Goal: Information Seeking & Learning: Find specific fact

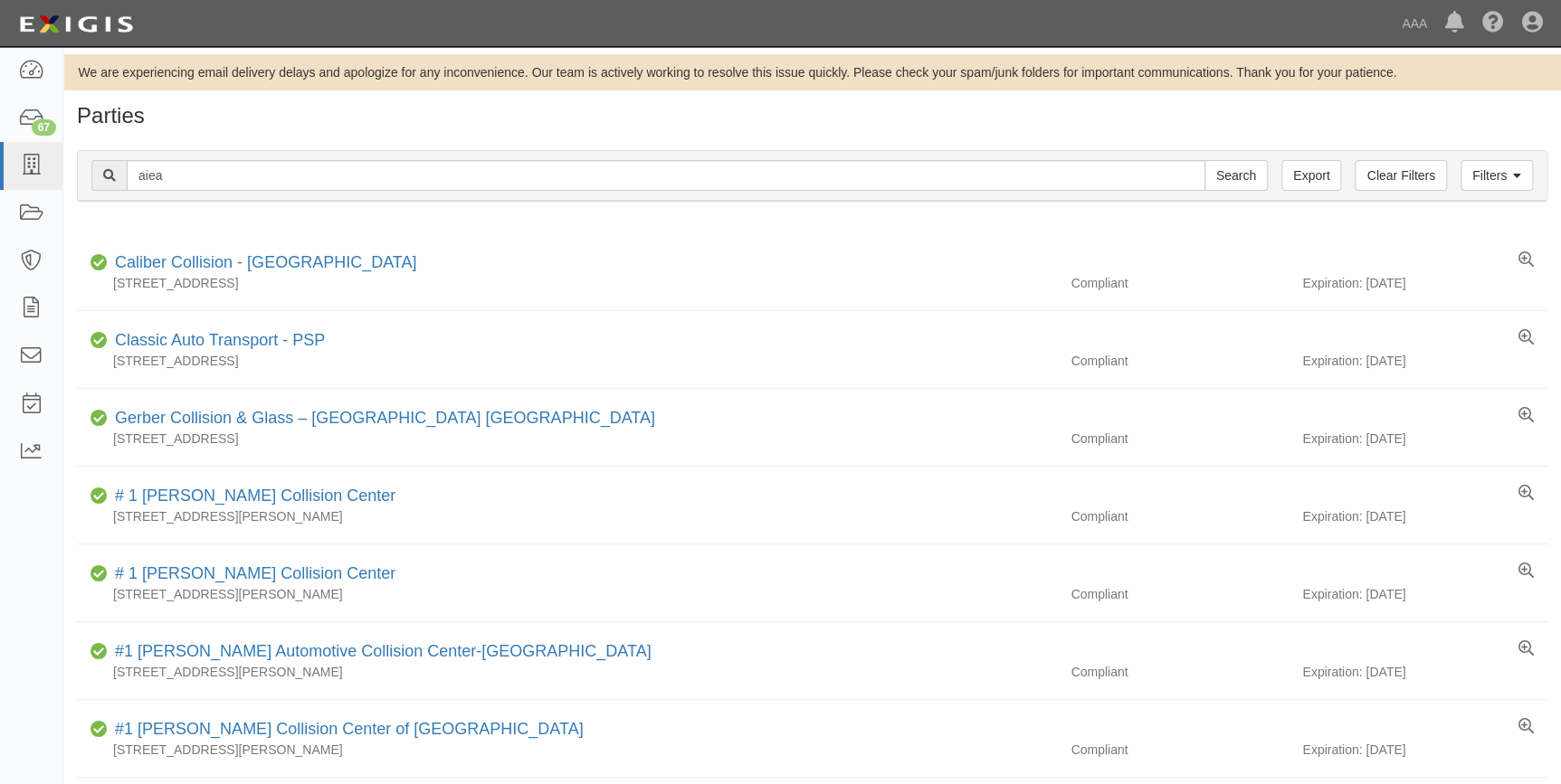
type input "aiea"
click at [1205, 160] on input "Search" at bounding box center [1236, 175] width 63 height 30
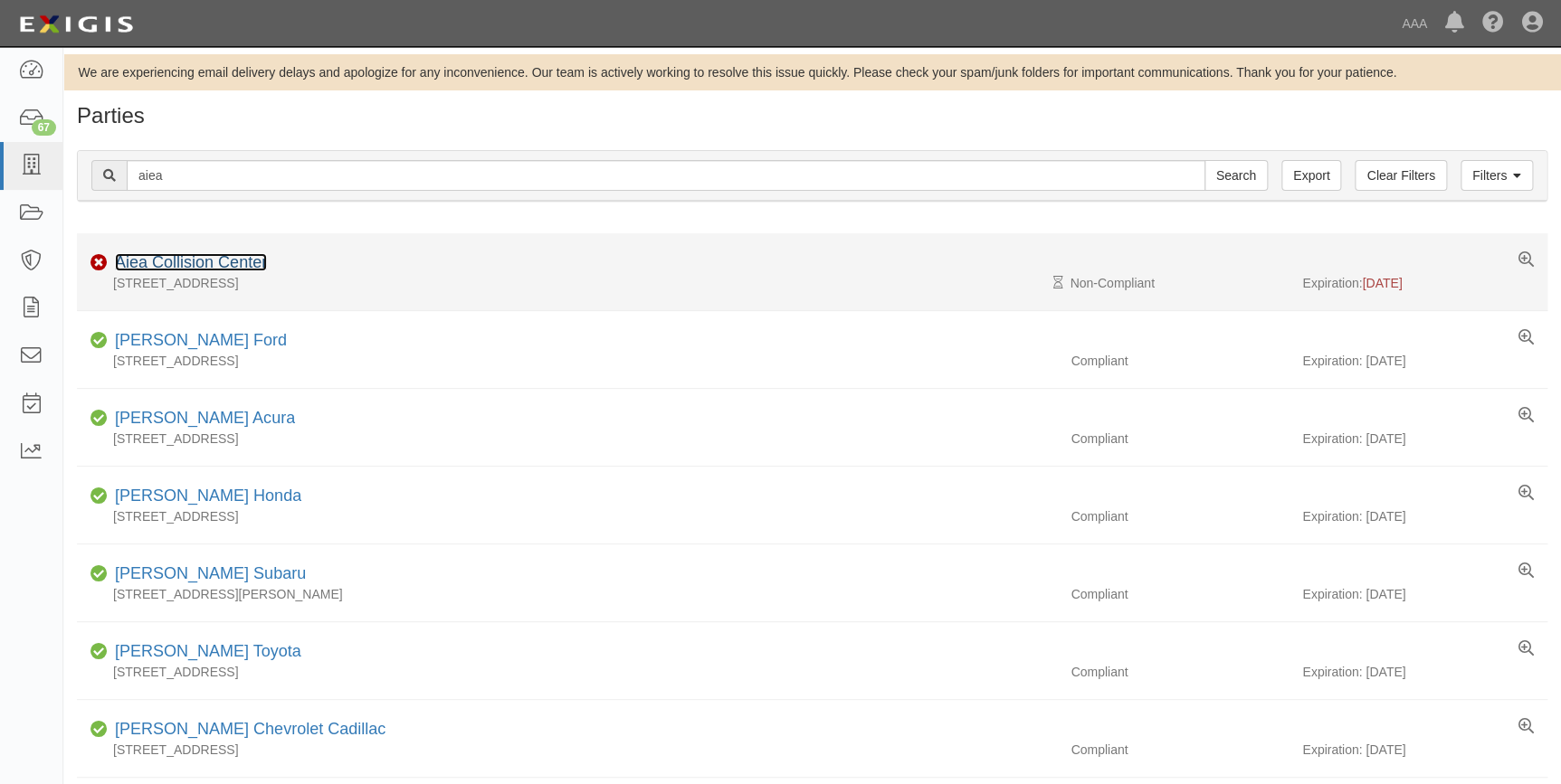
click at [186, 266] on link "Aiea Collision Center" at bounding box center [190, 262] width 153 height 18
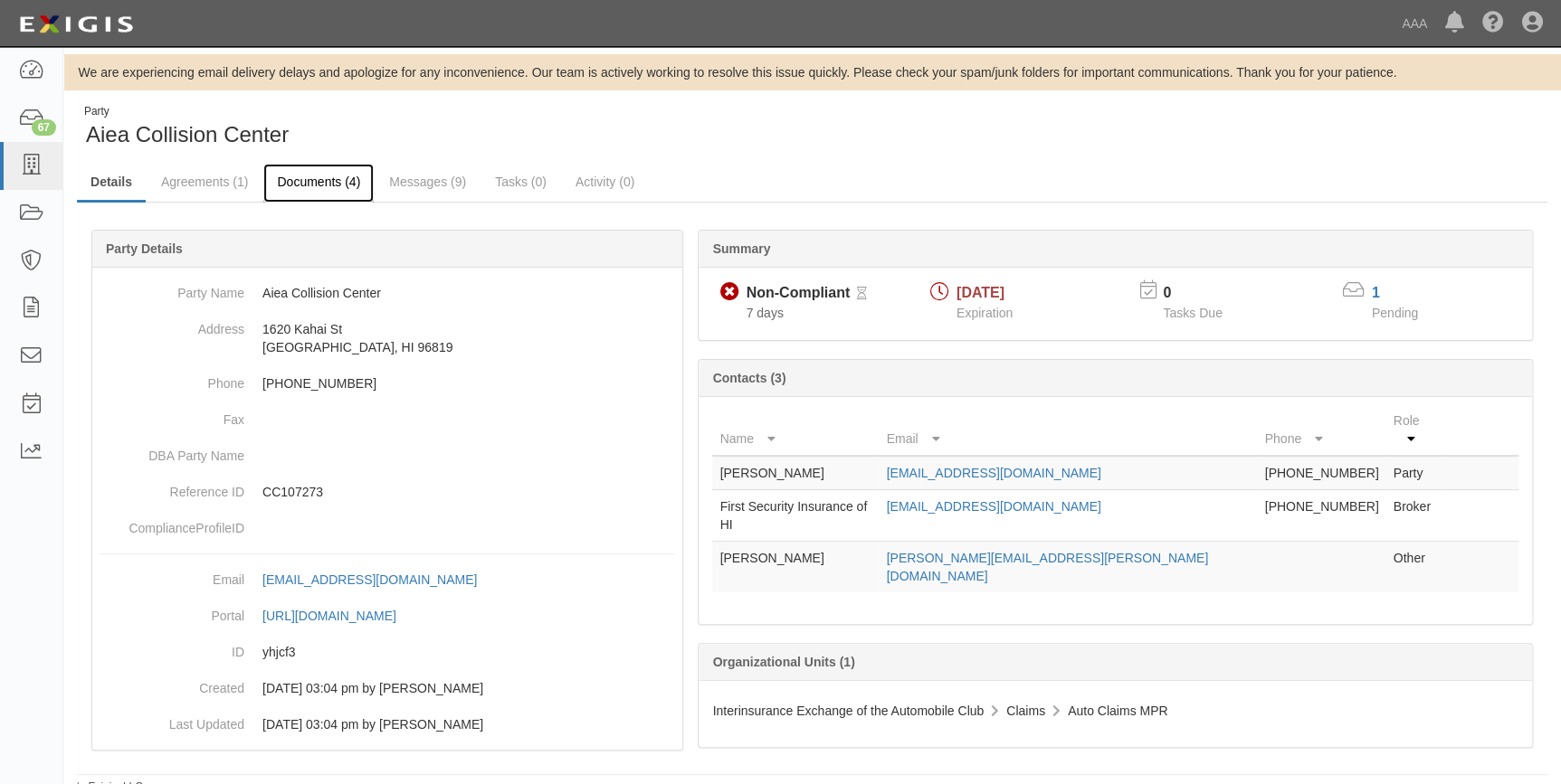
click at [307, 176] on link "Documents (4)" at bounding box center [318, 183] width 111 height 39
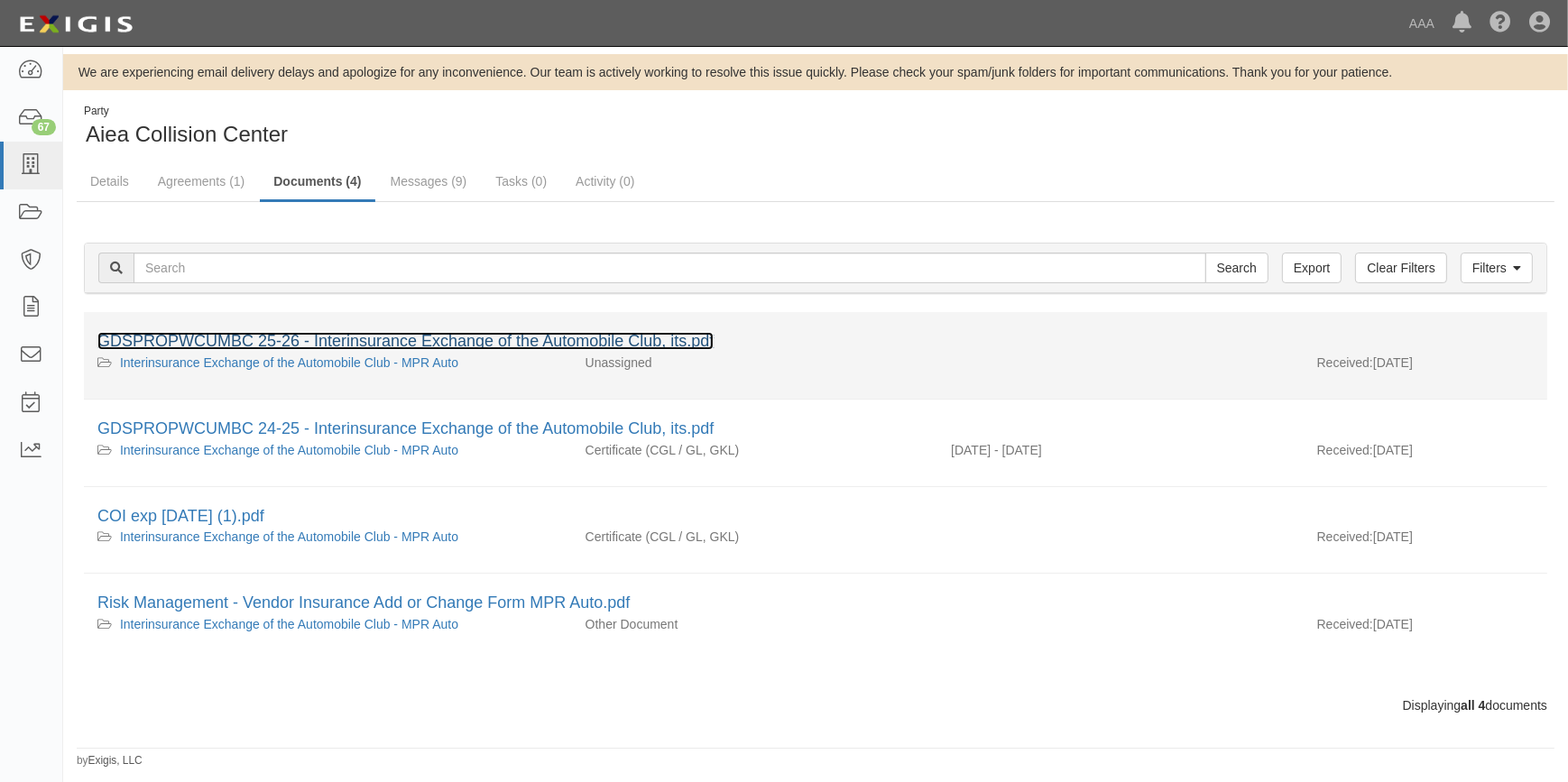
click at [352, 345] on link "GDSPROPWCUMBC 25-26 - Interinsurance Exchange of the Automobile Club, its.pdf" at bounding box center [405, 341] width 616 height 18
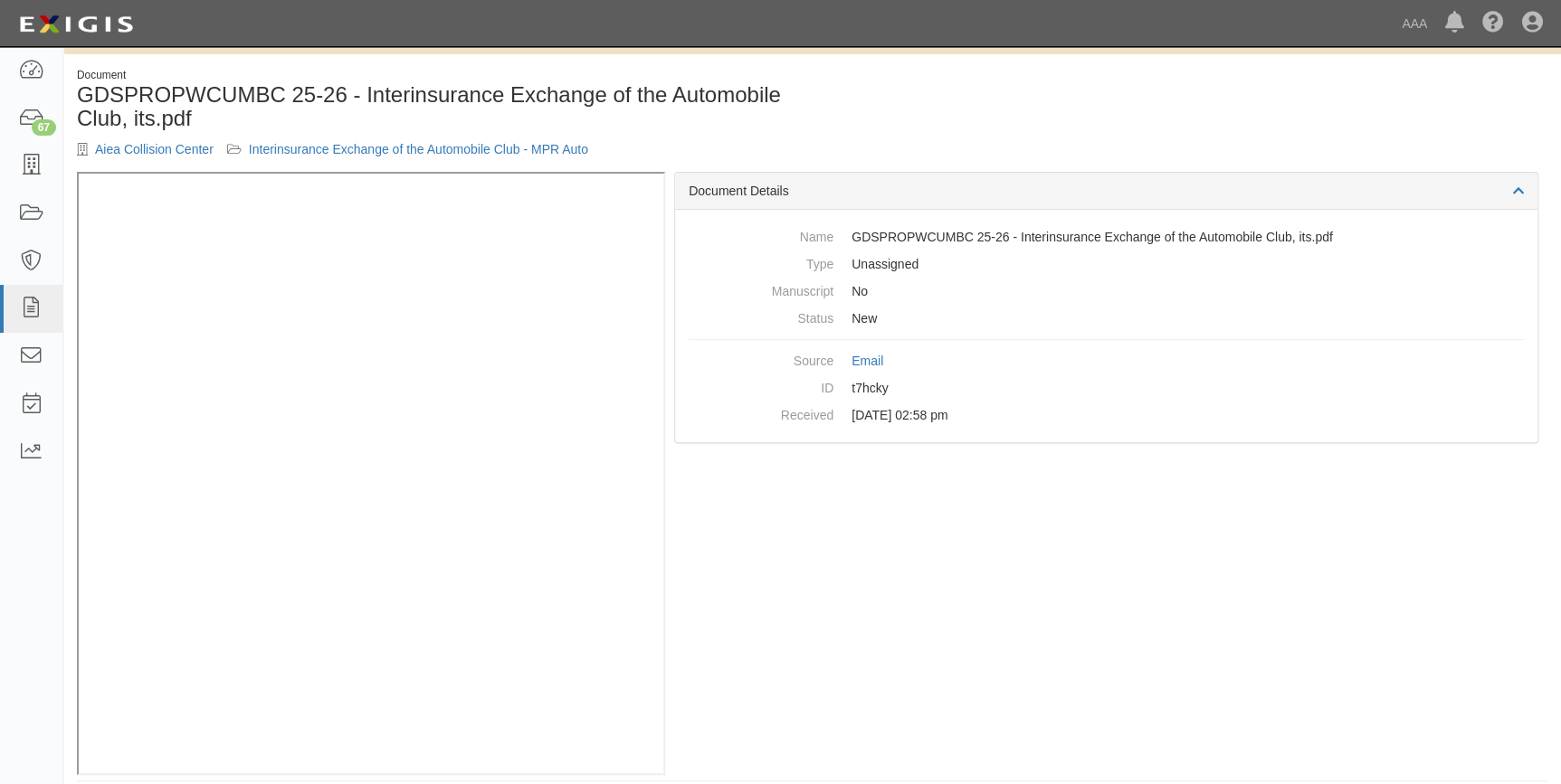
scroll to position [53, 0]
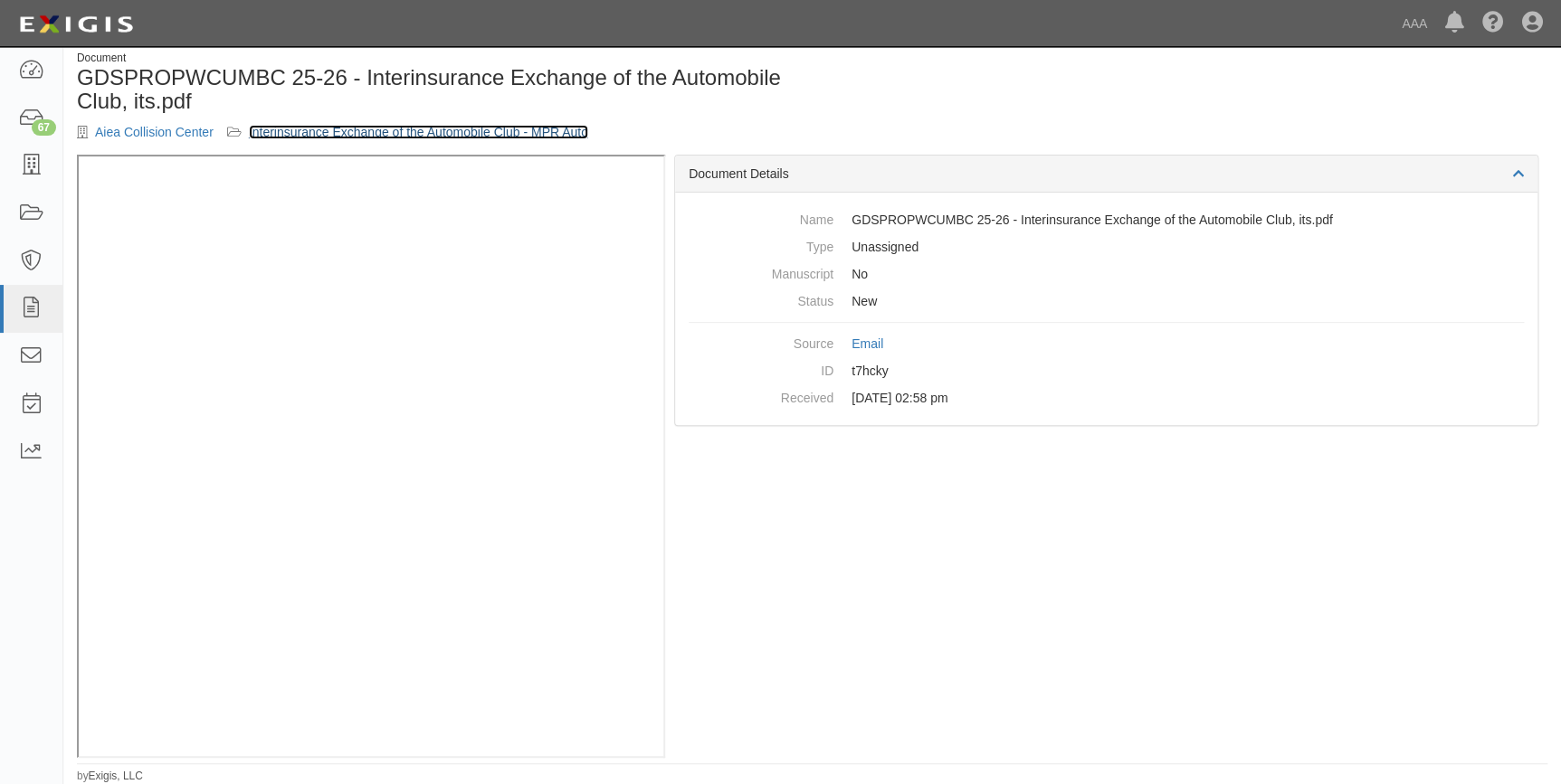
click at [311, 125] on link "Interinsurance Exchange of the Automobile Club - MPR Auto" at bounding box center [419, 132] width 339 height 14
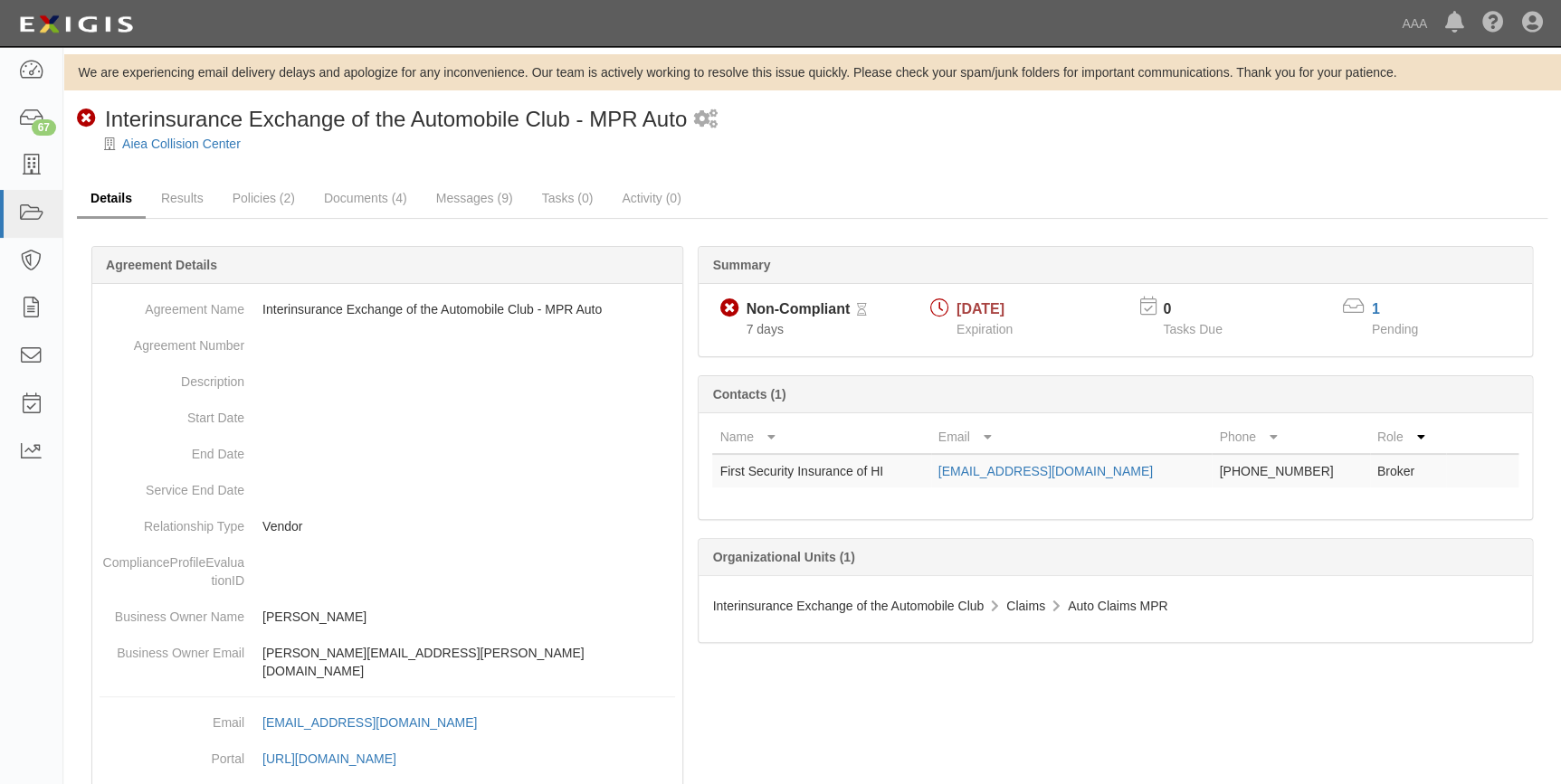
click at [121, 197] on link "Details" at bounding box center [111, 199] width 69 height 39
click at [462, 205] on link "Messages (9)" at bounding box center [475, 199] width 104 height 39
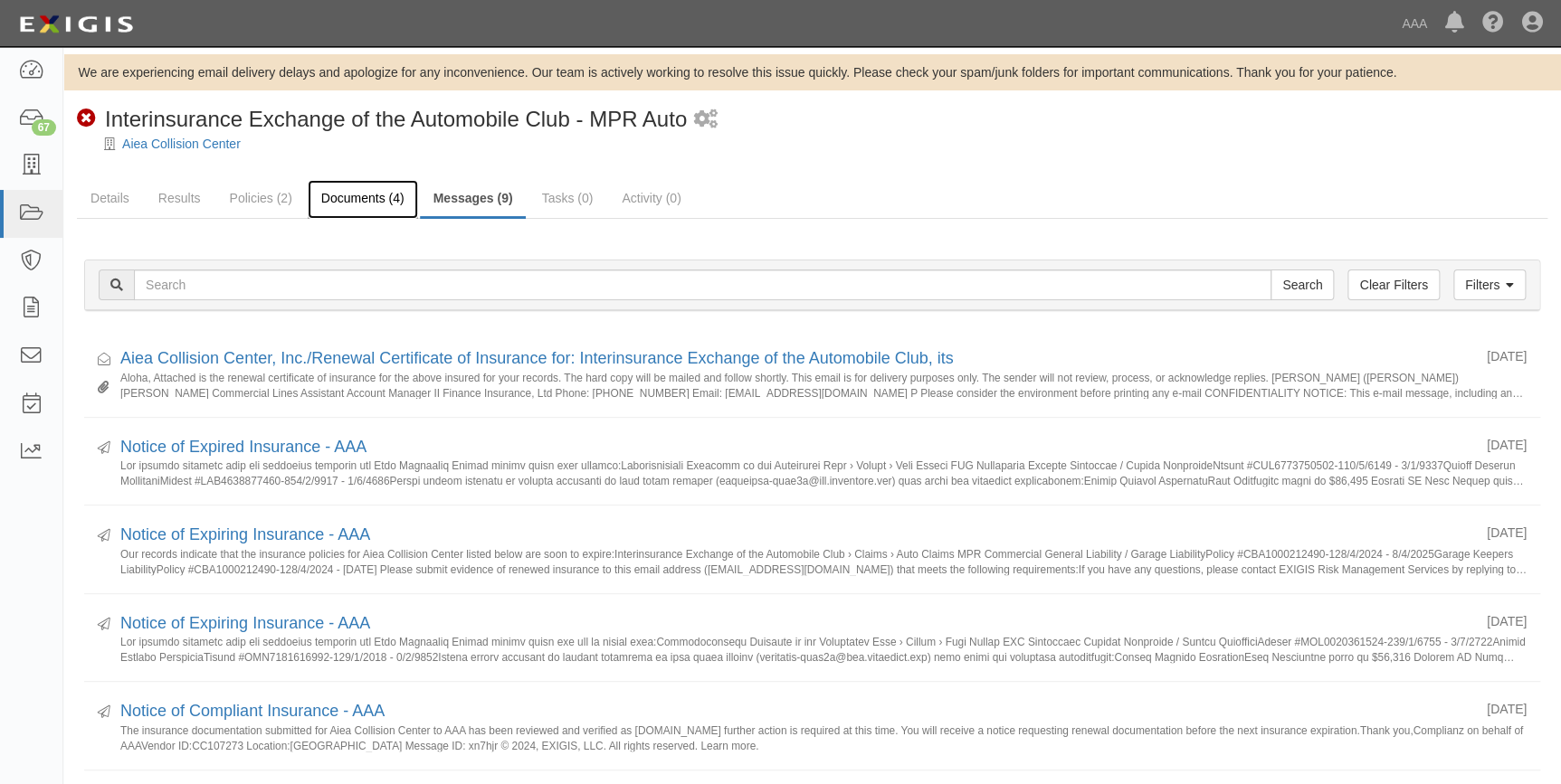
click at [325, 200] on link "Documents (4)" at bounding box center [363, 199] width 111 height 39
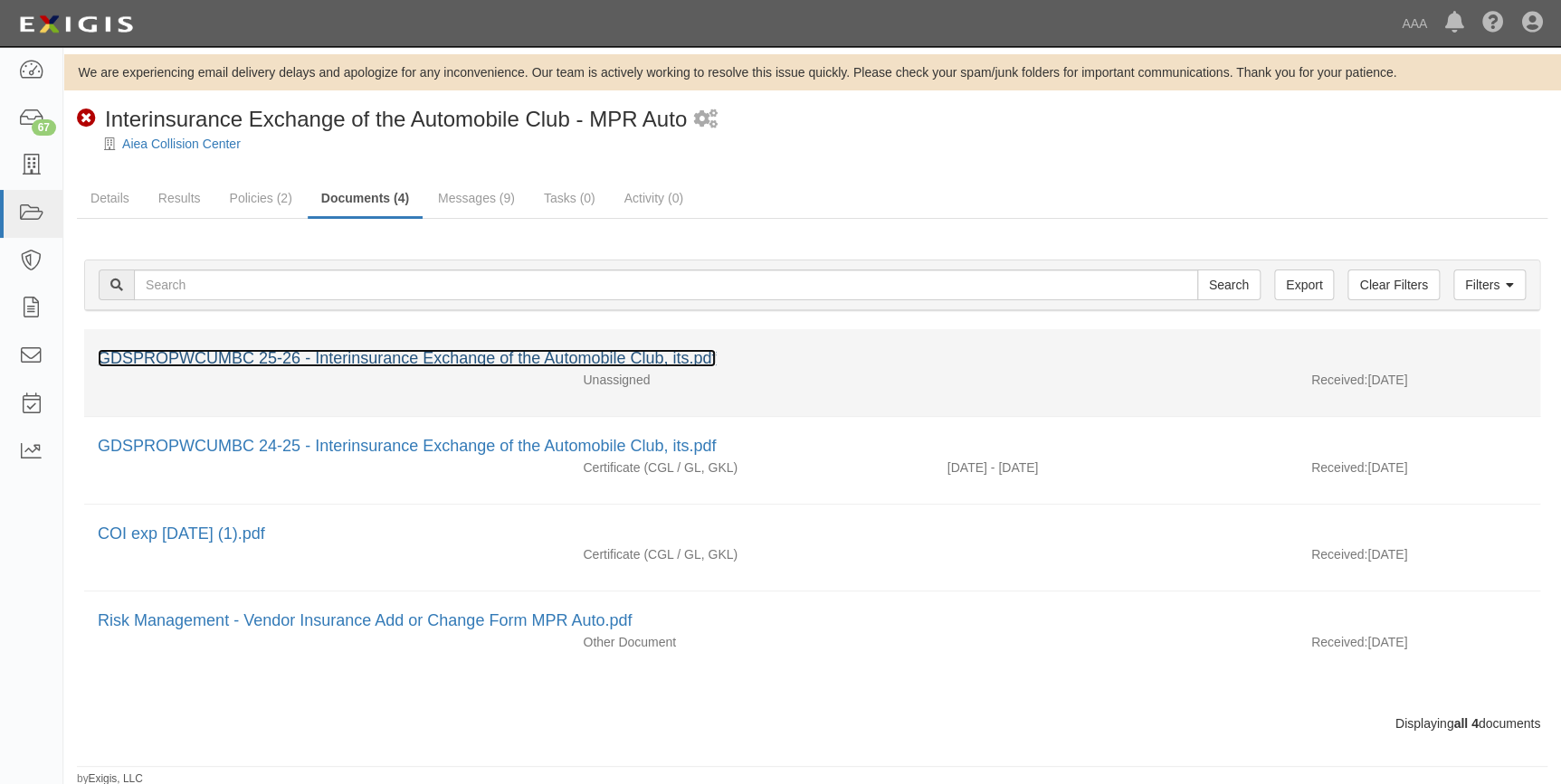
click at [353, 362] on link "GDSPROPWCUMBC 25-26 - Interinsurance Exchange of the Automobile Club, its.pdf" at bounding box center [406, 358] width 619 height 18
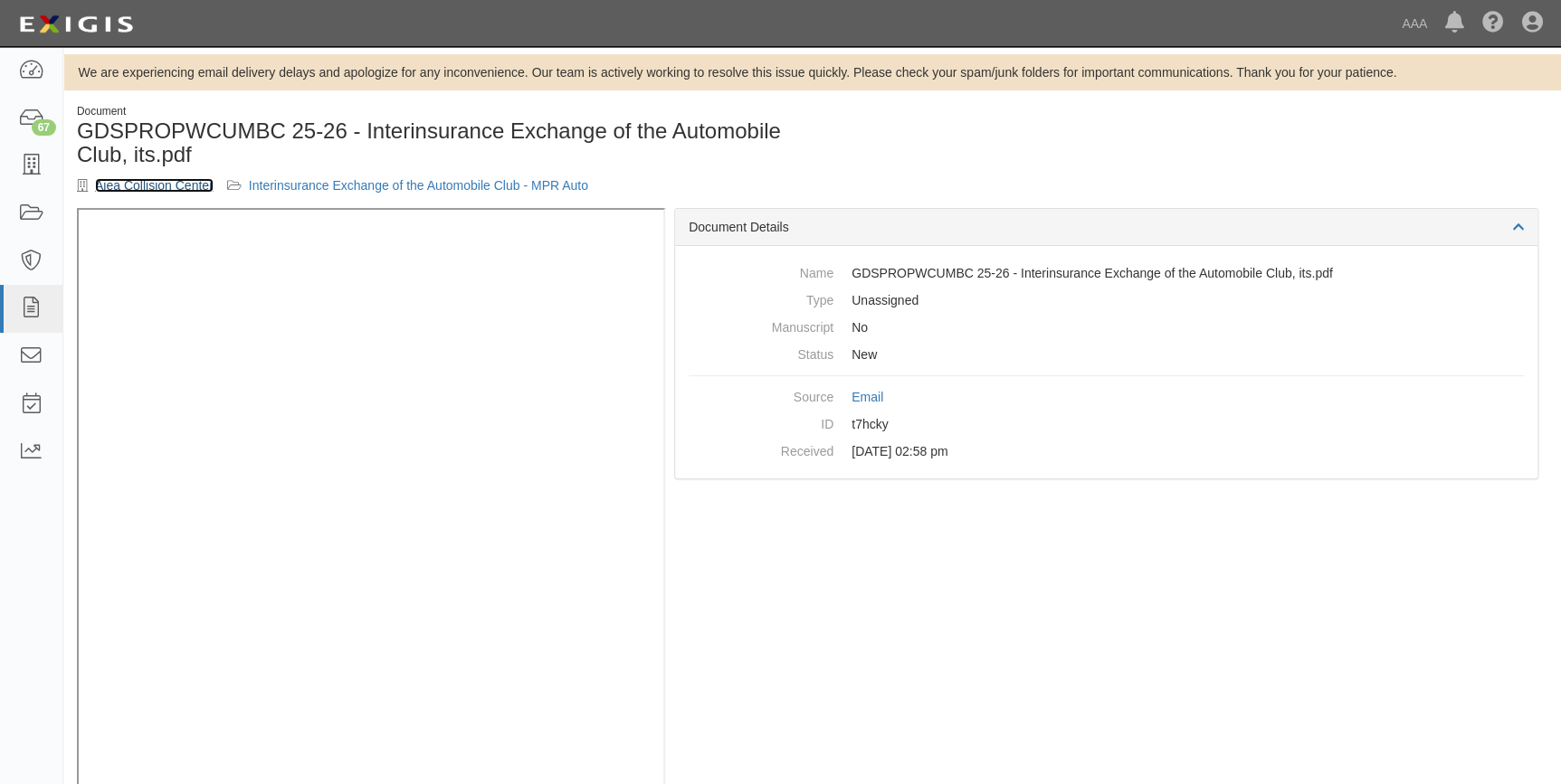
click at [164, 187] on link "Aiea Collision Center" at bounding box center [153, 185] width 118 height 14
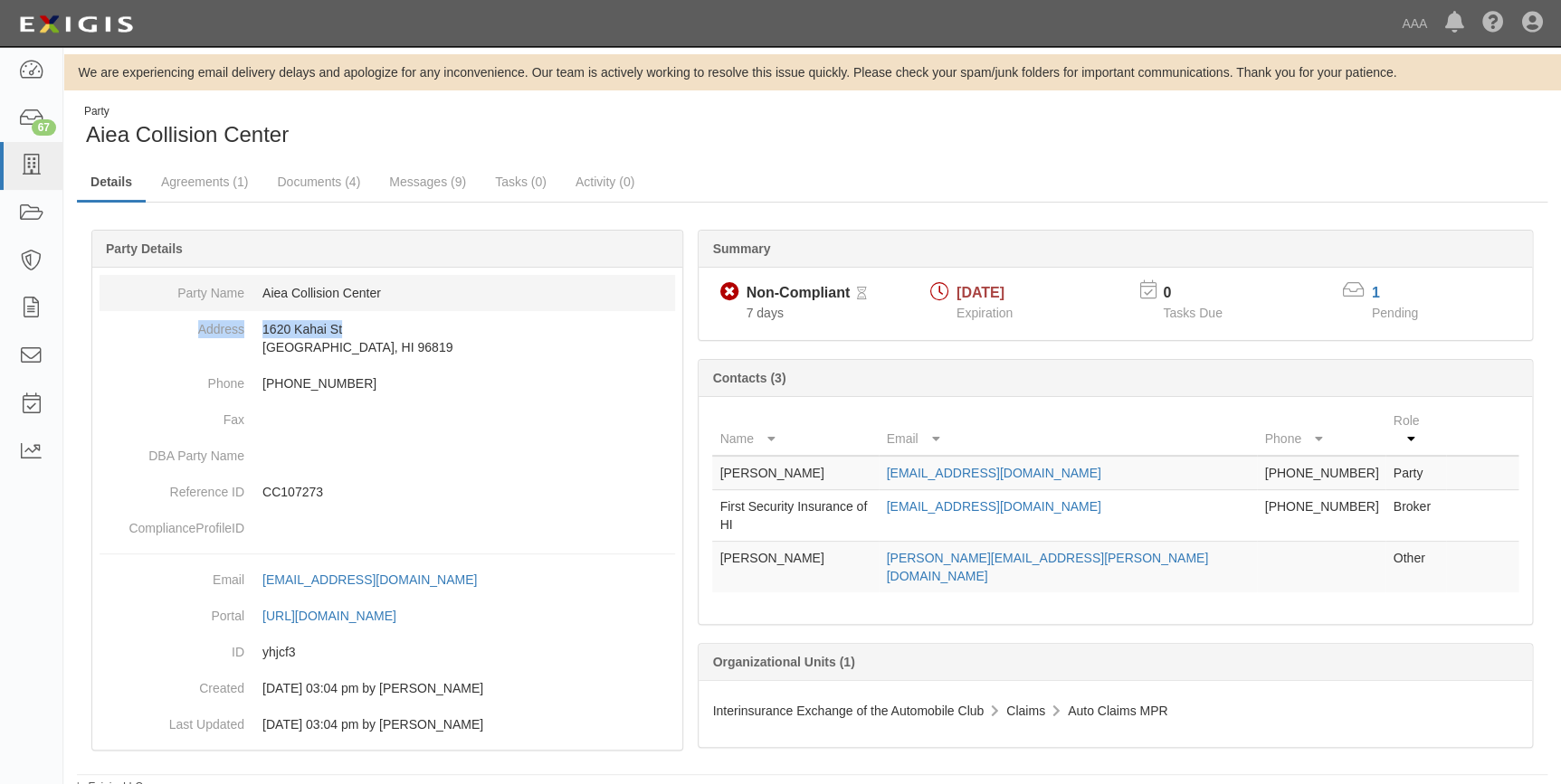
click at [477, 310] on dl "Party Name Aiea Collision Center Address 1620 Kahai St Honolulu, HI 96819 Phone…" at bounding box center [387, 410] width 576 height 272
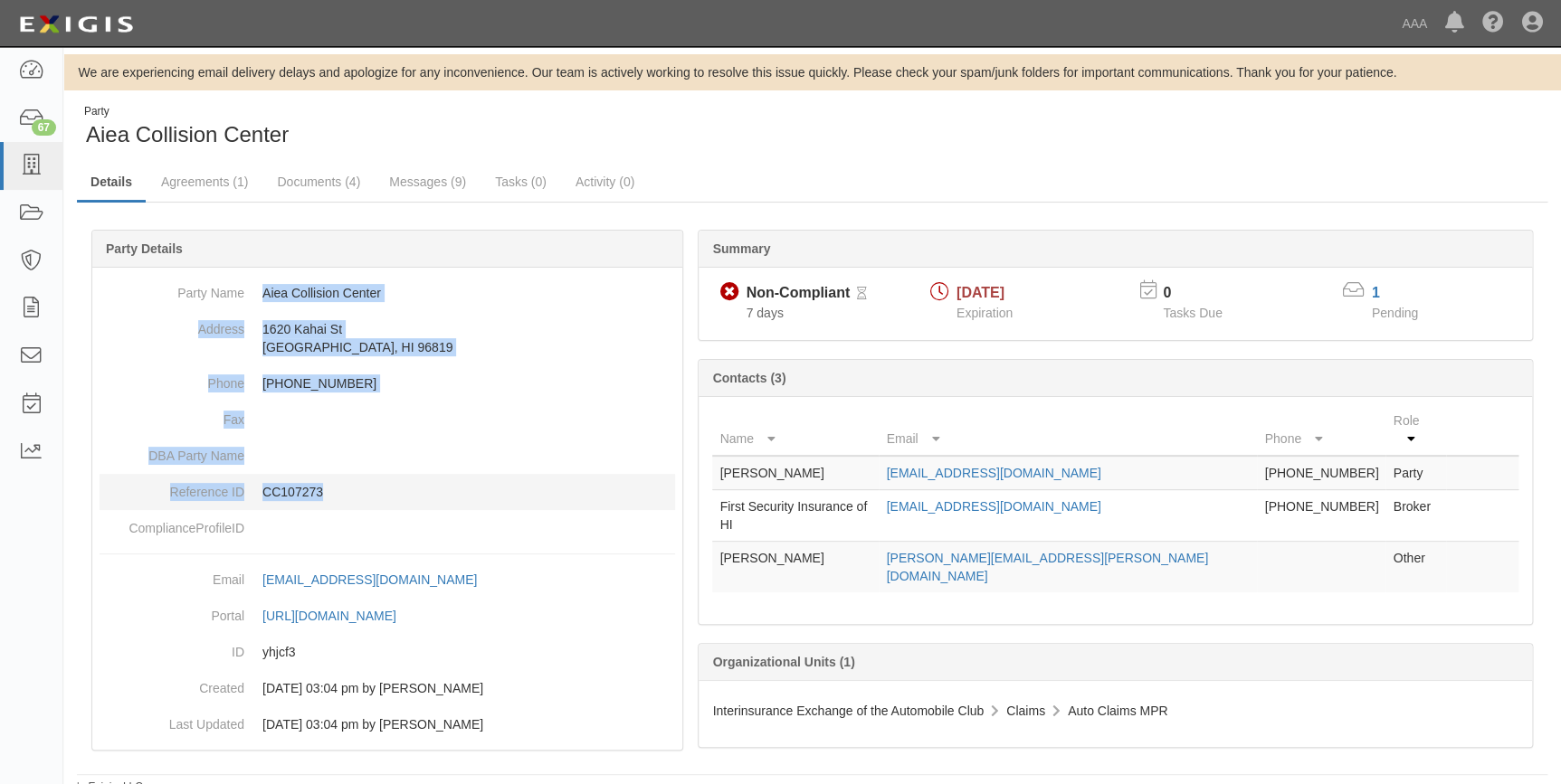
drag, startPoint x: 262, startPoint y: 294, endPoint x: 422, endPoint y: 480, distance: 245.3
click at [422, 480] on dl "Party Name Aiea Collision Center Address 1620 Kahai St Honolulu, HI 96819 Phone…" at bounding box center [387, 410] width 576 height 272
copy dl "Aiea Collision Center Address 1620 Kahai St Honolulu, HI 96819 Phone 808-485-57…"
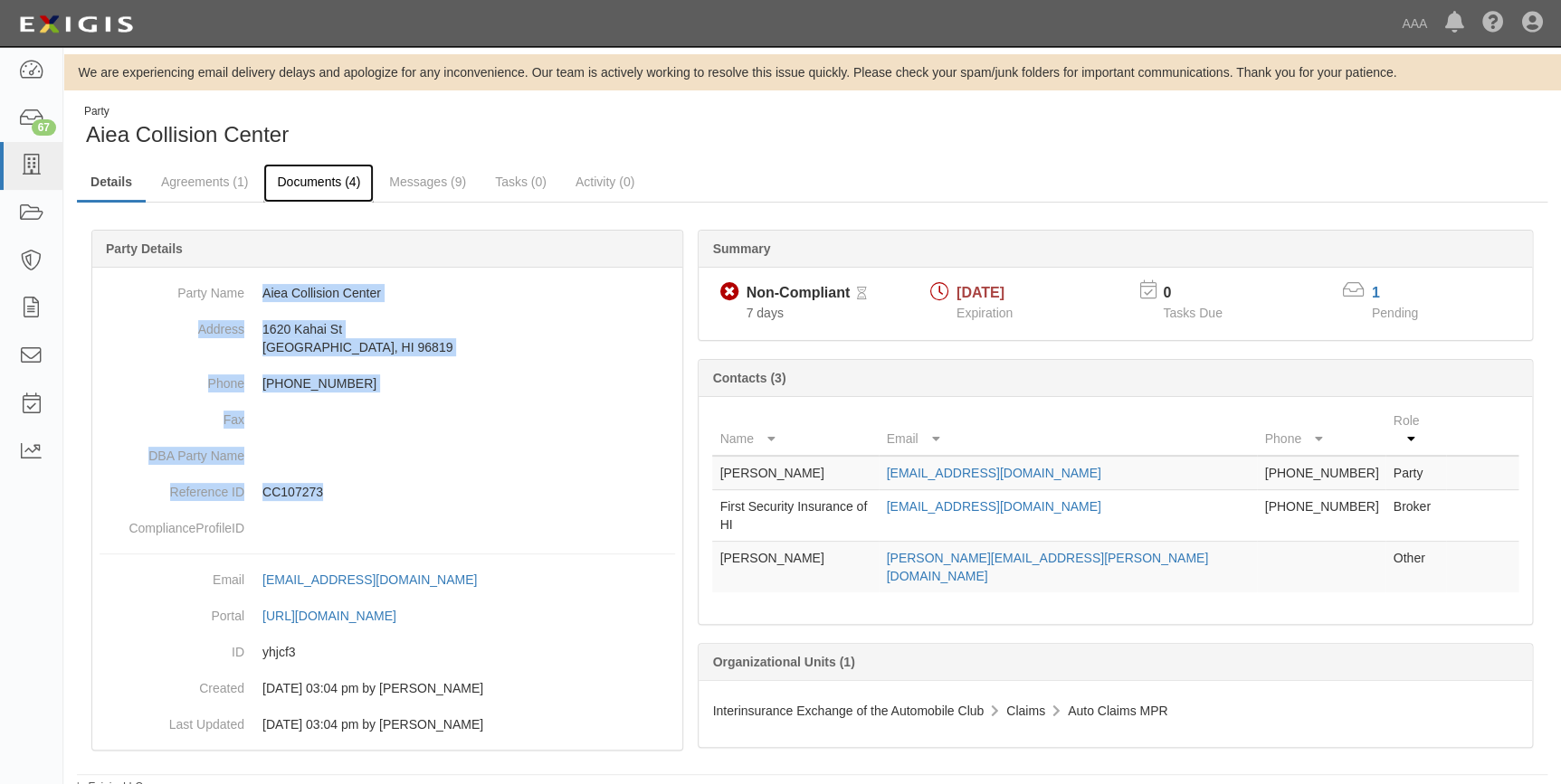
click at [310, 175] on link "Documents (4)" at bounding box center [318, 183] width 111 height 39
click at [302, 181] on link "Documents (4)" at bounding box center [318, 183] width 111 height 39
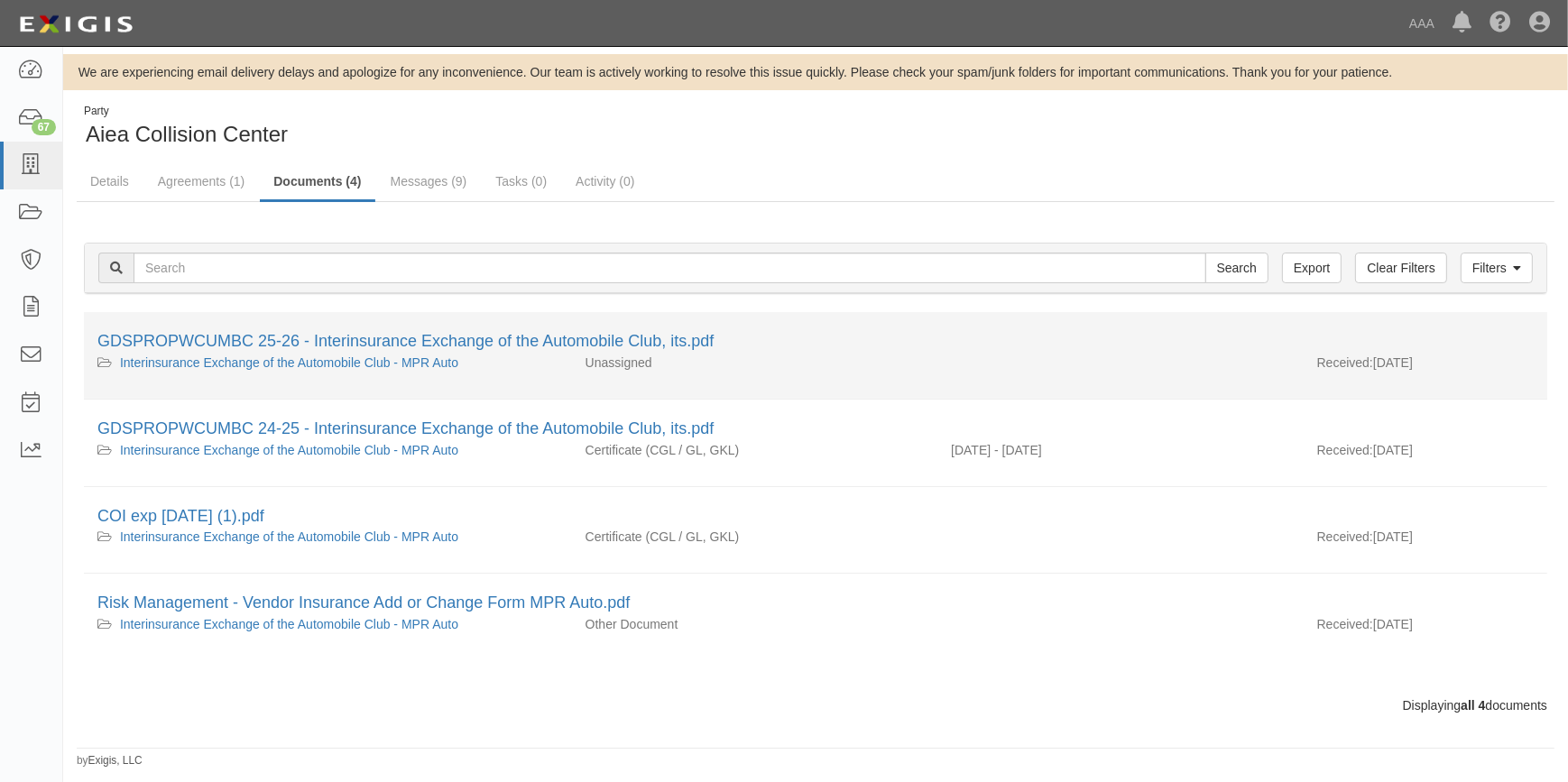
click at [362, 331] on div "GDSPROPWCUMBC 25-26 - Interinsurance Exchange of the Automobile Club, its.pdf" at bounding box center [815, 342] width 1436 height 24
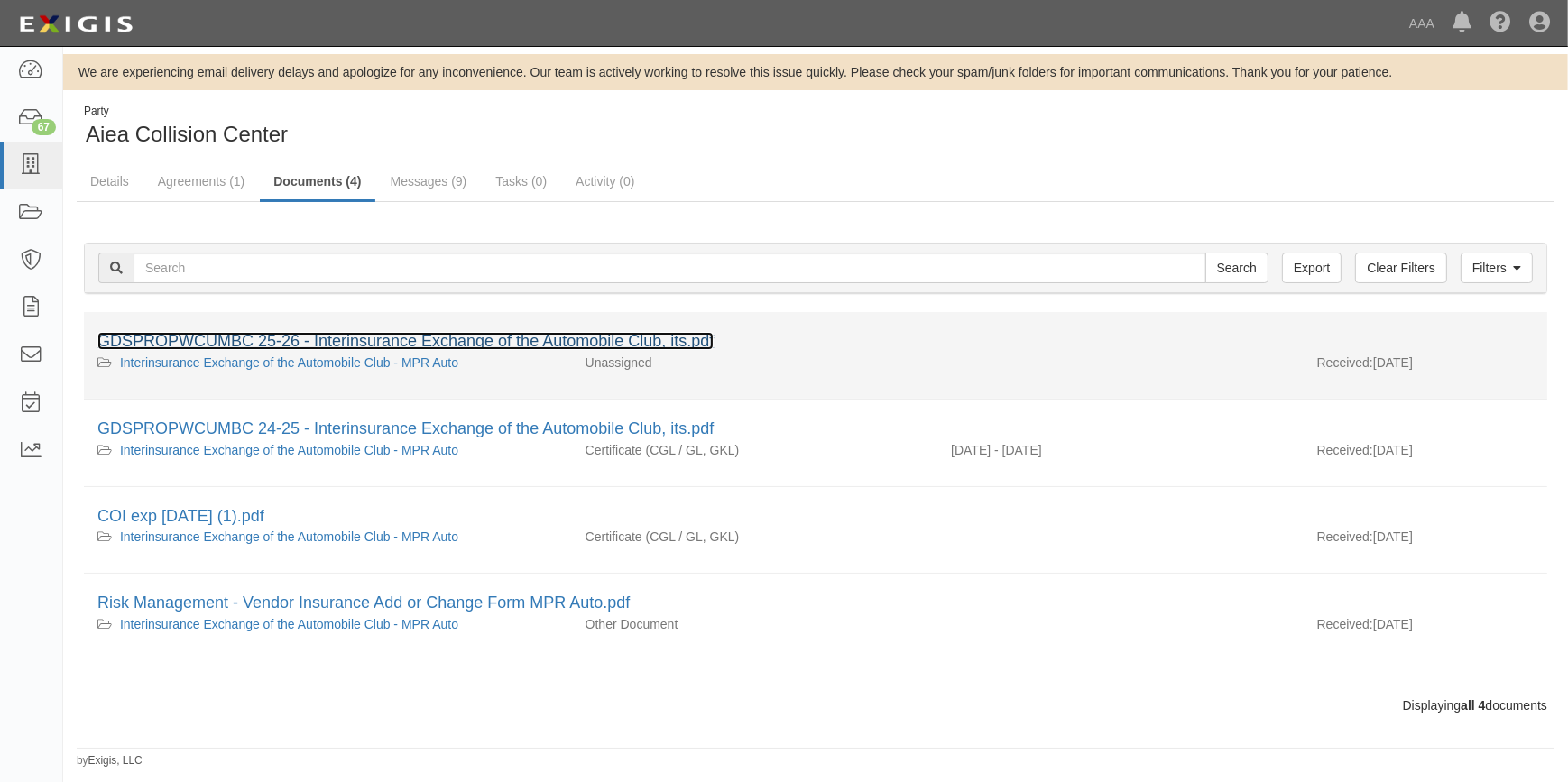
click at [354, 339] on link "GDSPROPWCUMBC 25-26 - Interinsurance Exchange of the Automobile Club, its.pdf" at bounding box center [405, 341] width 616 height 18
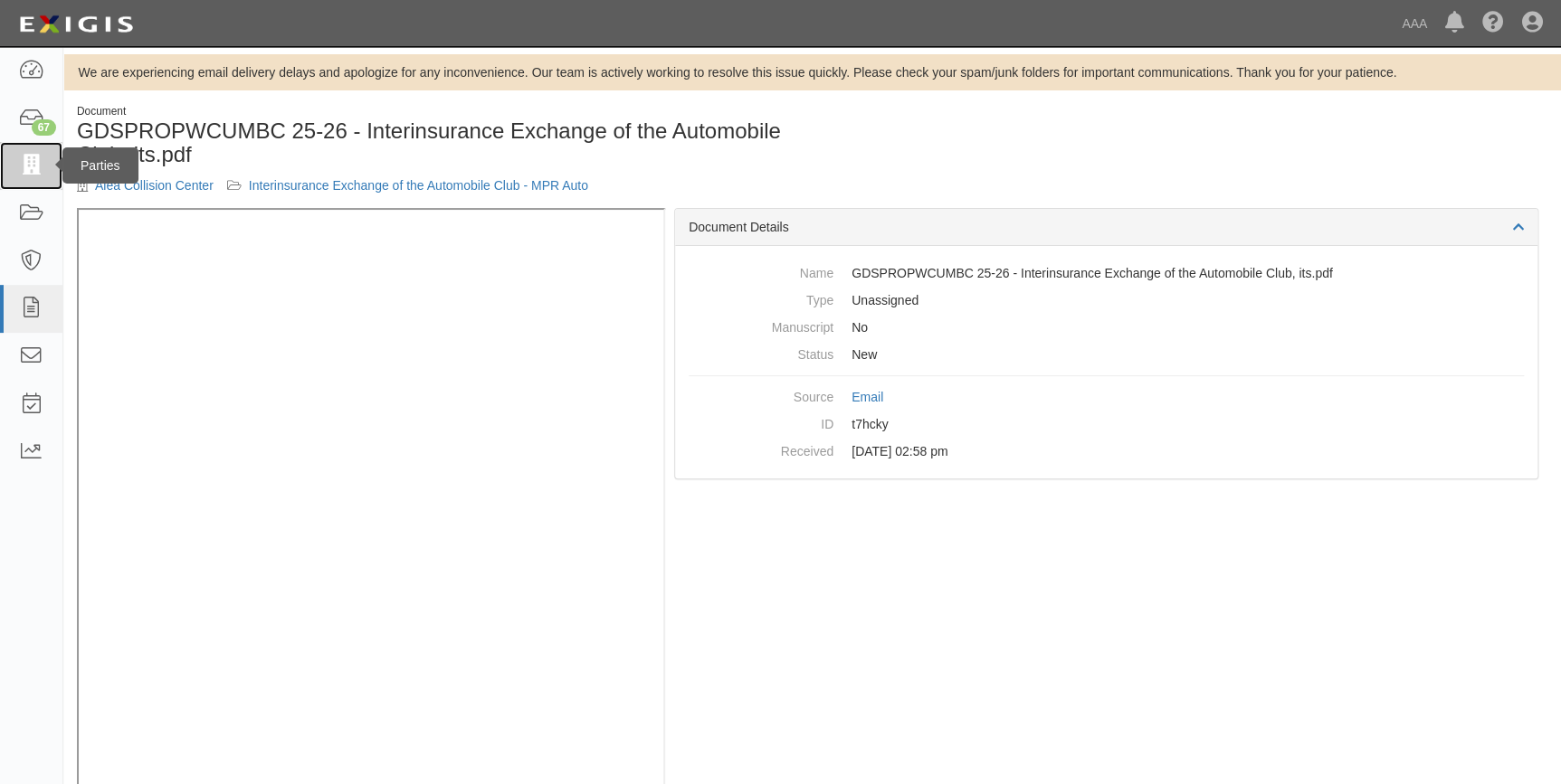
click at [27, 174] on icon at bounding box center [30, 166] width 26 height 21
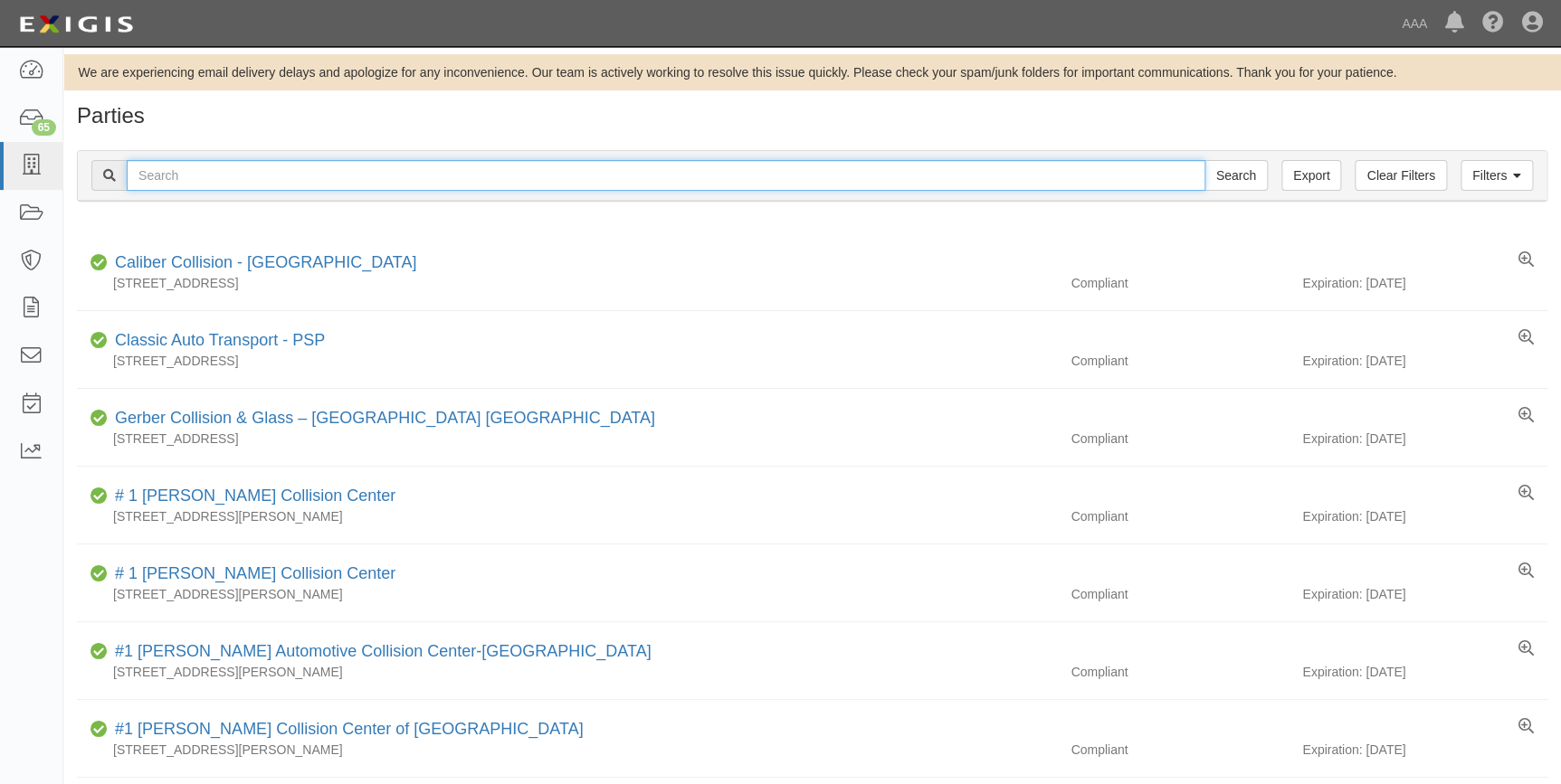
click at [308, 171] on input "text" at bounding box center [666, 175] width 1079 height 30
type input "j.a.s."
click at [1205, 160] on input "Search" at bounding box center [1236, 175] width 63 height 30
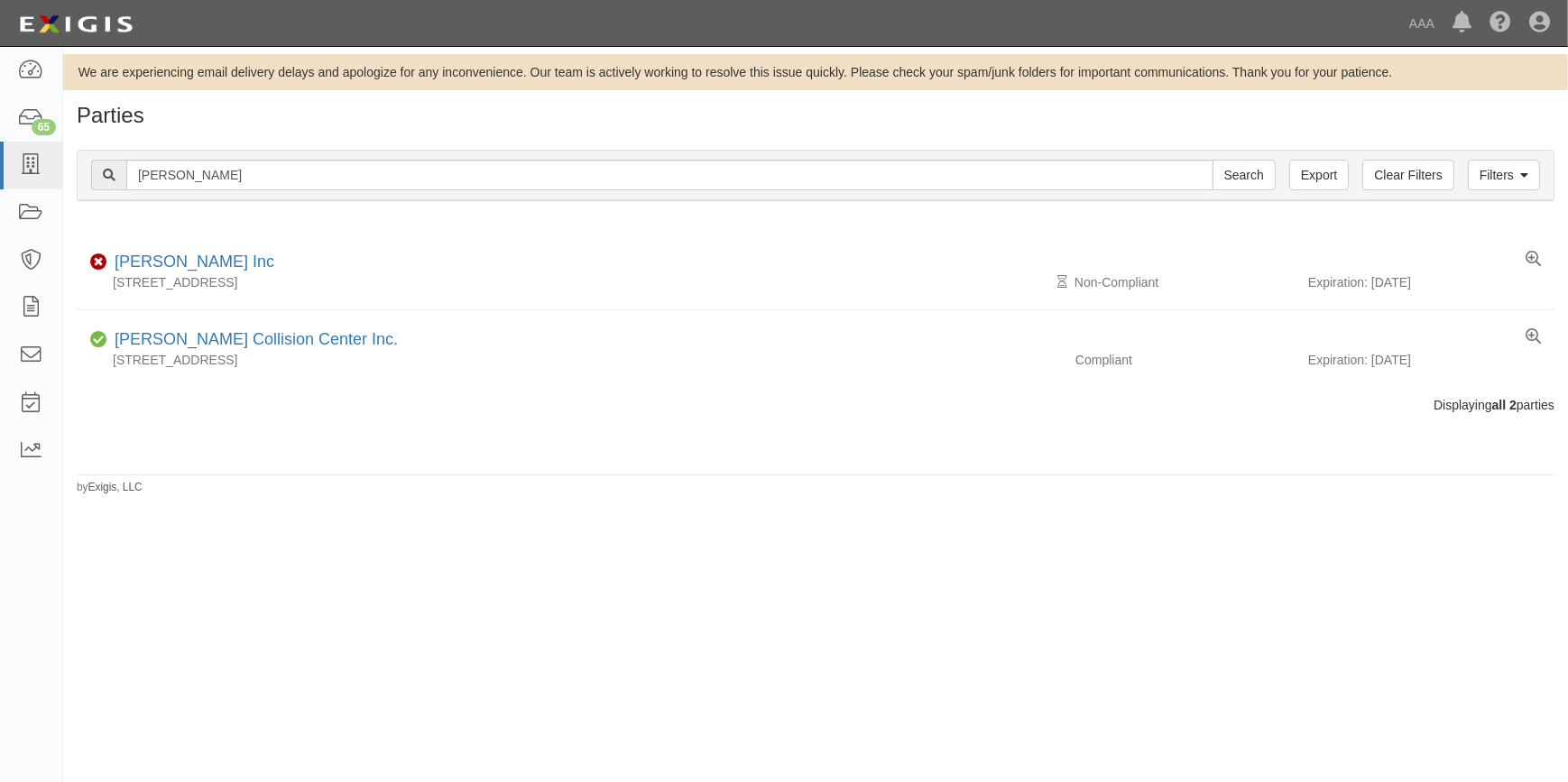
click at [246, 664] on div "We are experiencing email delivery delays and apologize for any inconvenience. …" at bounding box center [784, 405] width 1568 height 704
click at [363, 514] on div "We are experiencing email delivery delays and apologize for any inconvenience. …" at bounding box center [784, 405] width 1568 height 704
click at [371, 606] on div "We are experiencing email delivery delays and apologize for any inconvenience. …" at bounding box center [784, 405] width 1568 height 704
click at [30, 163] on icon at bounding box center [30, 165] width 25 height 21
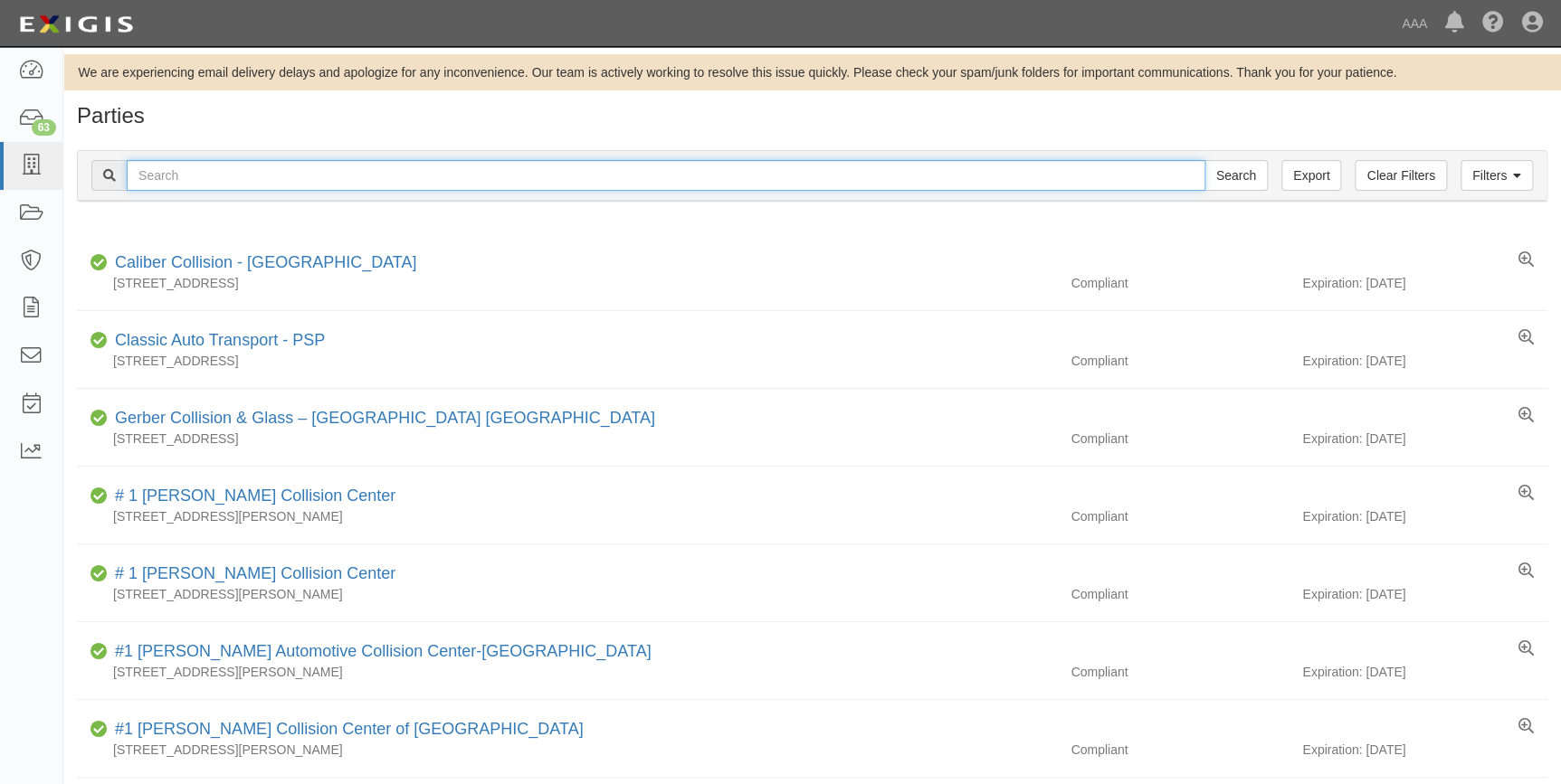
click at [362, 169] on input "text" at bounding box center [666, 175] width 1079 height 30
paste input "[PERSON_NAME] Collision Center"
type input "[PERSON_NAME] Collision Center"
click at [1205, 160] on input "Search" at bounding box center [1236, 175] width 63 height 30
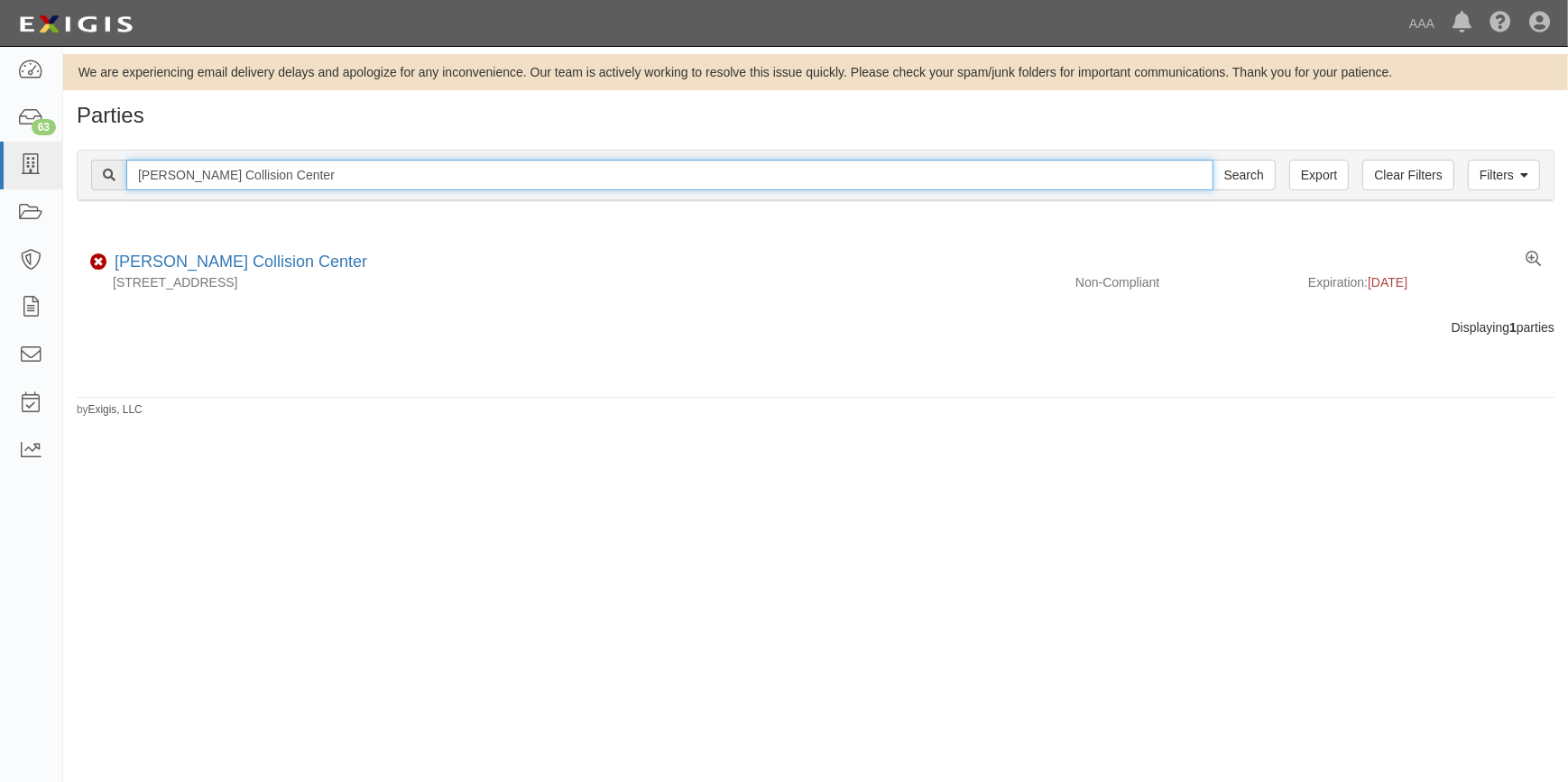
drag, startPoint x: 296, startPoint y: 177, endPoint x: 133, endPoint y: 181, distance: 163.0
click at [133, 184] on input "Tim Moran Collision Center" at bounding box center [669, 175] width 1087 height 30
paste input "Kenny Ross Collision Center"
type input "Kenny Ross Collision Center"
click at [1212, 160] on input "Search" at bounding box center [1243, 175] width 63 height 30
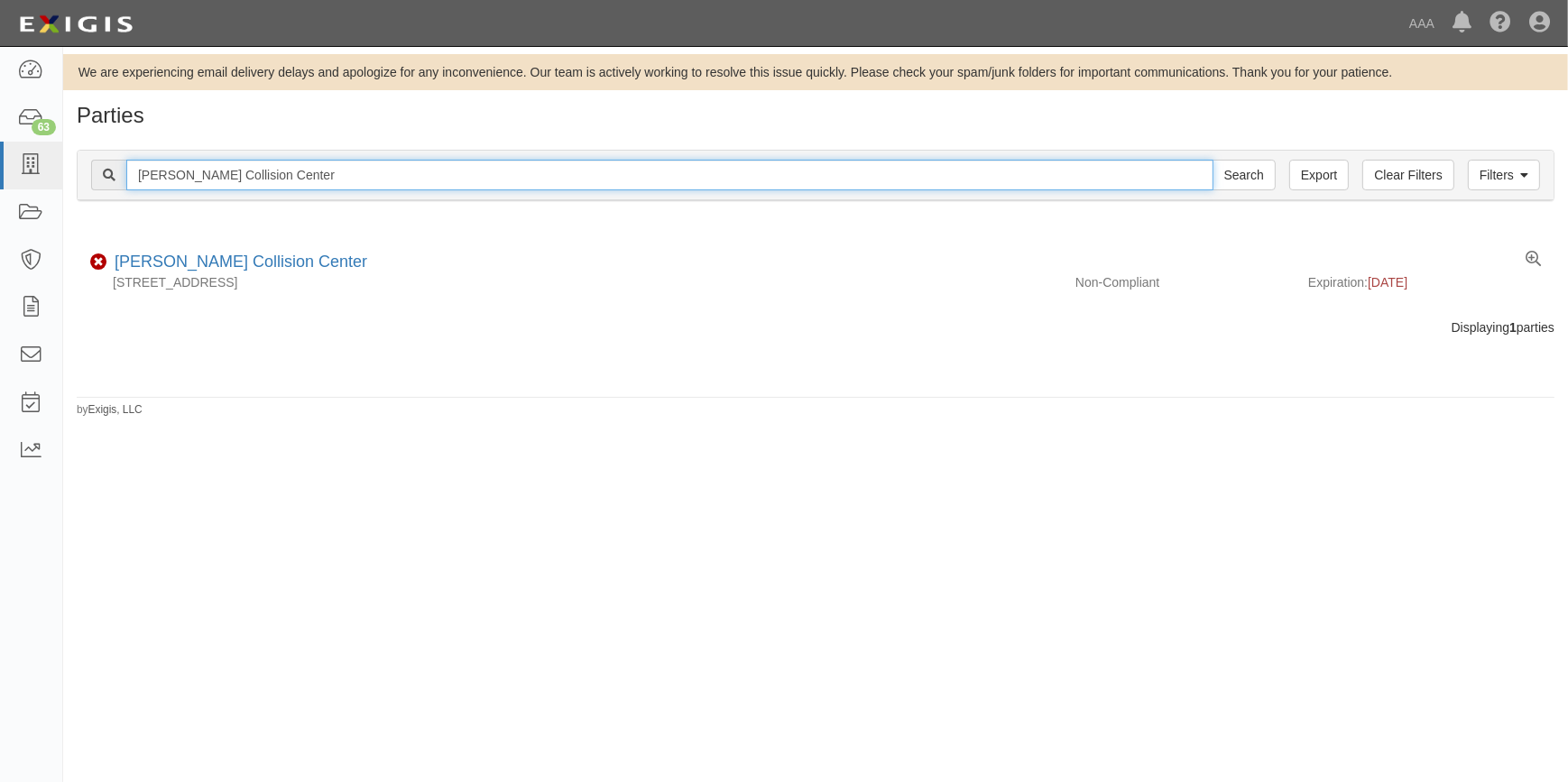
drag, startPoint x: 347, startPoint y: 170, endPoint x: 75, endPoint y: 170, distance: 272.0
click at [75, 170] on div "Filters Clear Filters Export Kenny Ross Collision Center Search Filters Complia…" at bounding box center [816, 178] width 1505 height 83
paste input "[PERSON_NAME] Paint & Body Inc"
type input "[PERSON_NAME] Paint & Body Inc"
click at [1212, 160] on input "Search" at bounding box center [1243, 175] width 63 height 30
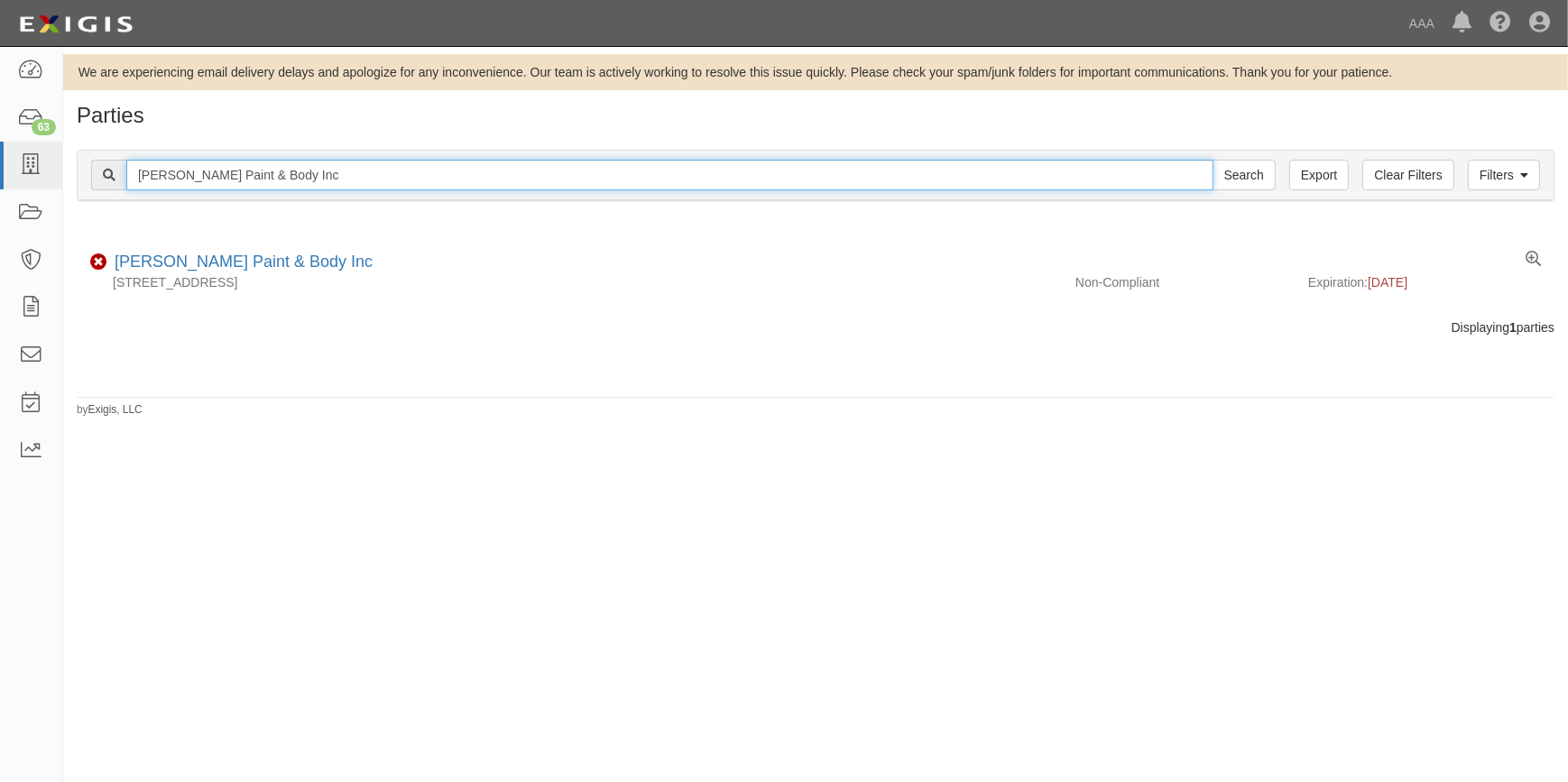
drag, startPoint x: 350, startPoint y: 182, endPoint x: 130, endPoint y: 176, distance: 220.1
click at [149, 184] on input "[PERSON_NAME] Paint & Body Inc" at bounding box center [669, 175] width 1087 height 30
type input "C"
type input "car crafters"
click at [1212, 160] on input "Search" at bounding box center [1243, 175] width 63 height 30
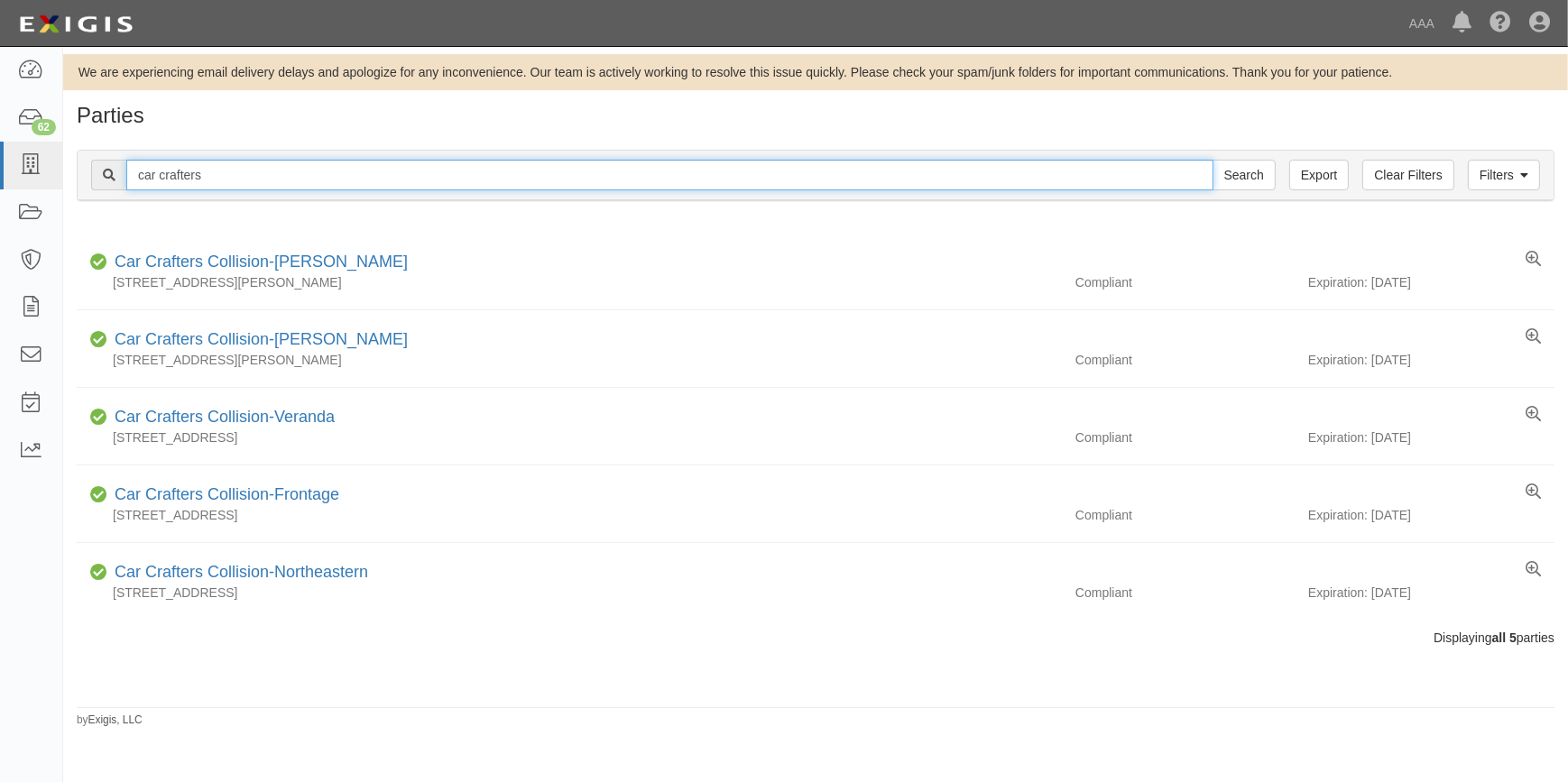
drag, startPoint x: 228, startPoint y: 164, endPoint x: 129, endPoint y: 183, distance: 100.8
click at [129, 183] on input "car crafters" at bounding box center [669, 175] width 1087 height 30
paste input "Classic Collision Center"
type input "Classic Collision Center"
click at [1212, 160] on input "Search" at bounding box center [1243, 175] width 63 height 30
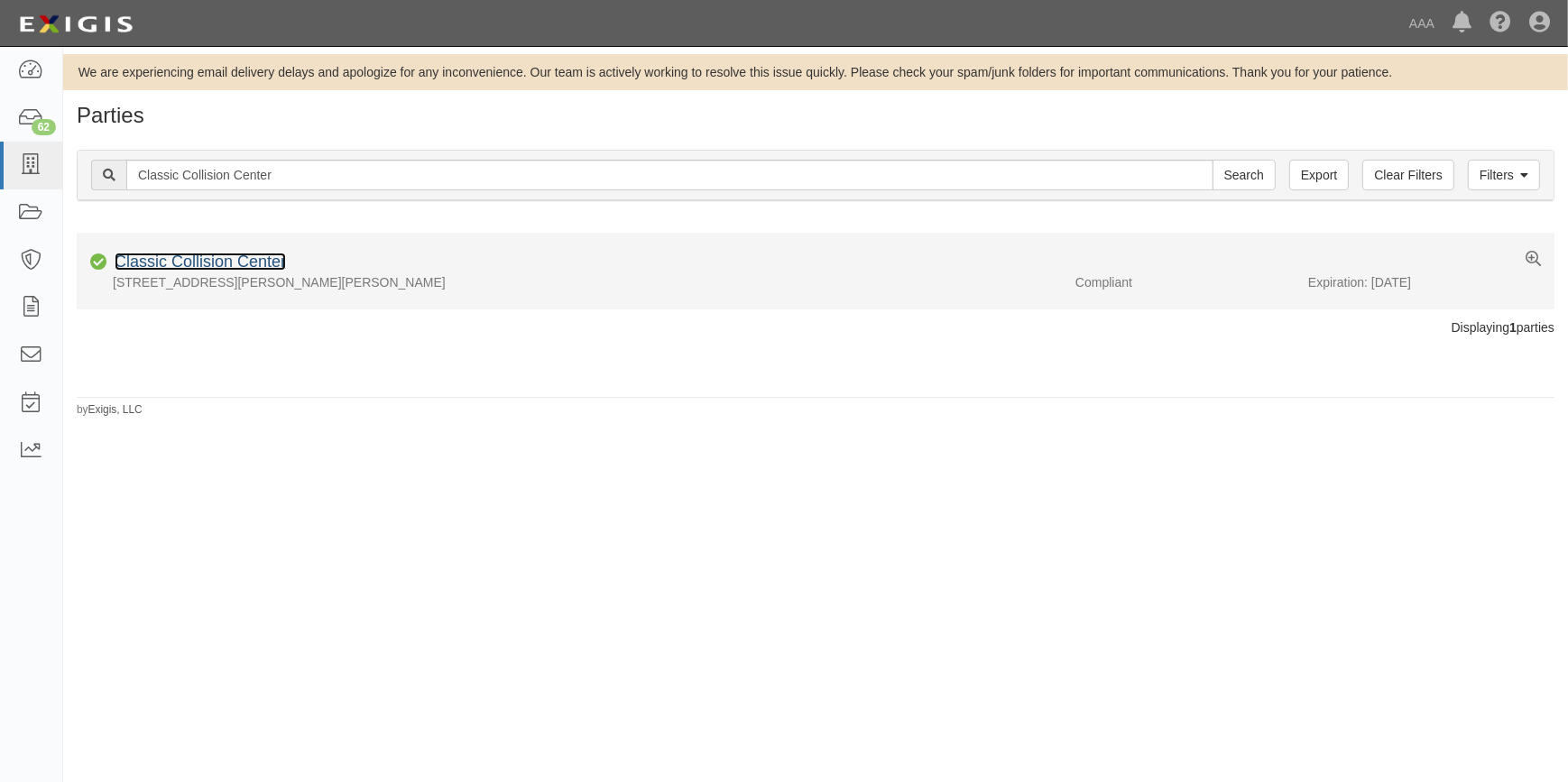
click at [167, 262] on link "Classic Collision Center" at bounding box center [200, 262] width 172 height 18
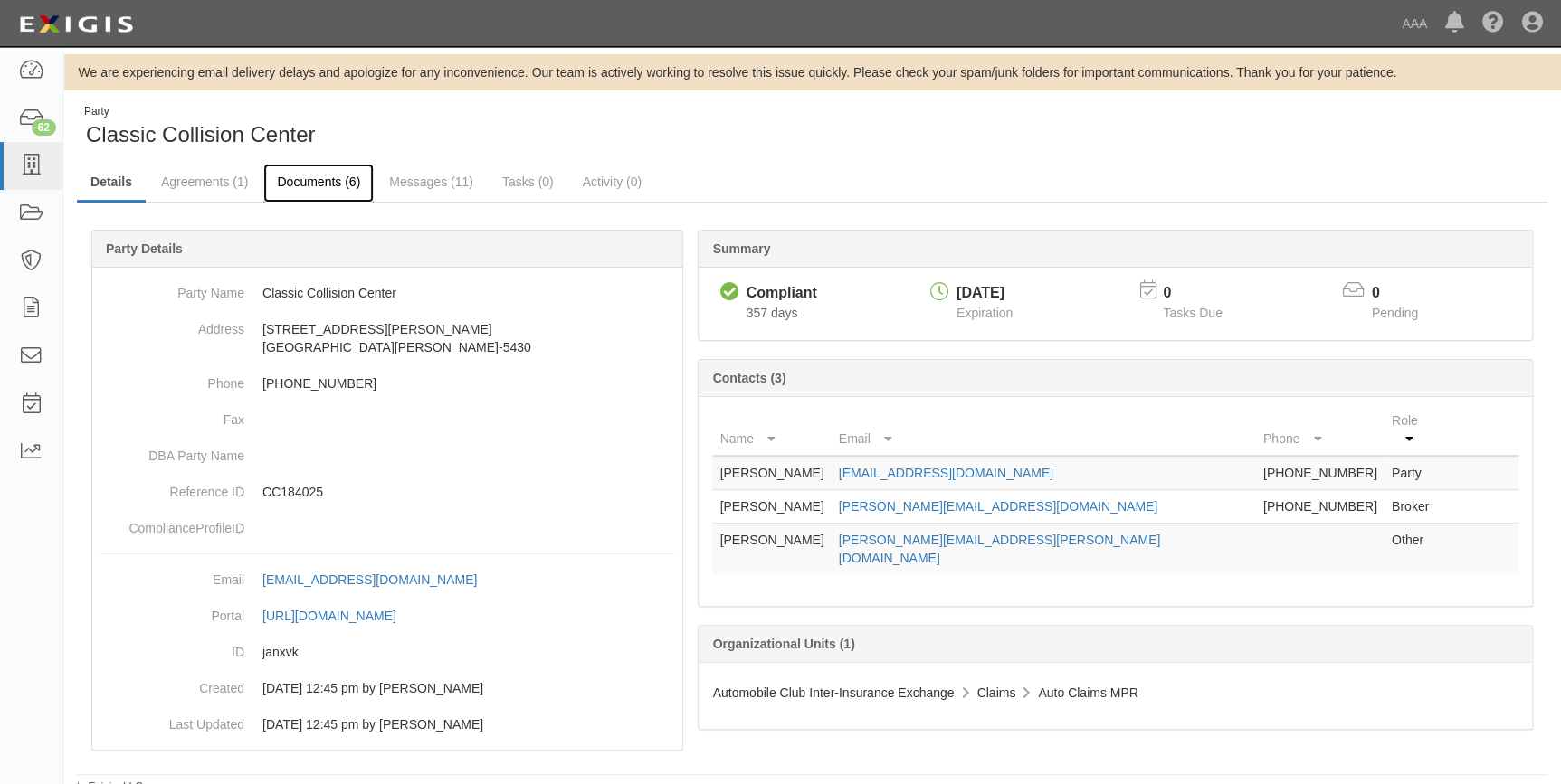
click at [314, 181] on link "Documents (6)" at bounding box center [318, 183] width 111 height 39
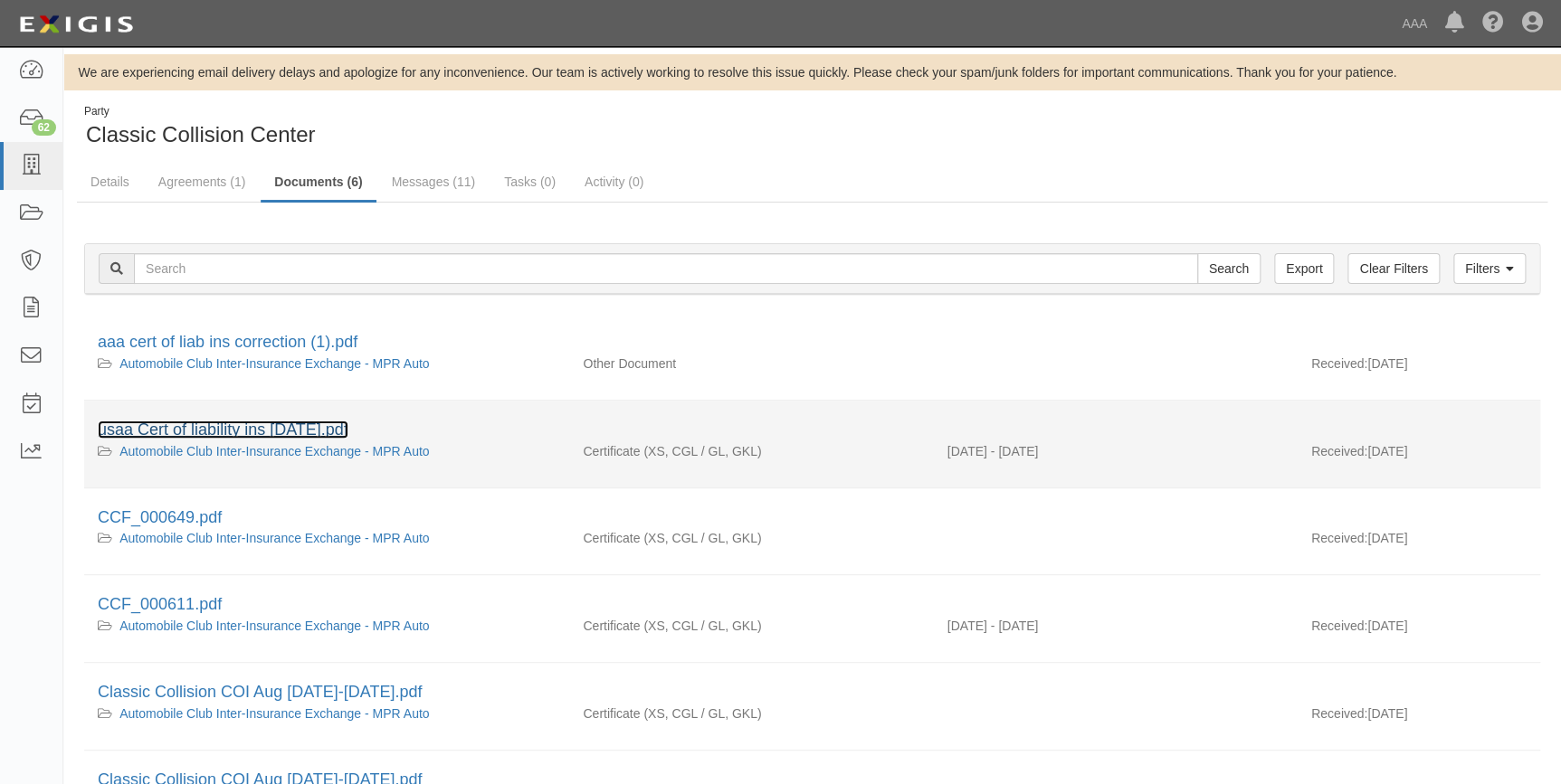
click at [241, 437] on link "usaa Cert of liability ins [DATE].pdf" at bounding box center [223, 429] width 251 height 18
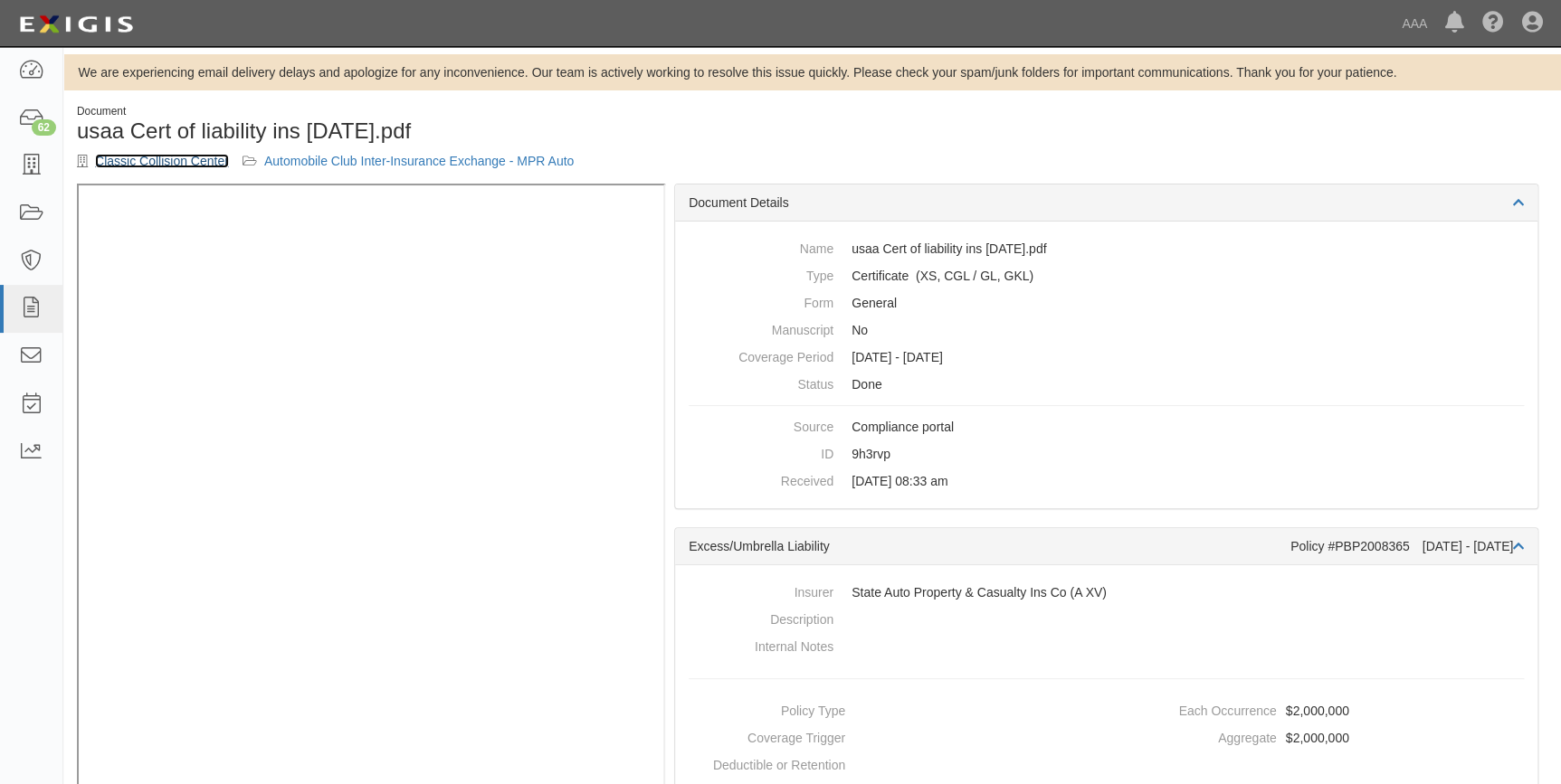
click at [140, 165] on link "Classic Collision Center" at bounding box center [161, 160] width 134 height 14
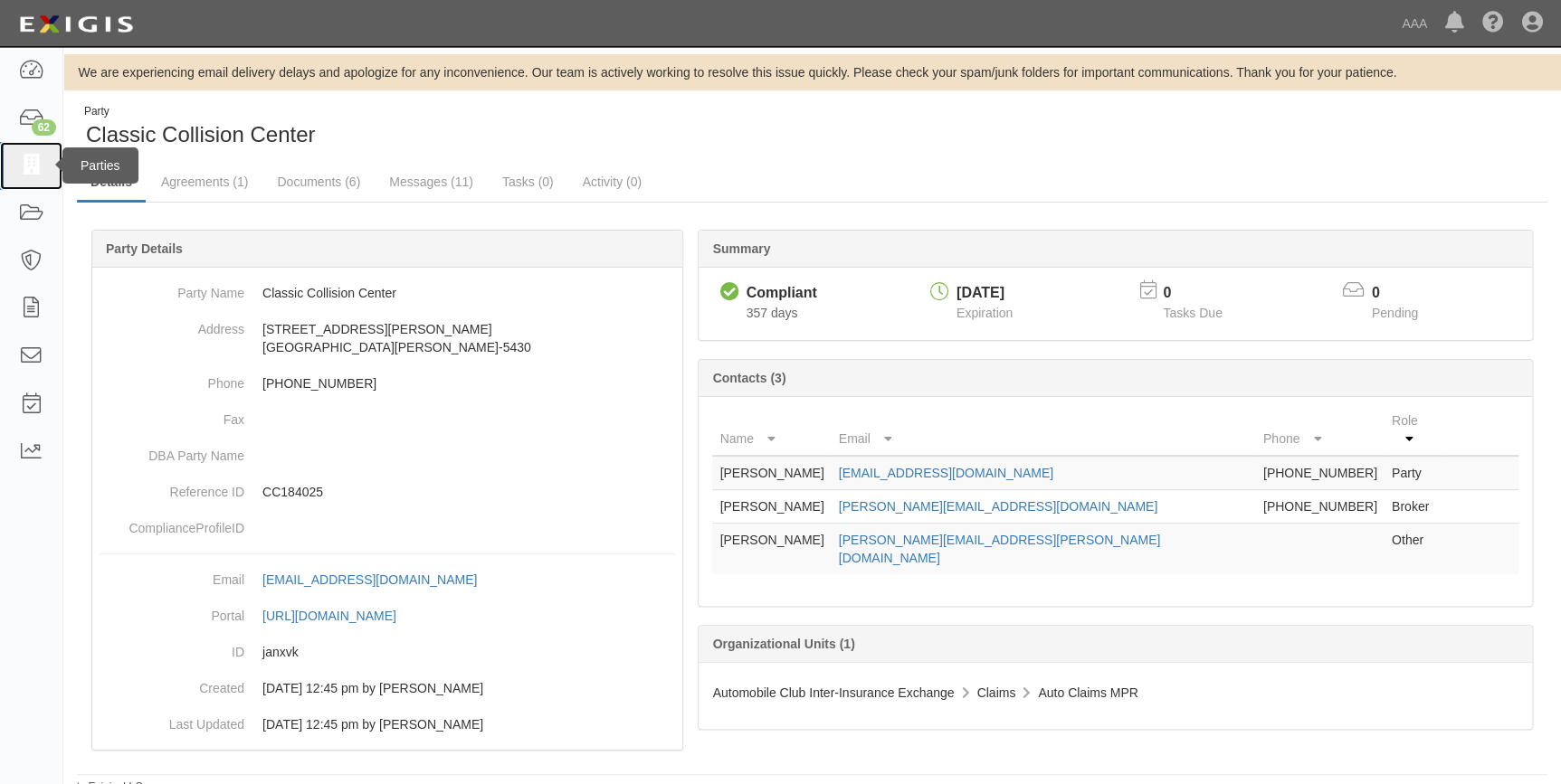
click at [40, 167] on icon at bounding box center [30, 166] width 26 height 21
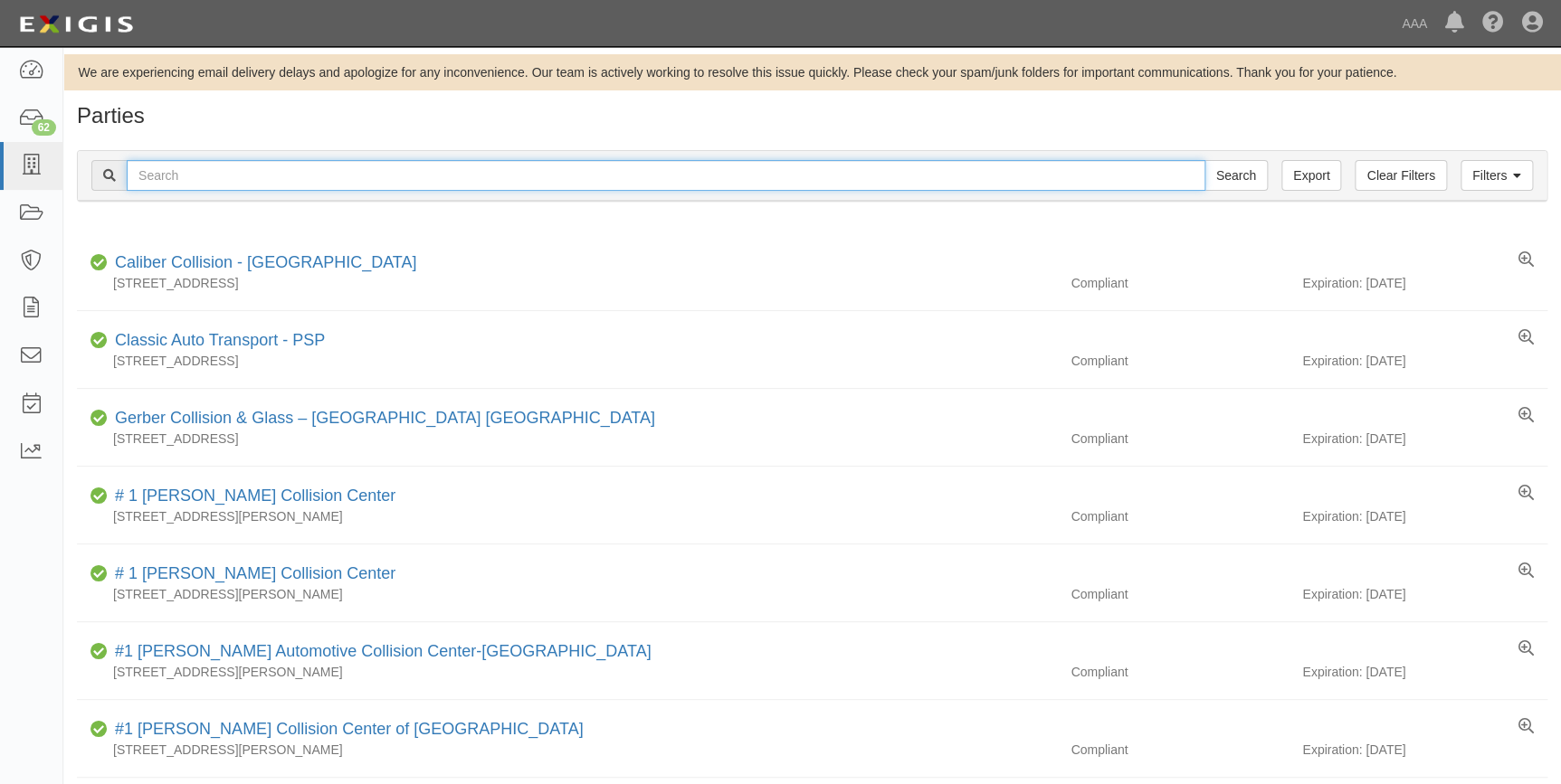
click at [335, 181] on input "text" at bounding box center [666, 175] width 1079 height 30
paste input "Kenny Ross Collision Center"
type input "Kenny Ross Collision Center"
click at [1205, 160] on input "Search" at bounding box center [1236, 175] width 63 height 30
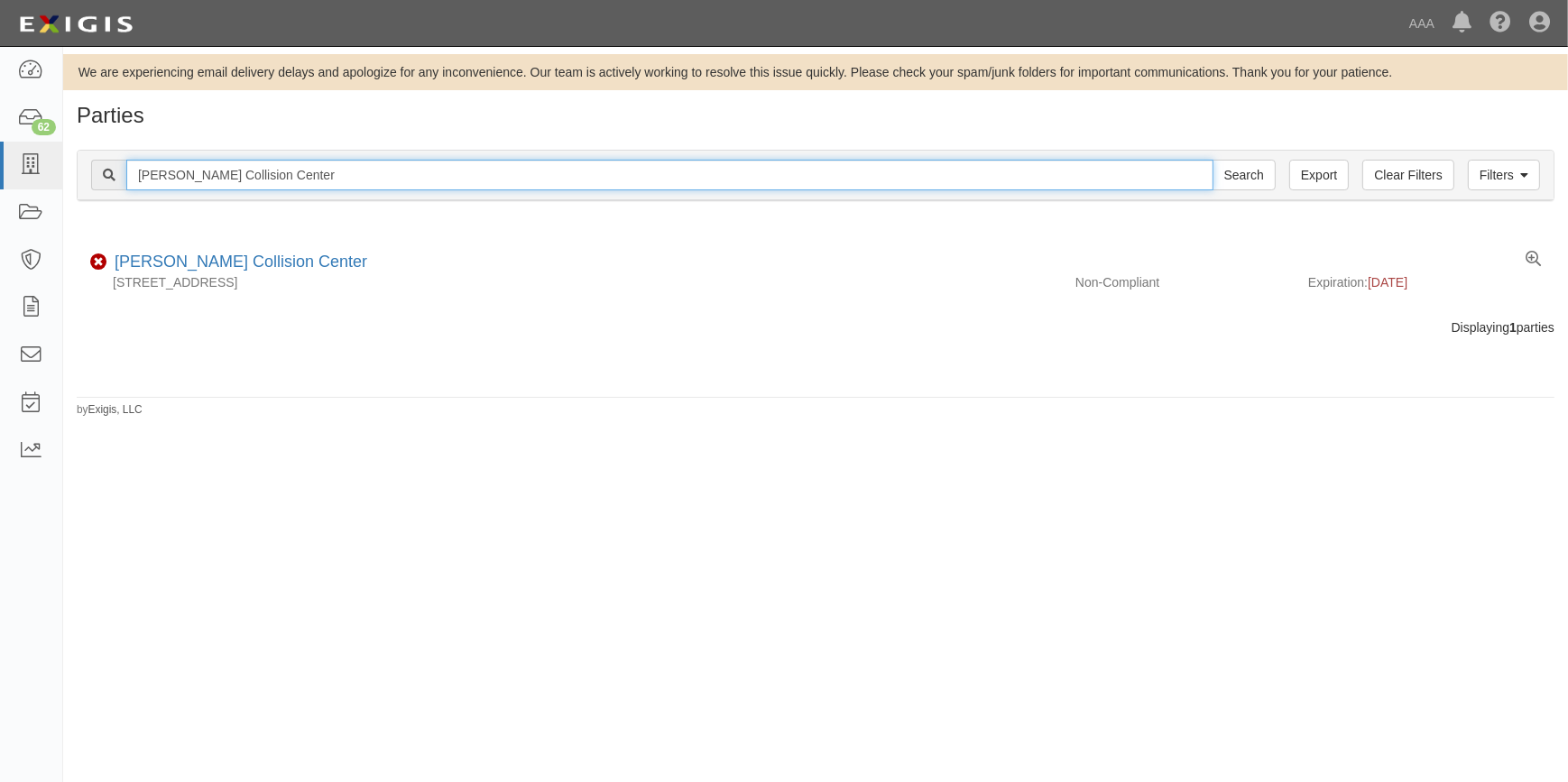
drag, startPoint x: 318, startPoint y: 174, endPoint x: 104, endPoint y: 162, distance: 214.3
click at [104, 171] on div "Kenny Ross Collision Center Search" at bounding box center [683, 175] width 1185 height 30
paste input "Freer Auto Body"
type input "Freer Auto Body"
click at [1212, 160] on input "Search" at bounding box center [1243, 175] width 63 height 30
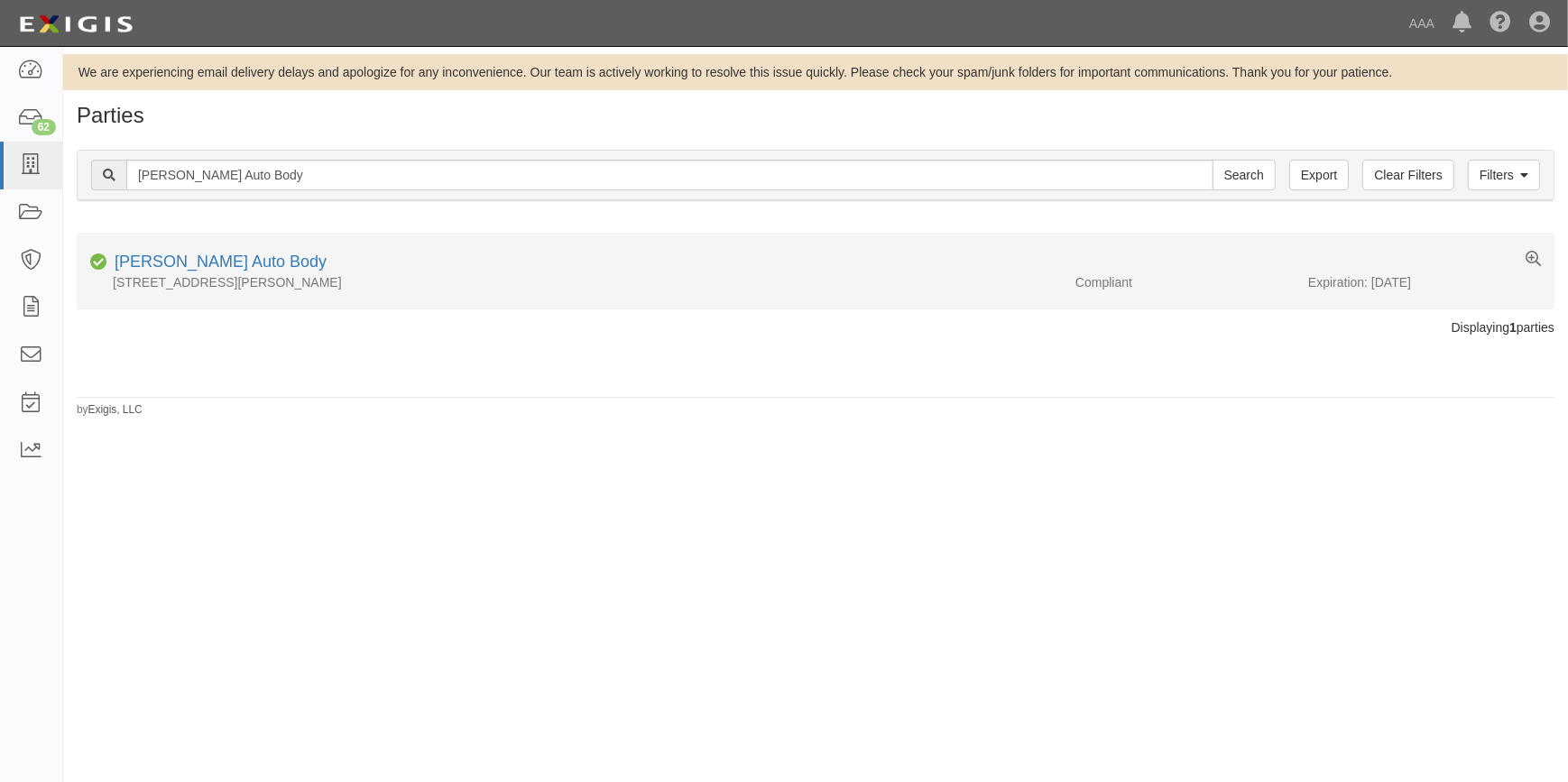
click at [171, 246] on li "Compliant Freer Auto Body 4512 N Alby Rd , Godfrey, IL 62035-1953 Compliant Exp…" at bounding box center [815, 271] width 1477 height 76
click at [172, 262] on link "Freer Auto Body" at bounding box center [220, 262] width 212 height 18
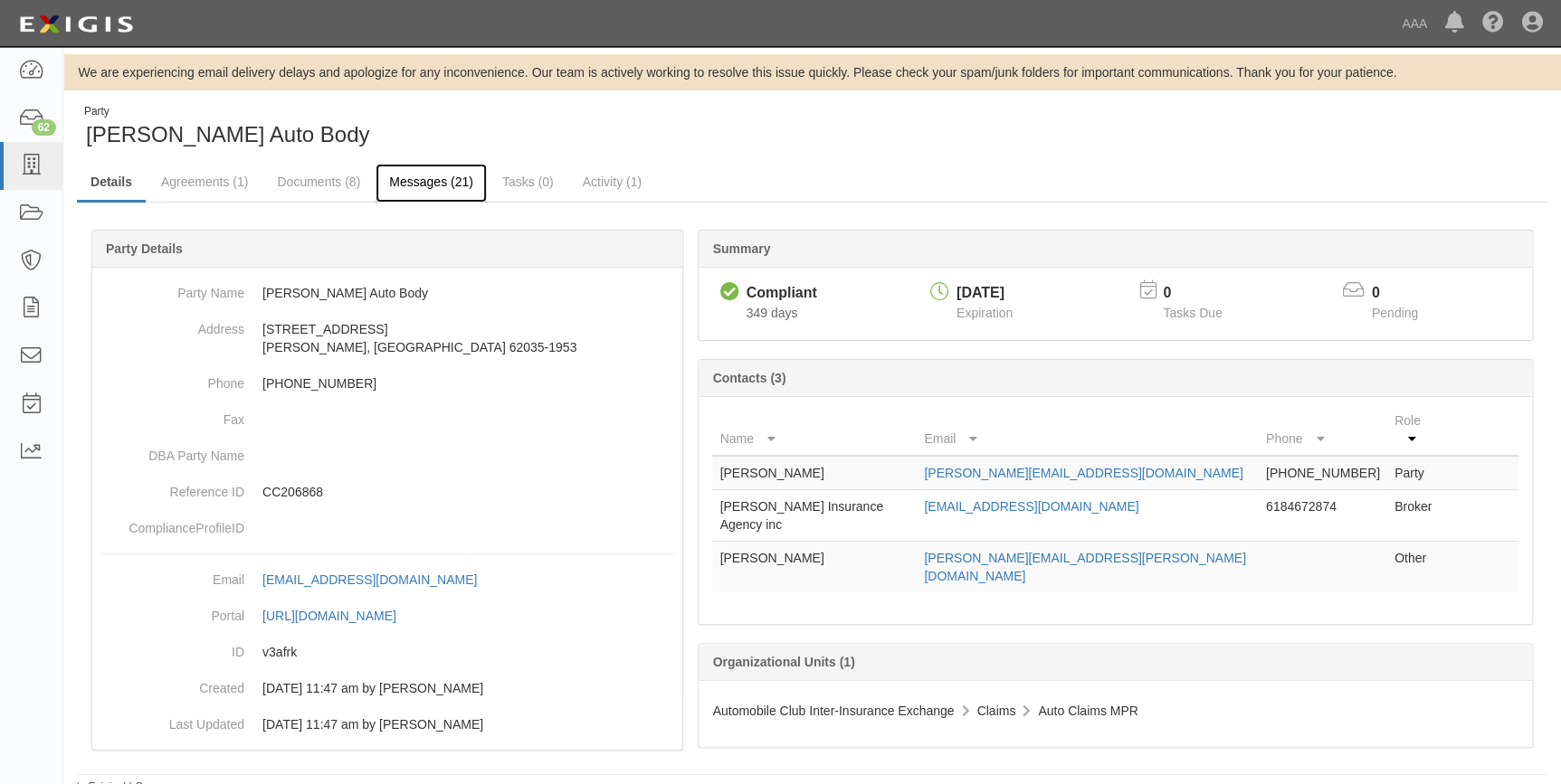
click at [404, 182] on link "Messages (21)" at bounding box center [432, 183] width 112 height 39
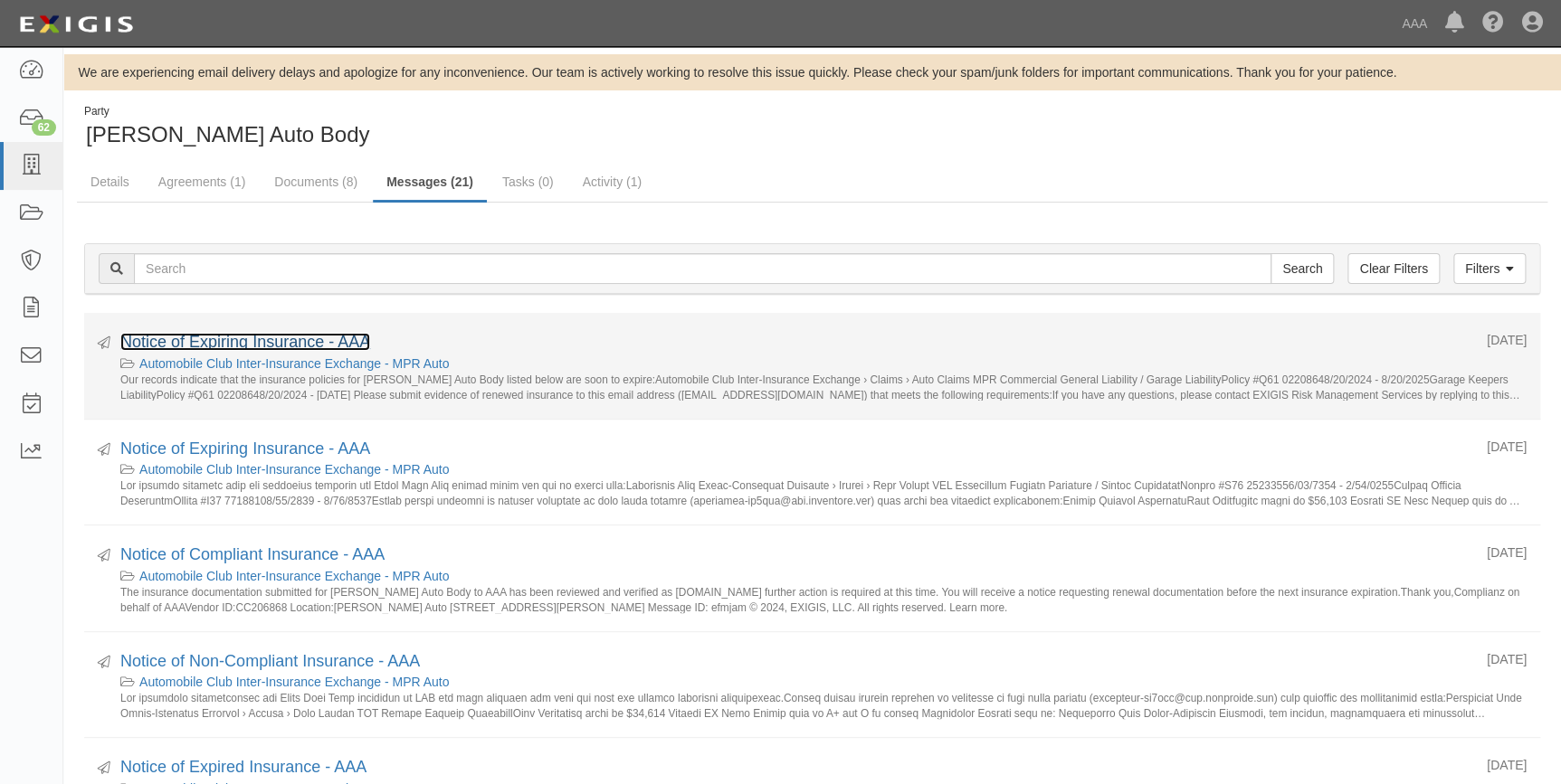
click at [292, 343] on link "Notice of Expiring Insurance - AAA" at bounding box center [245, 342] width 250 height 18
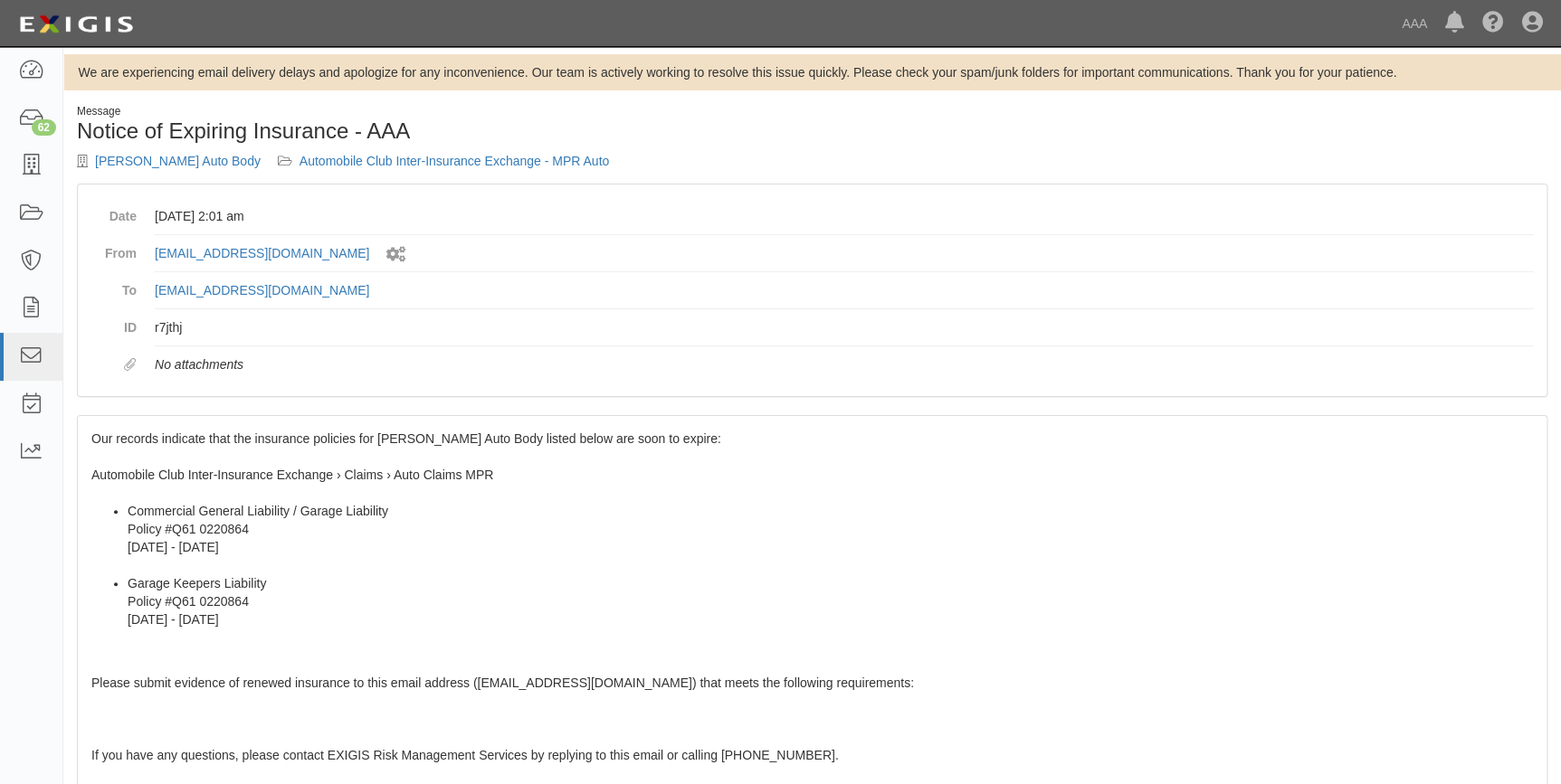
click at [93, 447] on div "Our records indicate that the insurance policies for Freer Auto Body listed bel…" at bounding box center [812, 744] width 1469 height 656
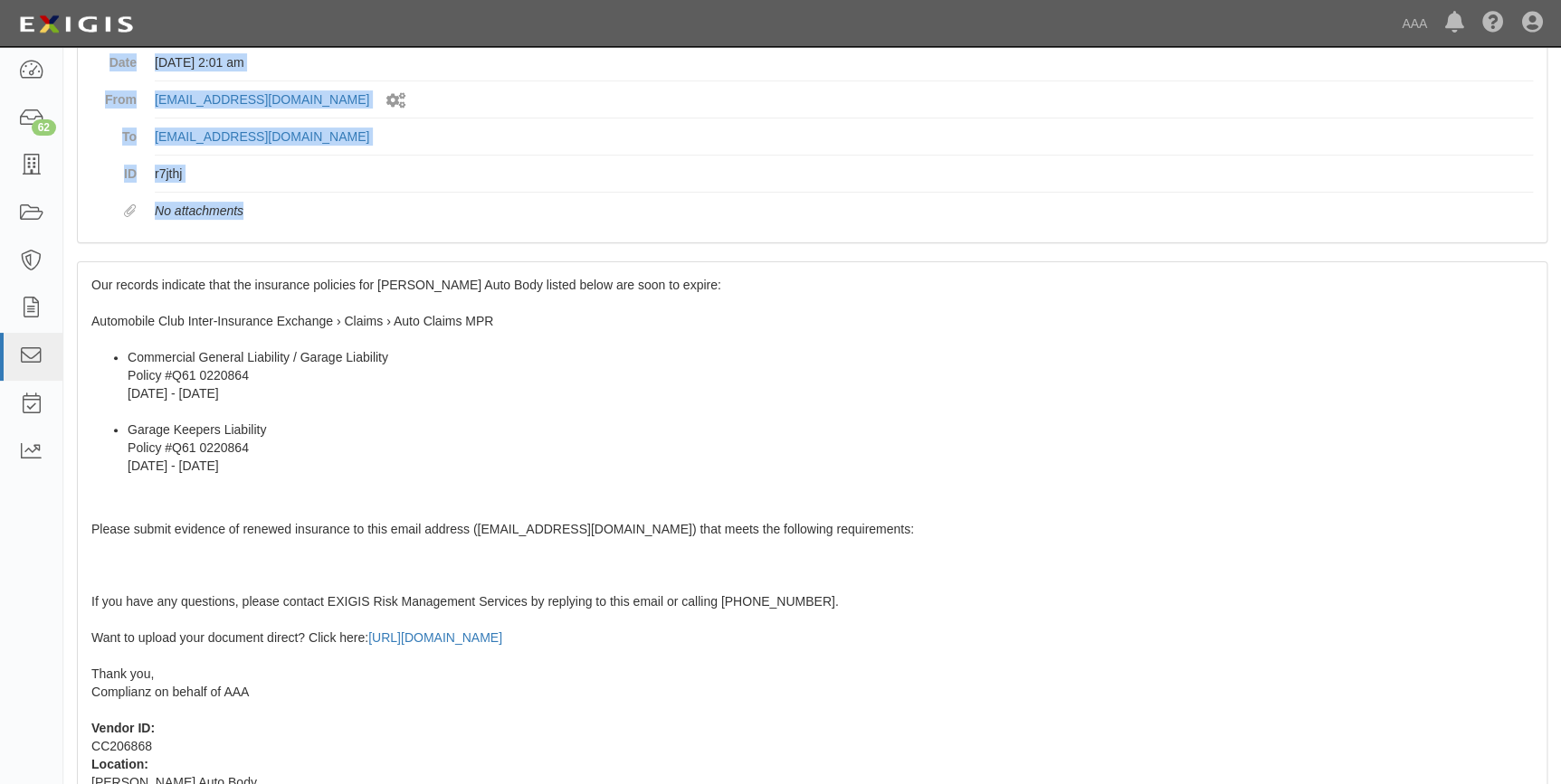
scroll to position [332, 0]
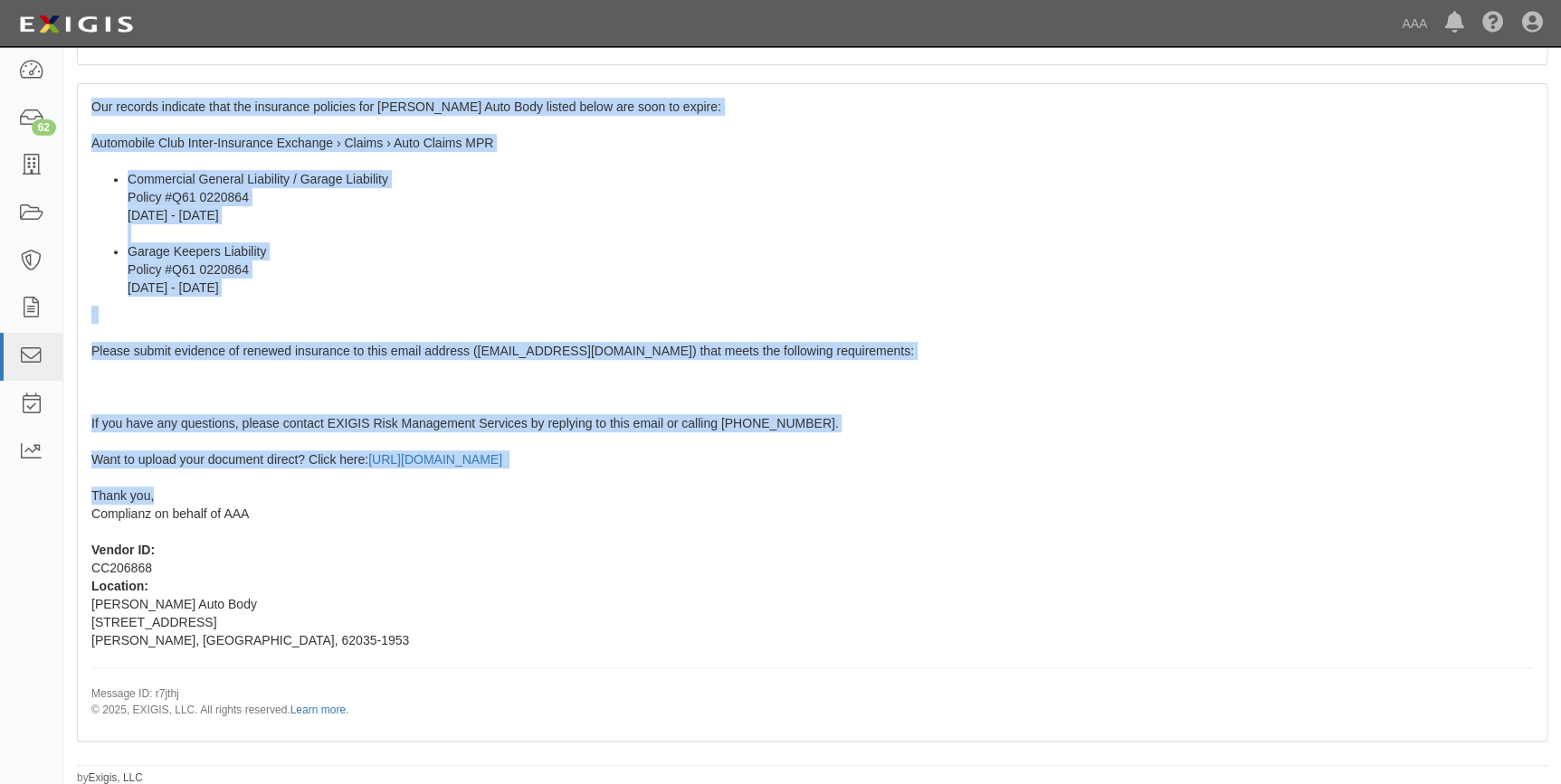
drag, startPoint x: 91, startPoint y: 437, endPoint x: 259, endPoint y: 499, distance: 179.1
click at [259, 499] on div "Our records indicate that the insurance policies for Freer Auto Body listed bel…" at bounding box center [812, 412] width 1469 height 656
copy span "Our records indicate that the insurance policies for Freer Auto Body listed bel…"
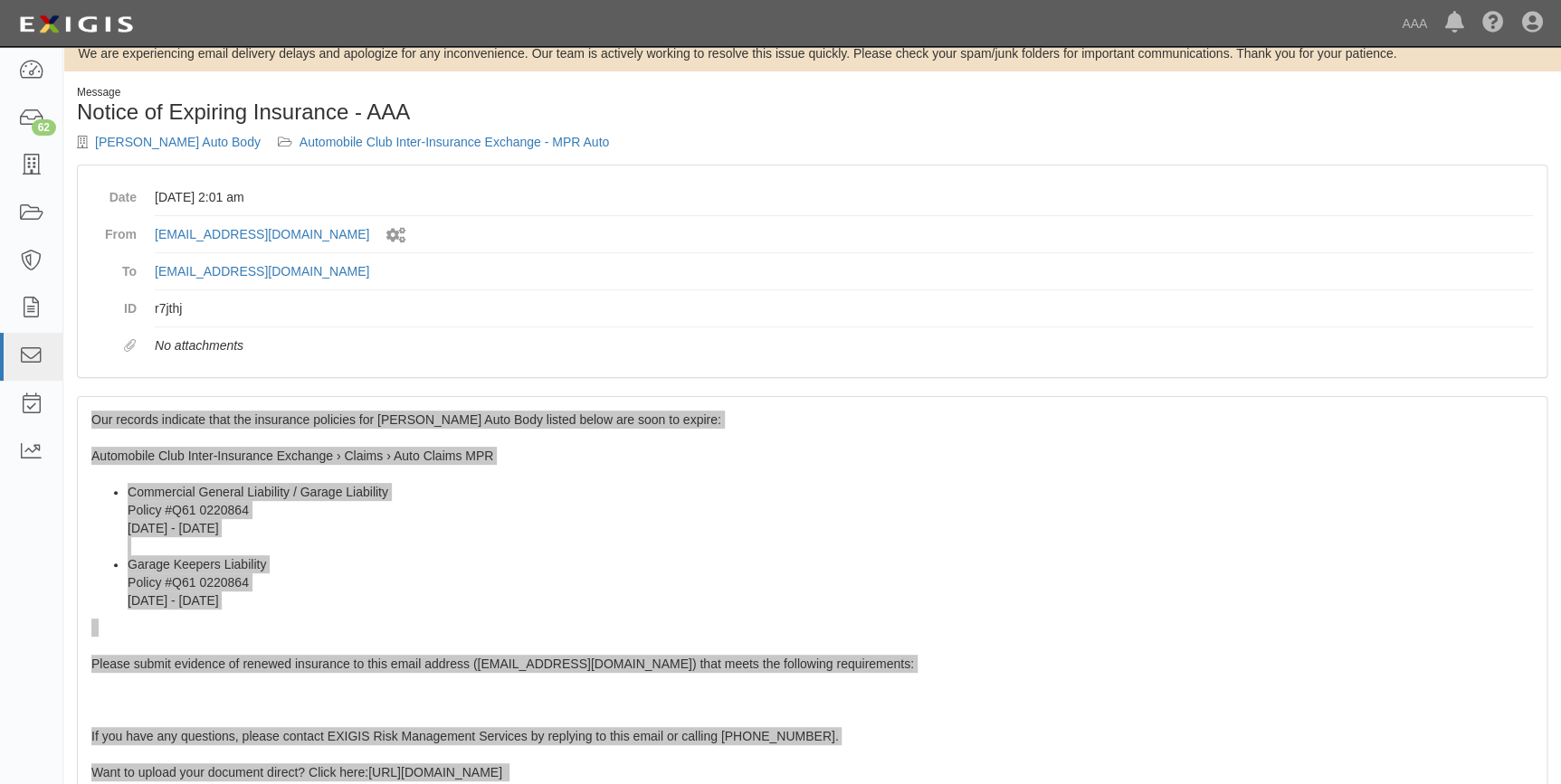
scroll to position [0, 0]
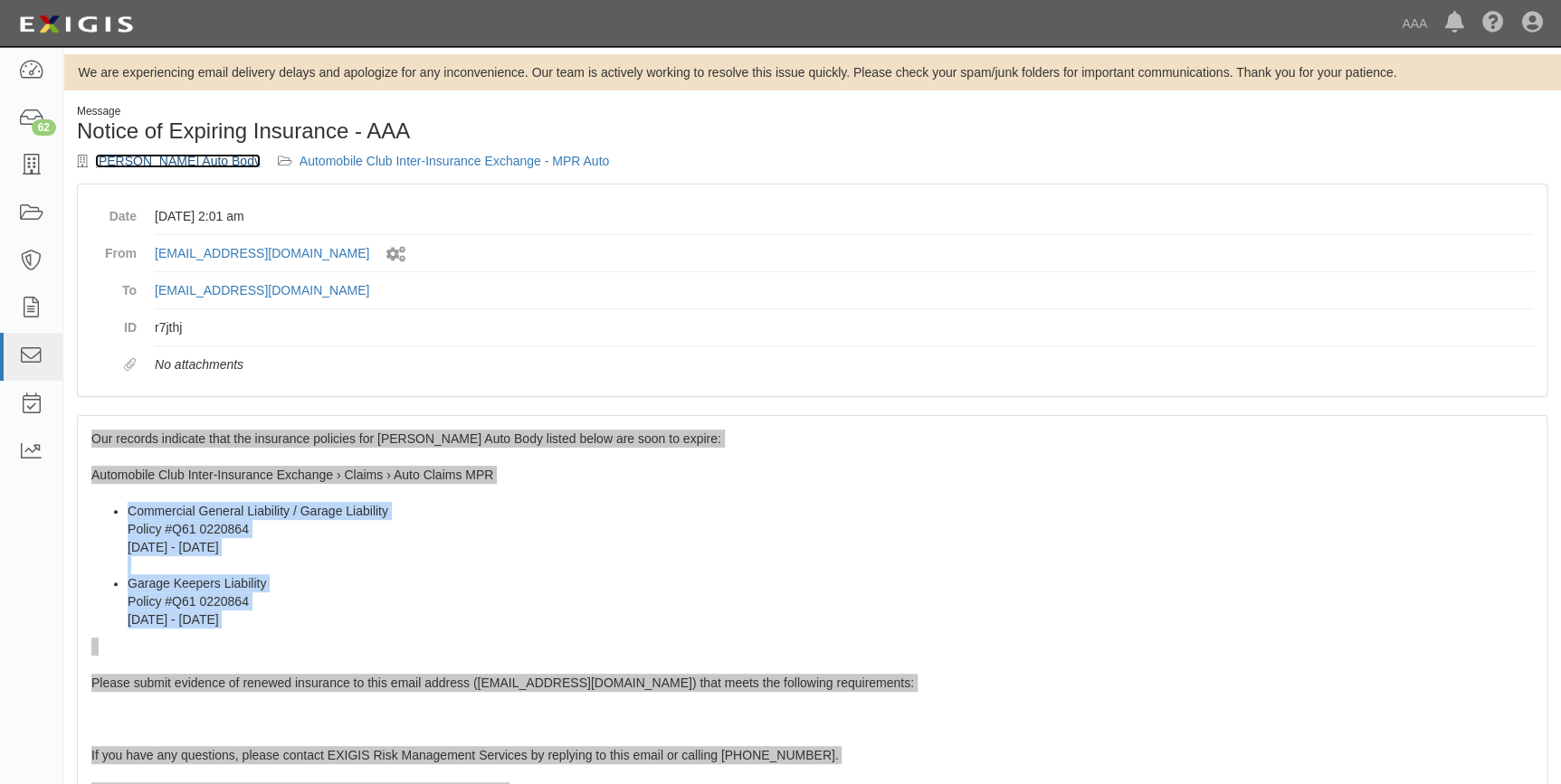
click at [163, 156] on link "Freer Auto Body" at bounding box center [177, 160] width 166 height 14
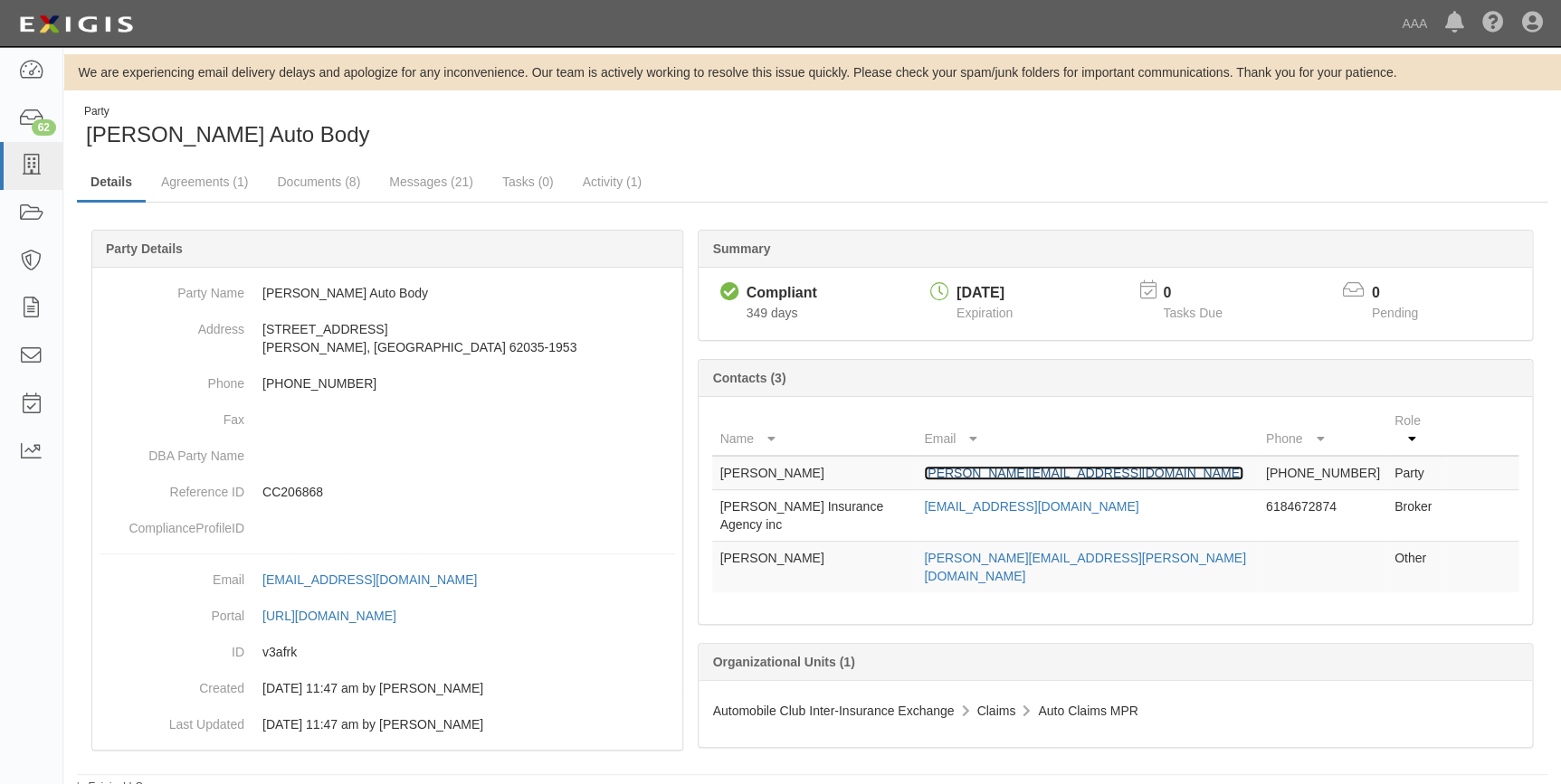
click at [1033, 466] on link "tim@freerautobody.com" at bounding box center [1084, 472] width 318 height 14
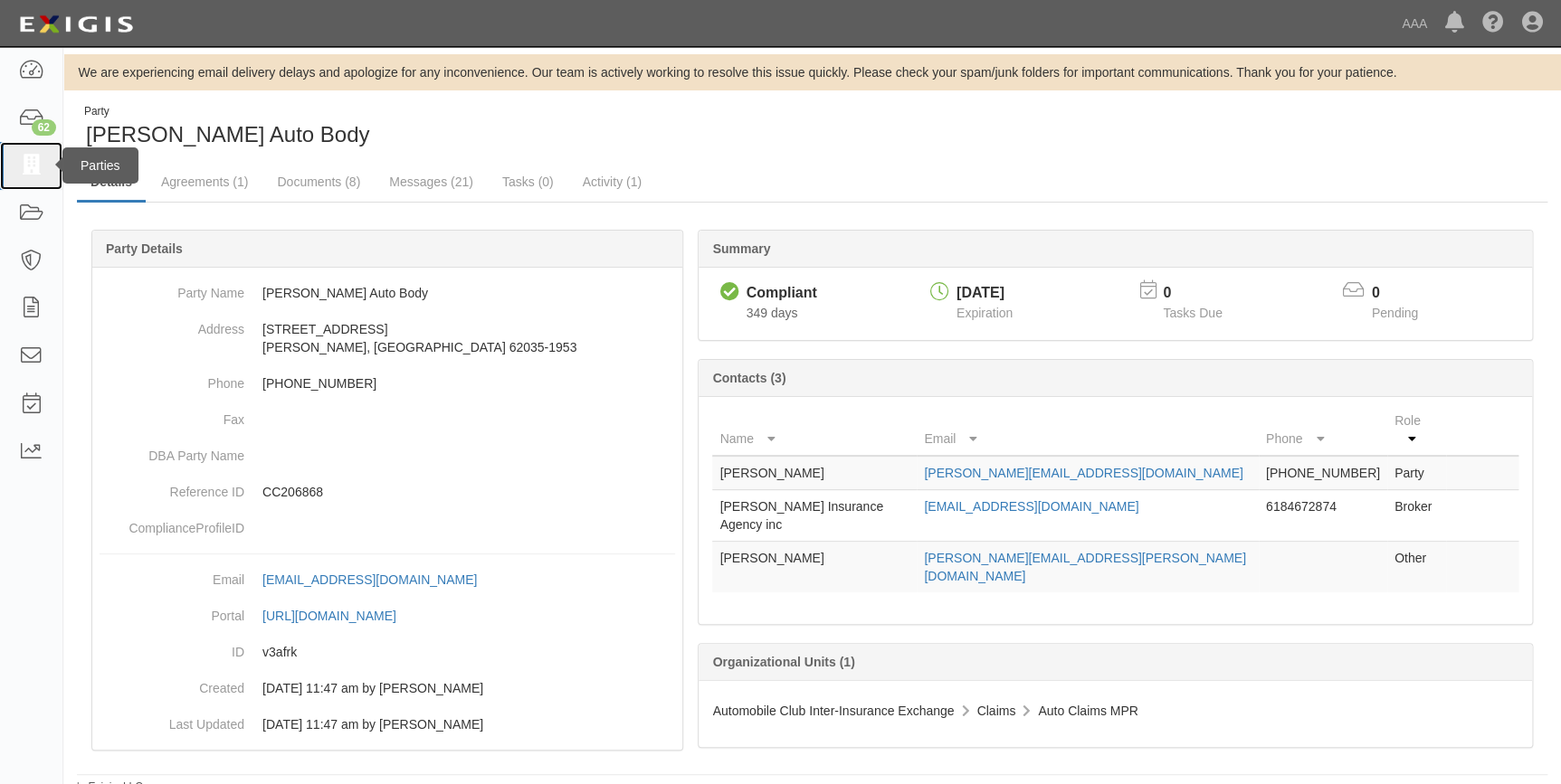
click at [30, 171] on icon at bounding box center [30, 166] width 26 height 21
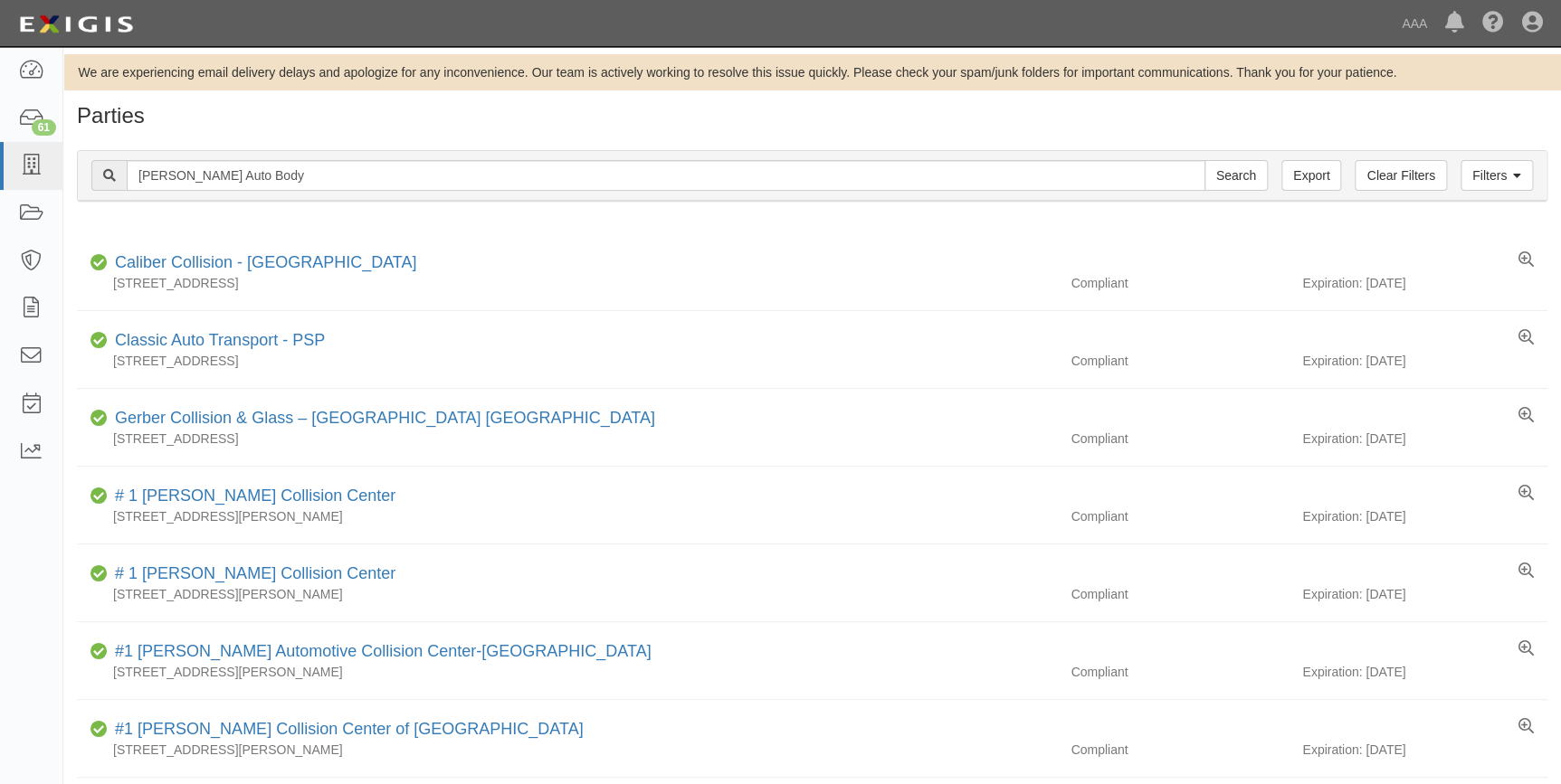
type input "[PERSON_NAME] Auto Body"
click at [1205, 160] on input "Search" at bounding box center [1236, 175] width 63 height 30
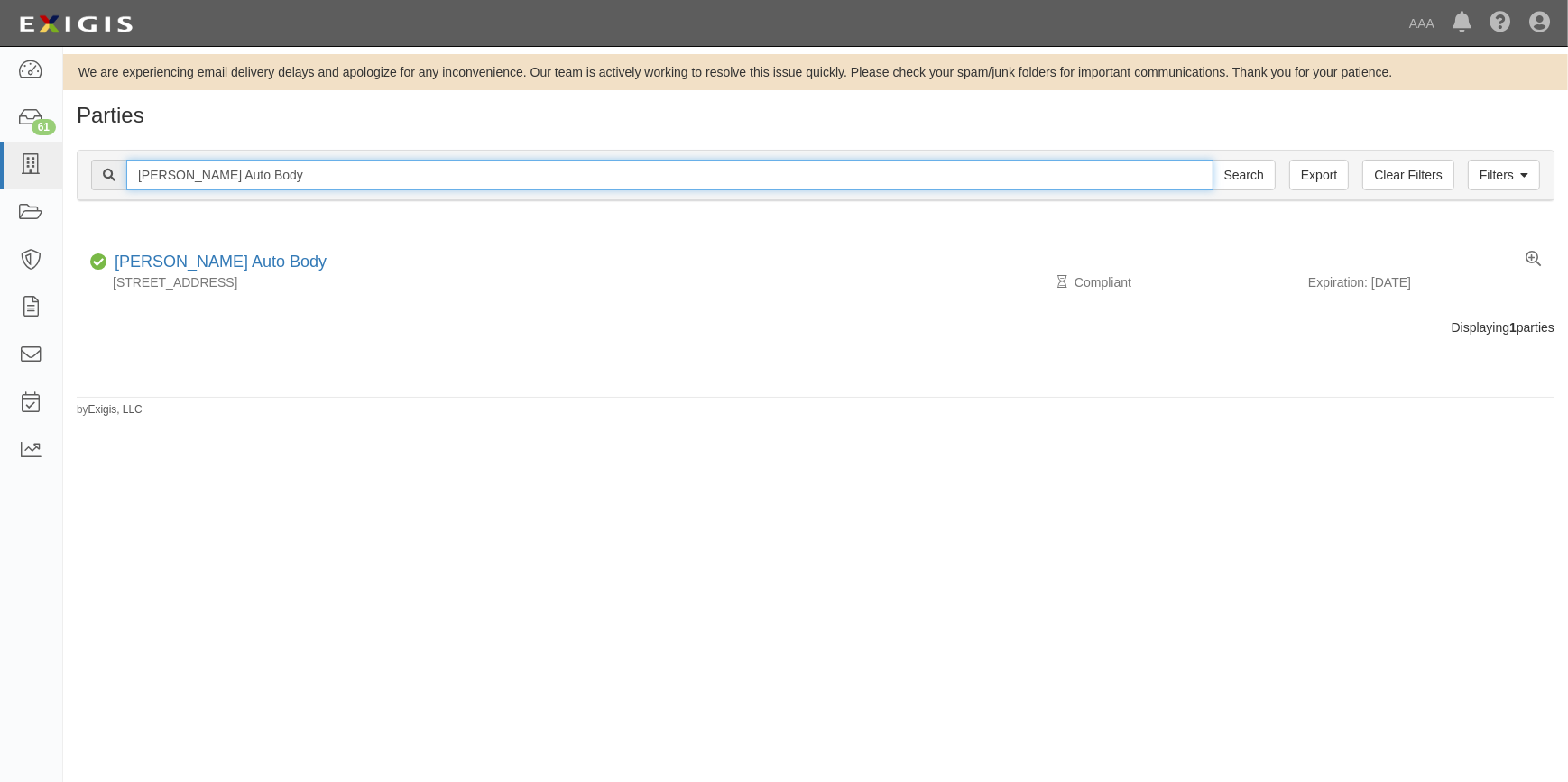
drag, startPoint x: 344, startPoint y: 184, endPoint x: 121, endPoint y: 178, distance: 223.1
click at [121, 178] on div "McLean's Auto Body Search" at bounding box center [683, 175] width 1185 height 30
paste input "Northridge Collision Center Inc"
type input "Northridge Collision Center Inc"
click at [1212, 160] on input "Search" at bounding box center [1243, 175] width 63 height 30
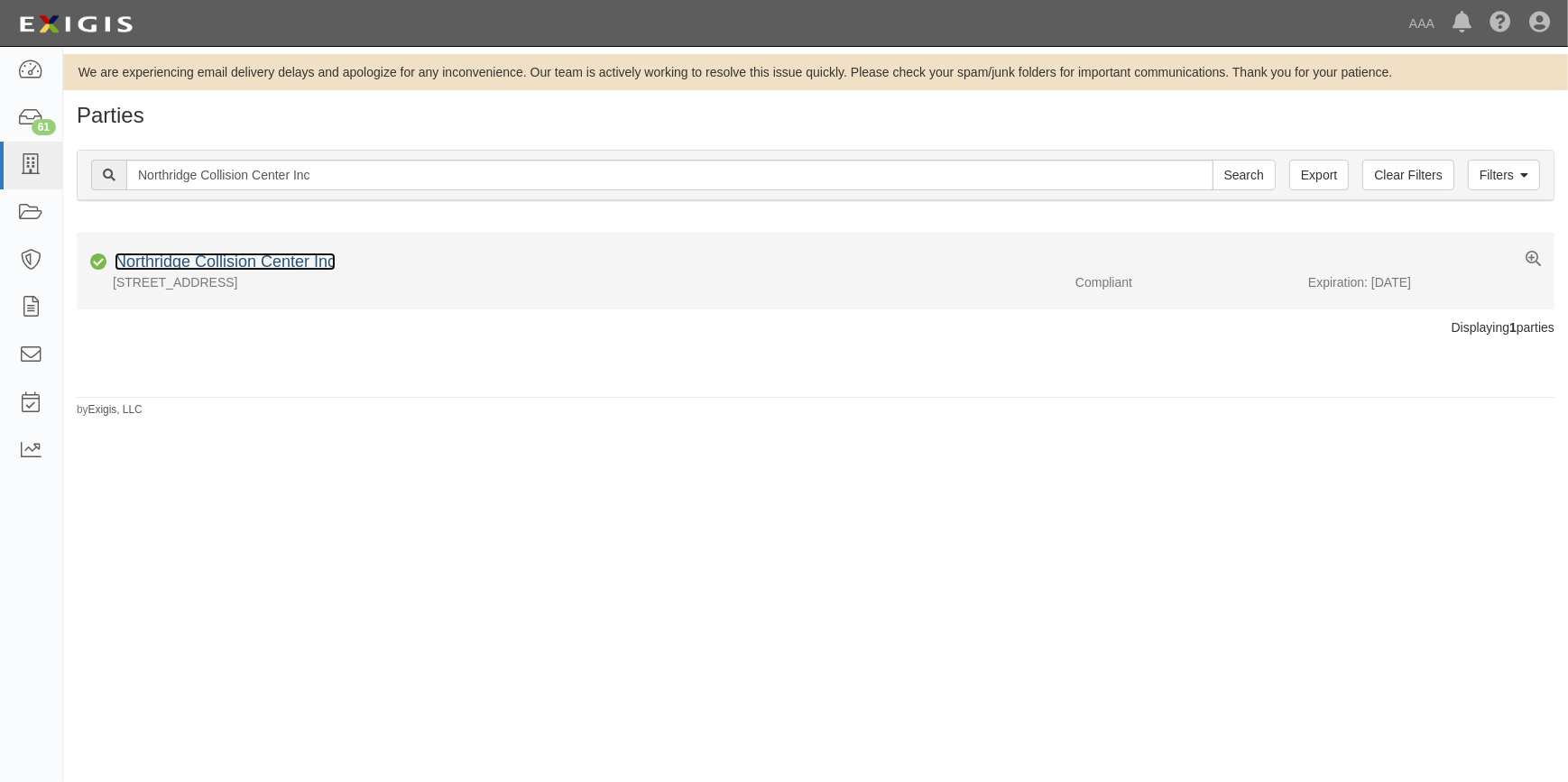
click at [223, 262] on link "Northridge Collision Center Inc" at bounding box center [225, 262] width 221 height 18
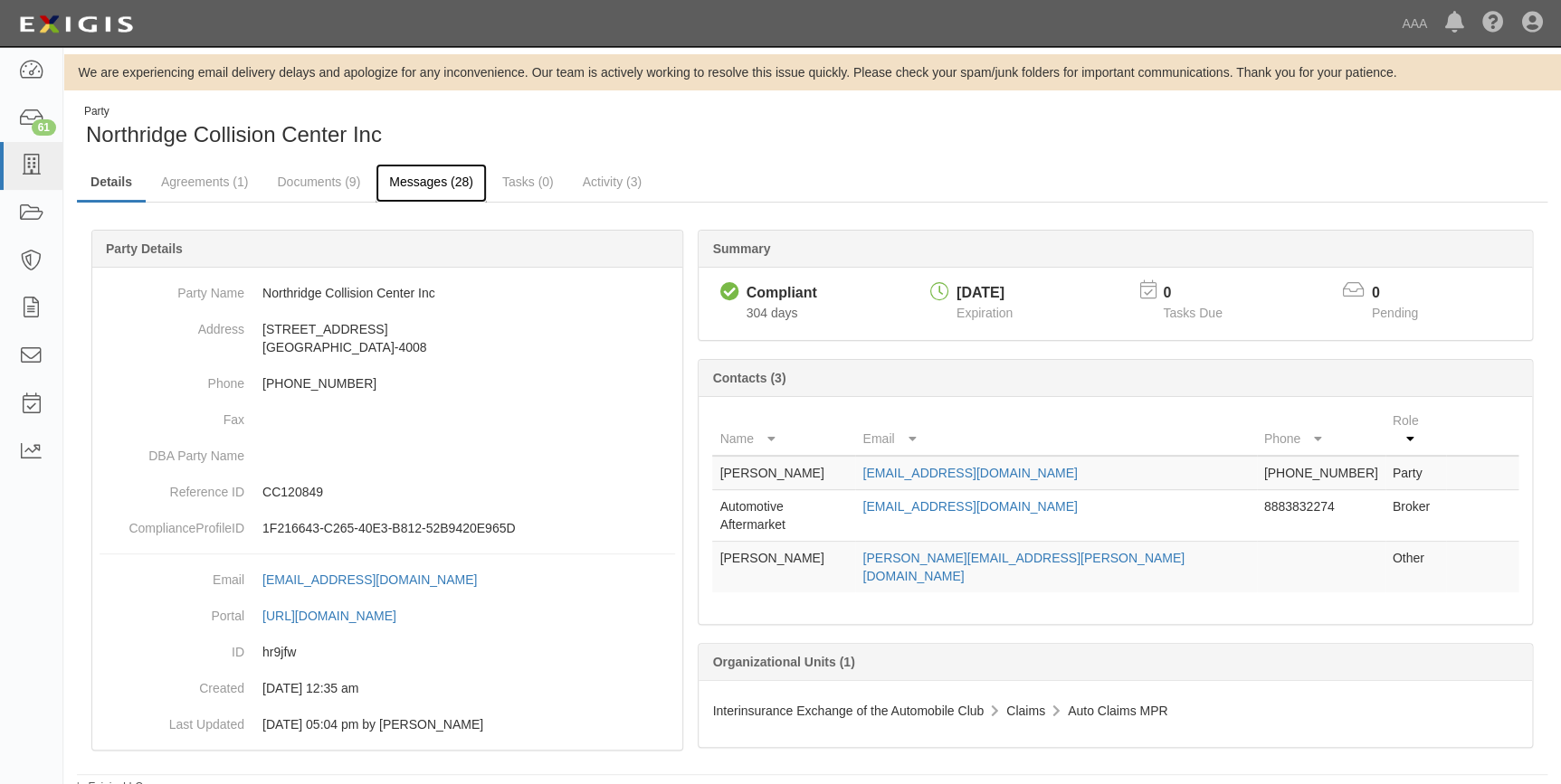
click at [391, 178] on link "Messages (28)" at bounding box center [432, 183] width 112 height 39
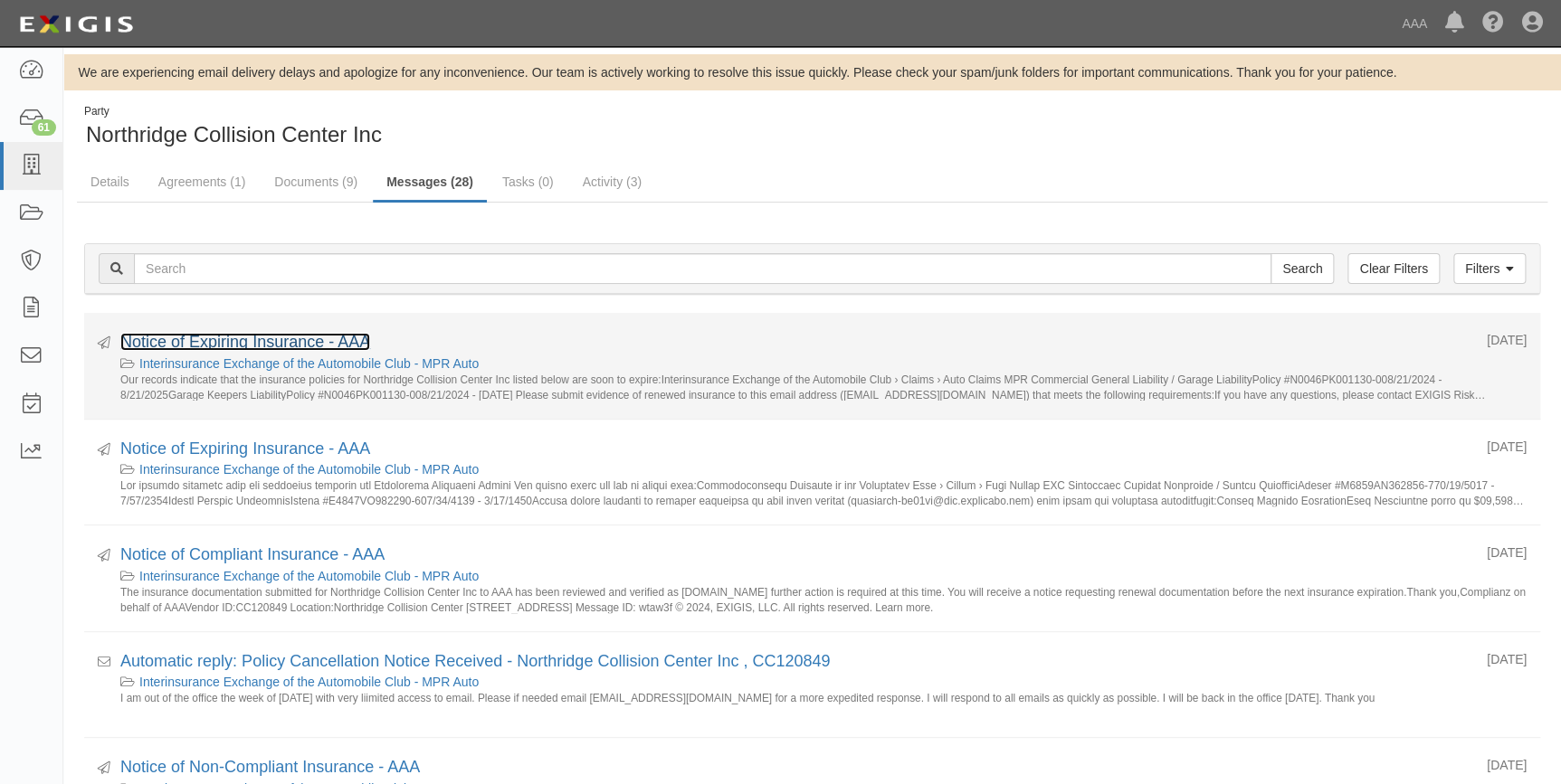
click at [278, 335] on link "Notice of Expiring Insurance - AAA" at bounding box center [245, 342] width 250 height 18
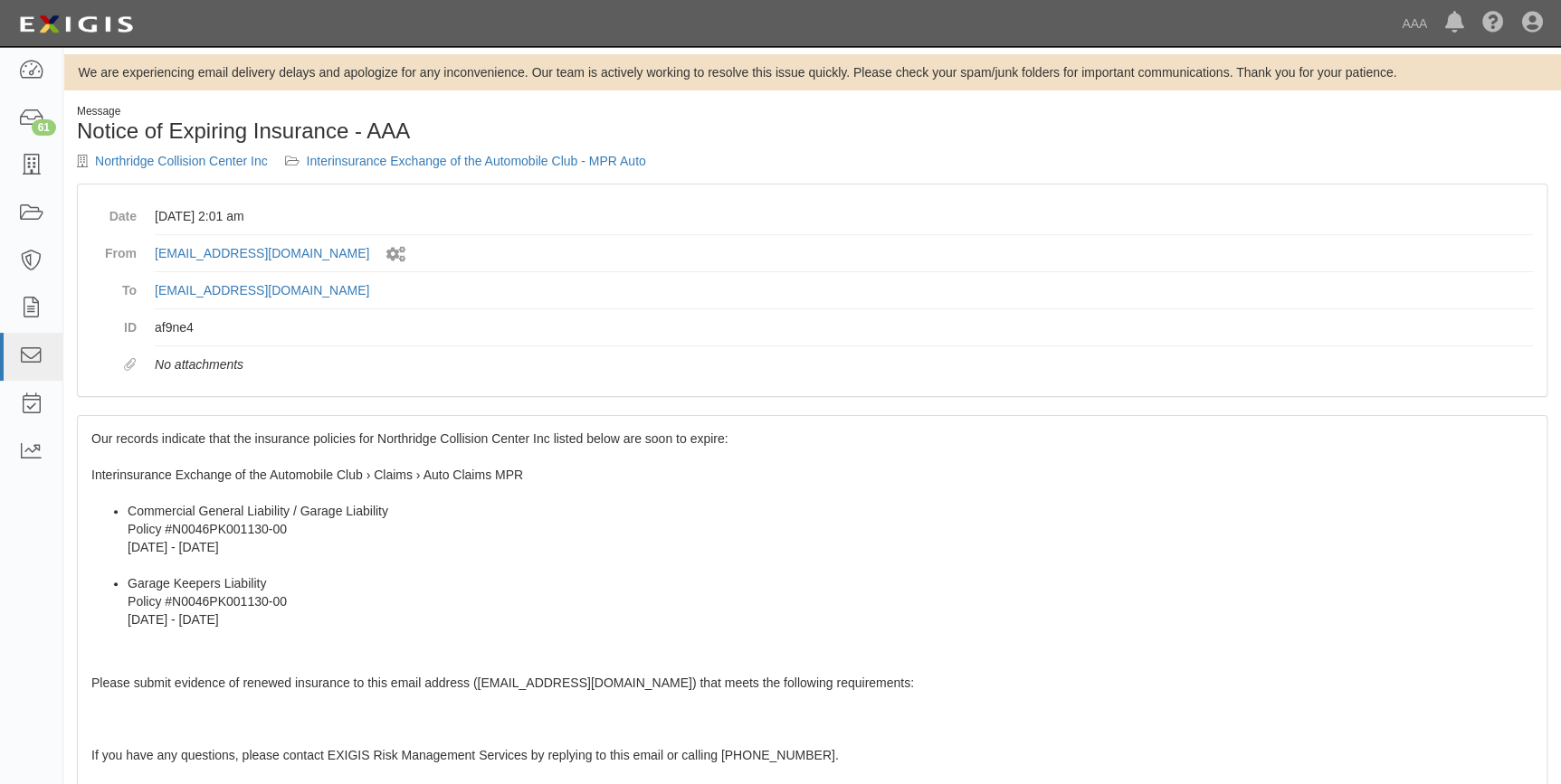
click at [174, 490] on div "Our records indicate that the insurance policies for Northridge Collision Cente…" at bounding box center [812, 744] width 1469 height 656
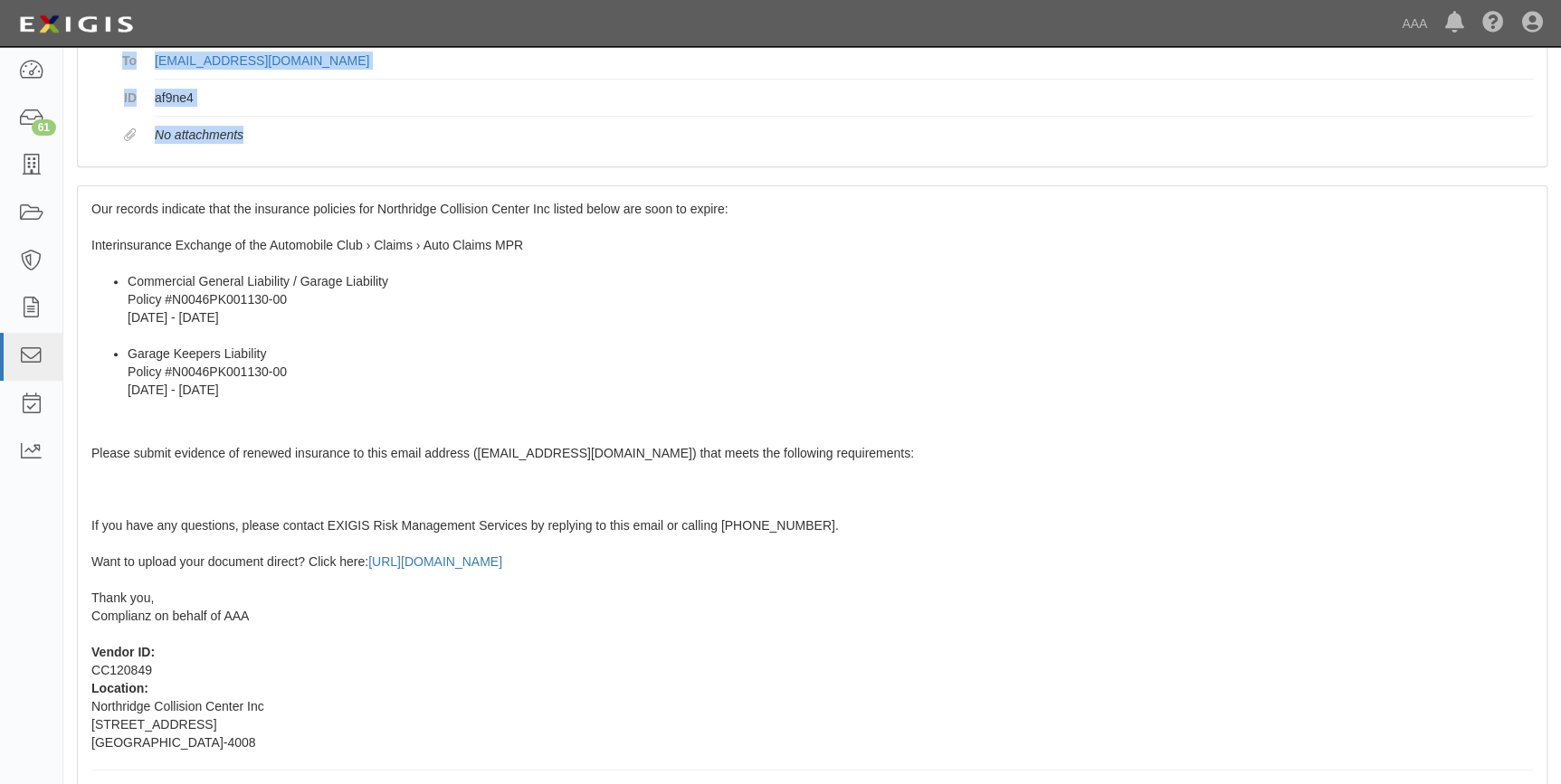
scroll to position [332, 0]
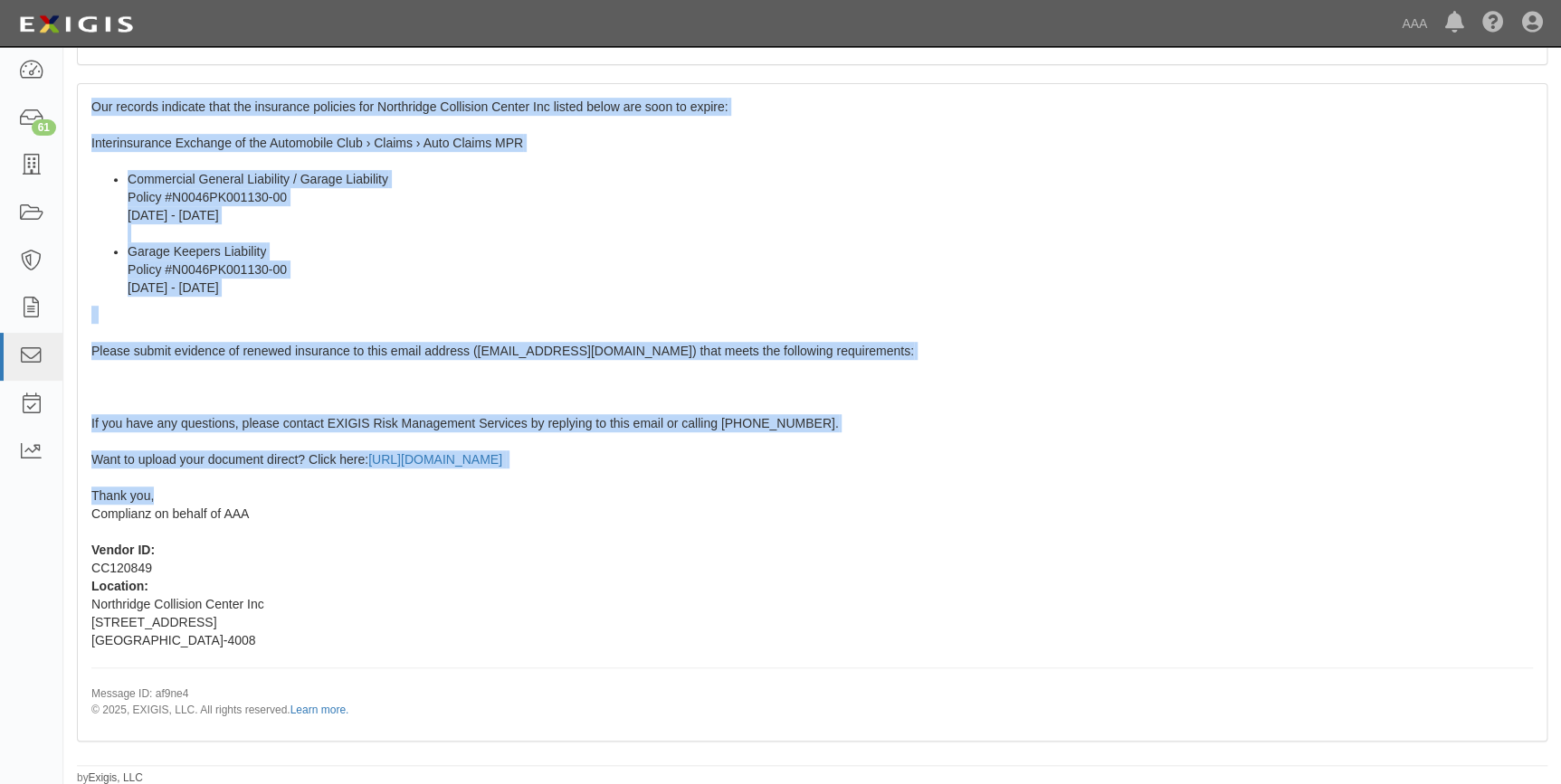
drag, startPoint x: 86, startPoint y: 437, endPoint x: 210, endPoint y: 489, distance: 134.5
click at [210, 489] on div "Our records indicate that the insurance policies for Northridge Collision Cente…" at bounding box center [812, 412] width 1469 height 656
copy span "Our records indicate that the insurance policies for Northridge Collision Cente…"
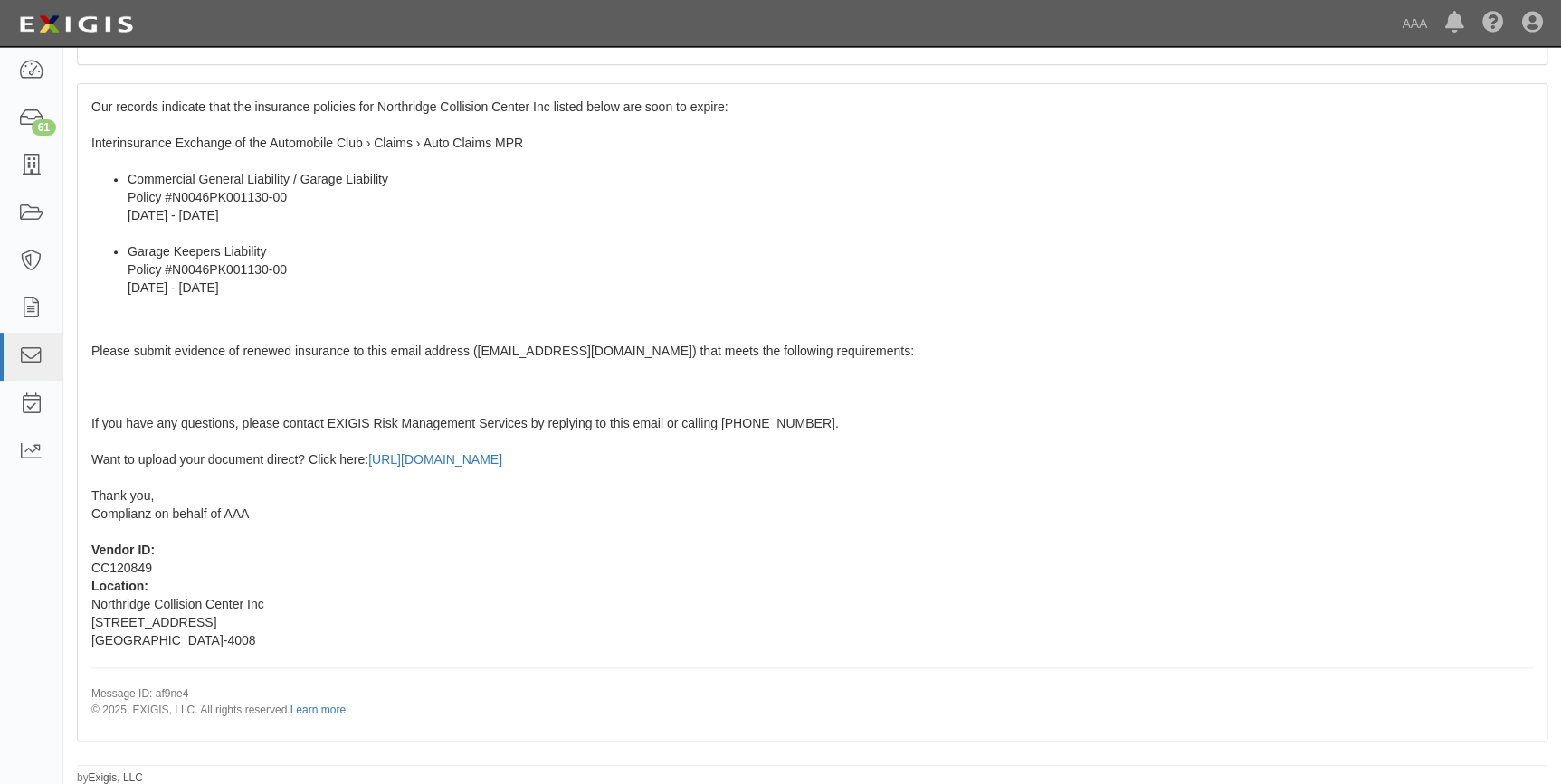
drag, startPoint x: 704, startPoint y: 621, endPoint x: 597, endPoint y: 701, distance: 133.6
click at [700, 620] on div "Our records indicate that the insurance policies for Northridge Collision Cente…" at bounding box center [812, 412] width 1469 height 656
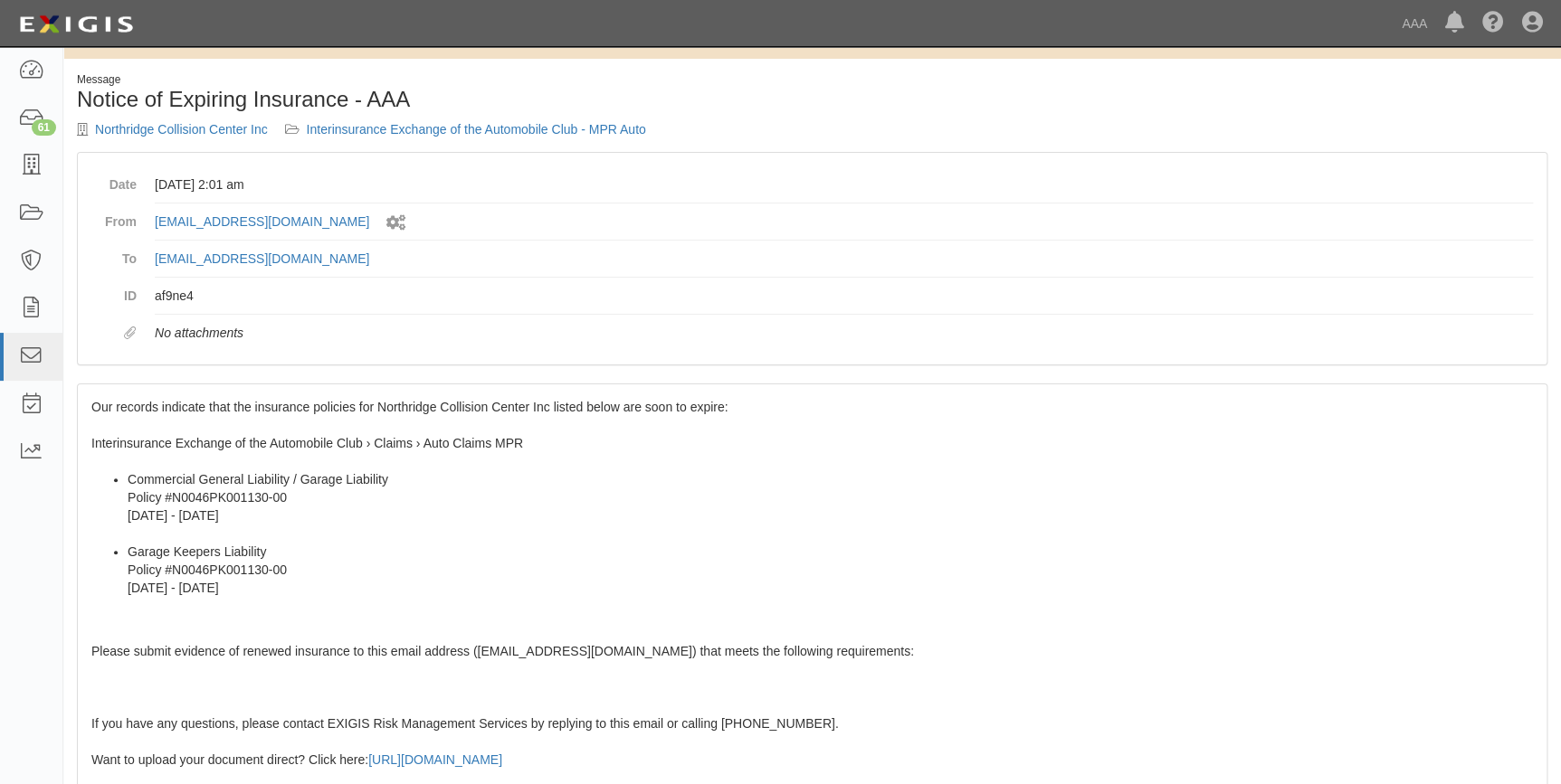
scroll to position [0, 0]
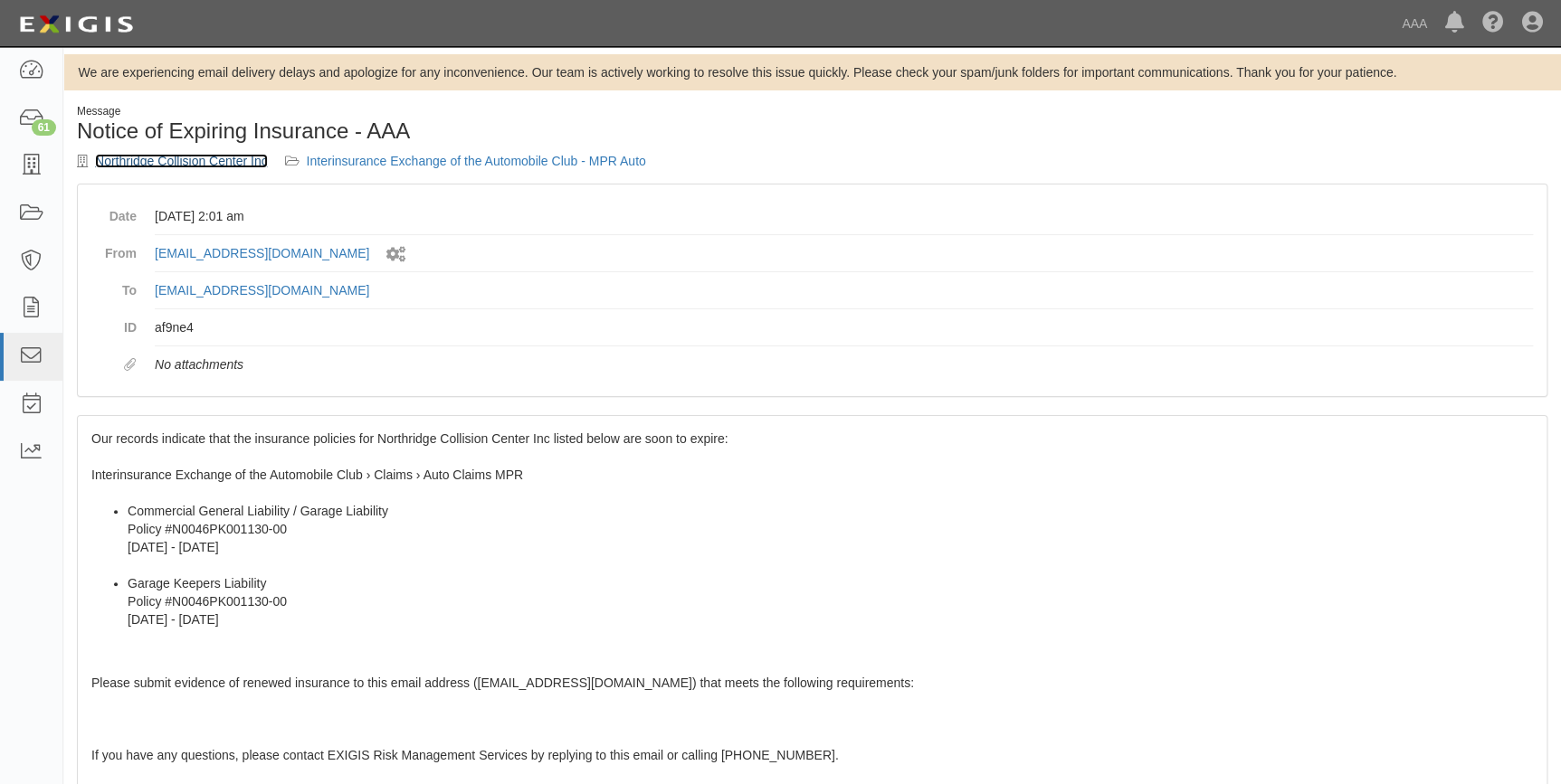
click at [240, 162] on link "Northridge Collision Center Inc" at bounding box center [181, 160] width 172 height 14
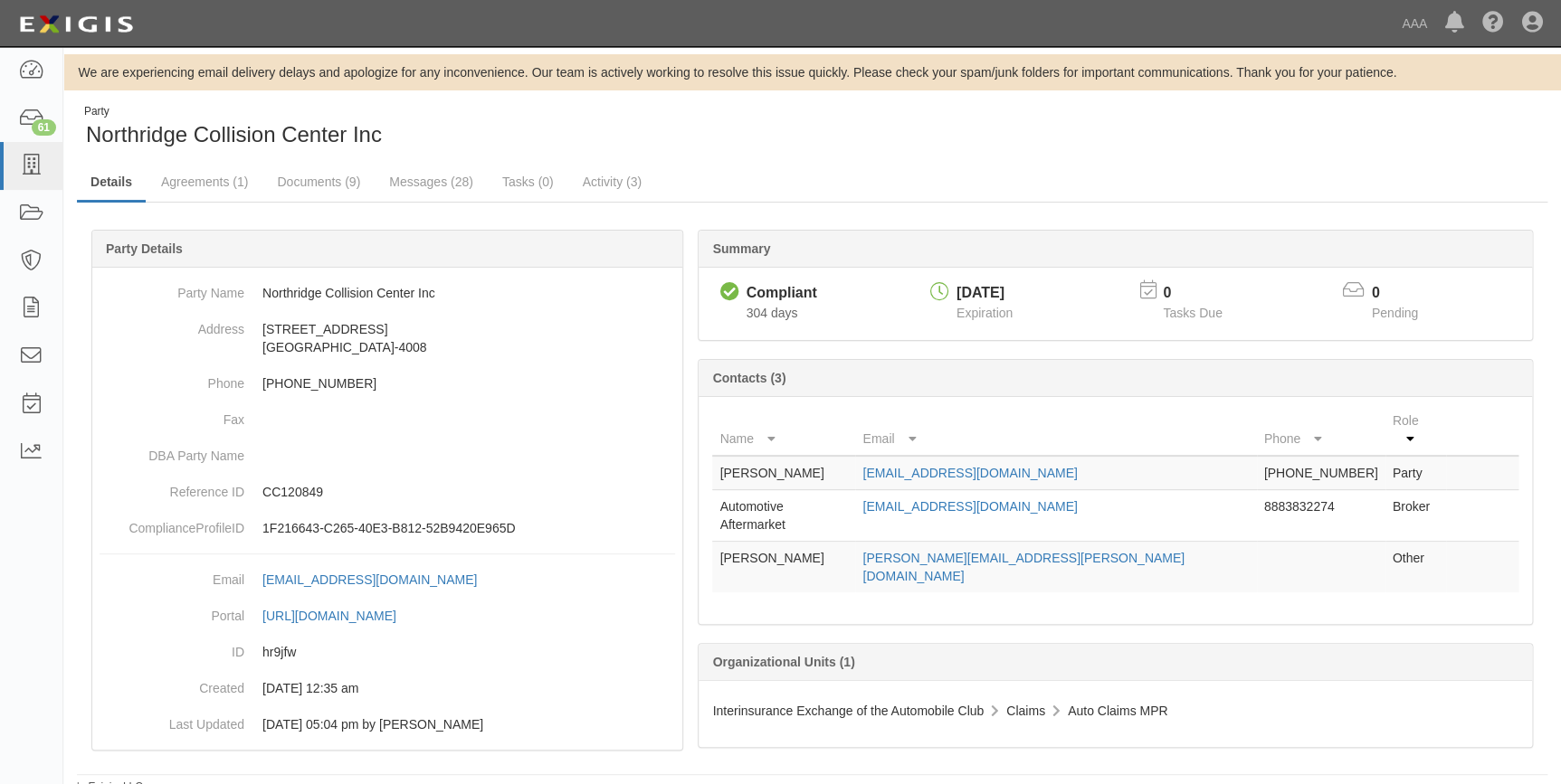
click at [624, 104] on div "Party Northridge Collision Center Inc" at bounding box center [438, 127] width 722 height 46
click at [30, 172] on icon at bounding box center [30, 166] width 26 height 21
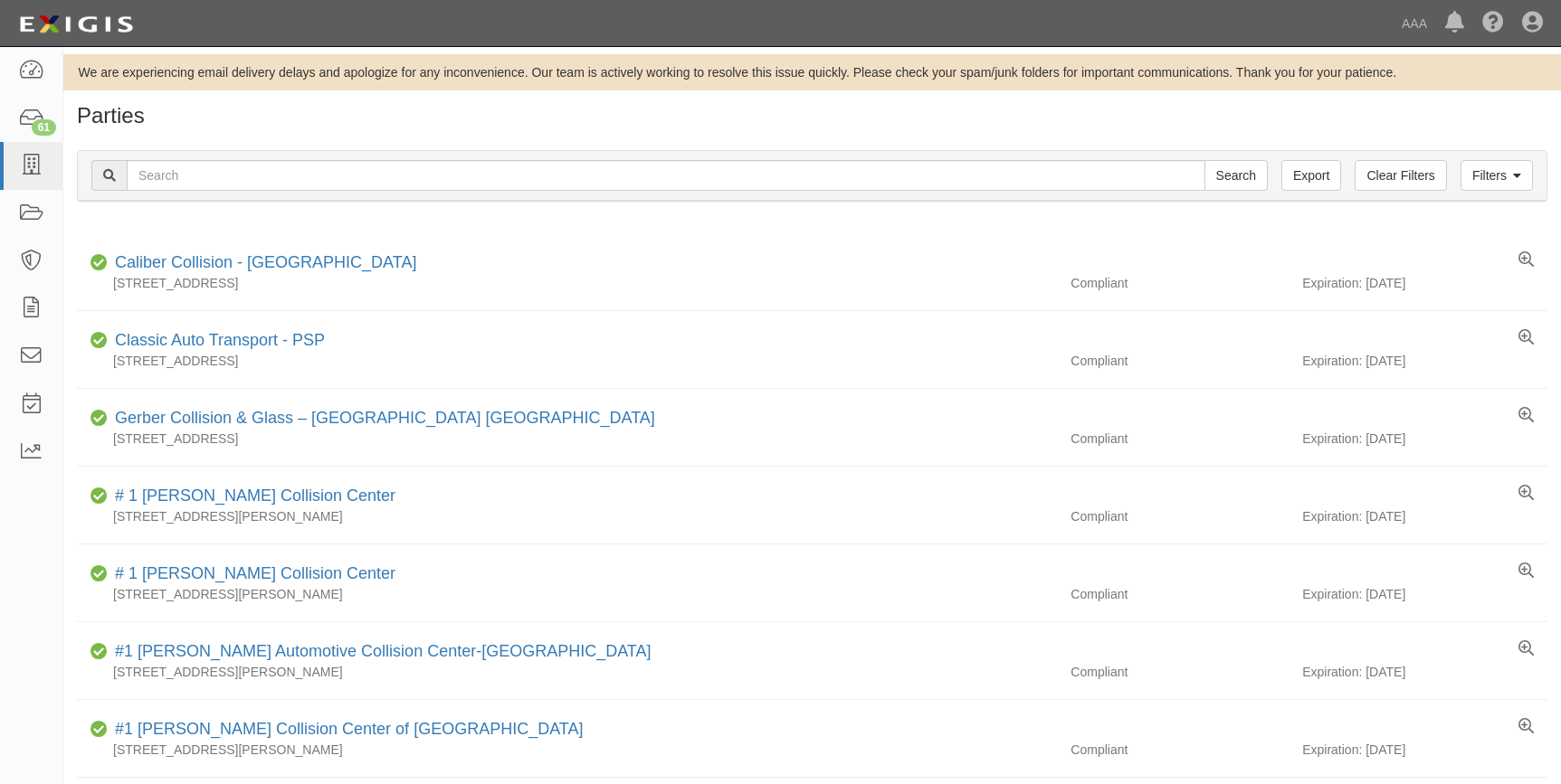
click at [230, 178] on input "text" at bounding box center [666, 175] width 1079 height 30
type input "[PERSON_NAME]"
click at [1205, 160] on input "Search" at bounding box center [1236, 175] width 63 height 30
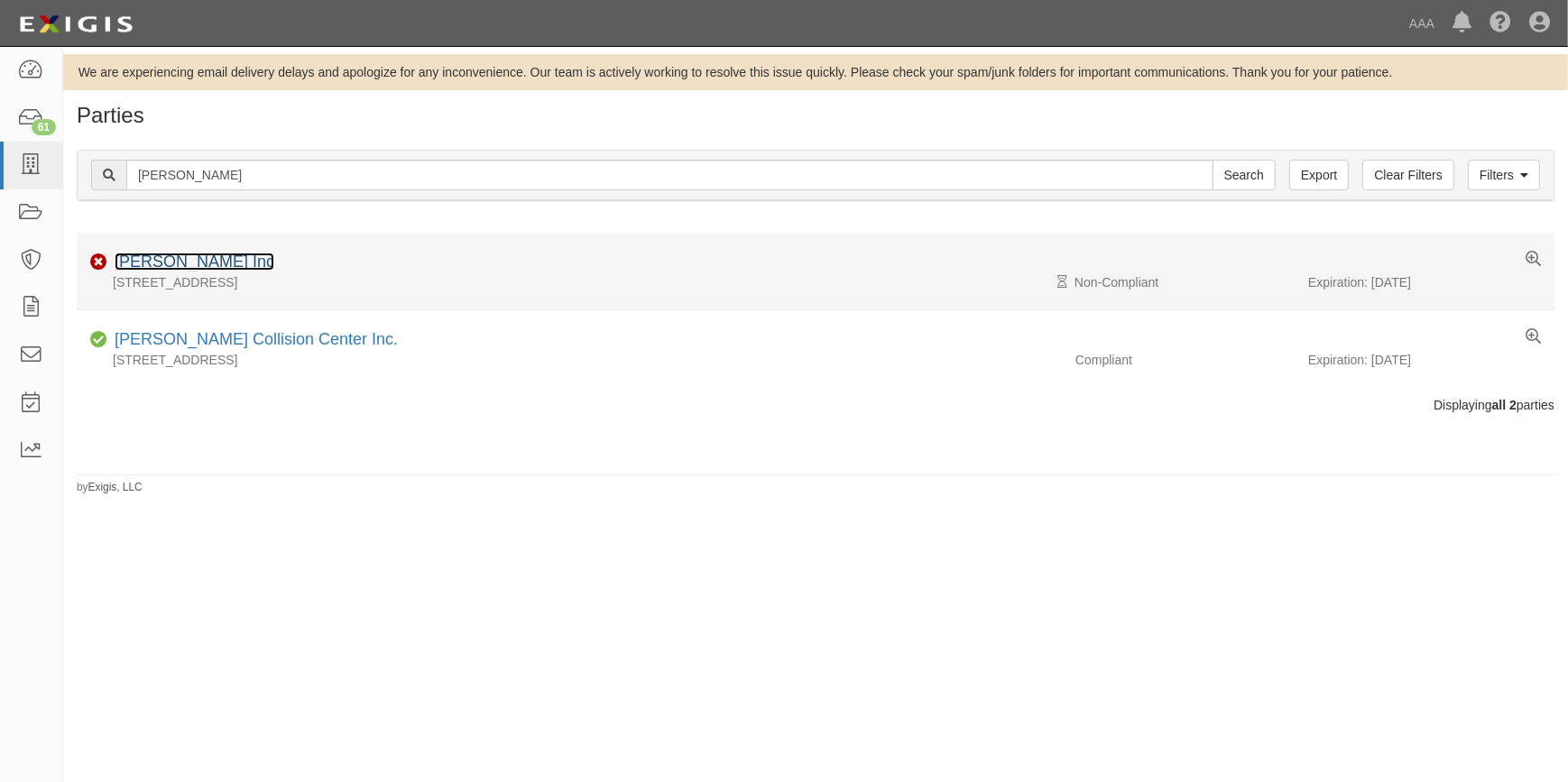
click at [162, 264] on link "[PERSON_NAME] Inc" at bounding box center [194, 262] width 160 height 18
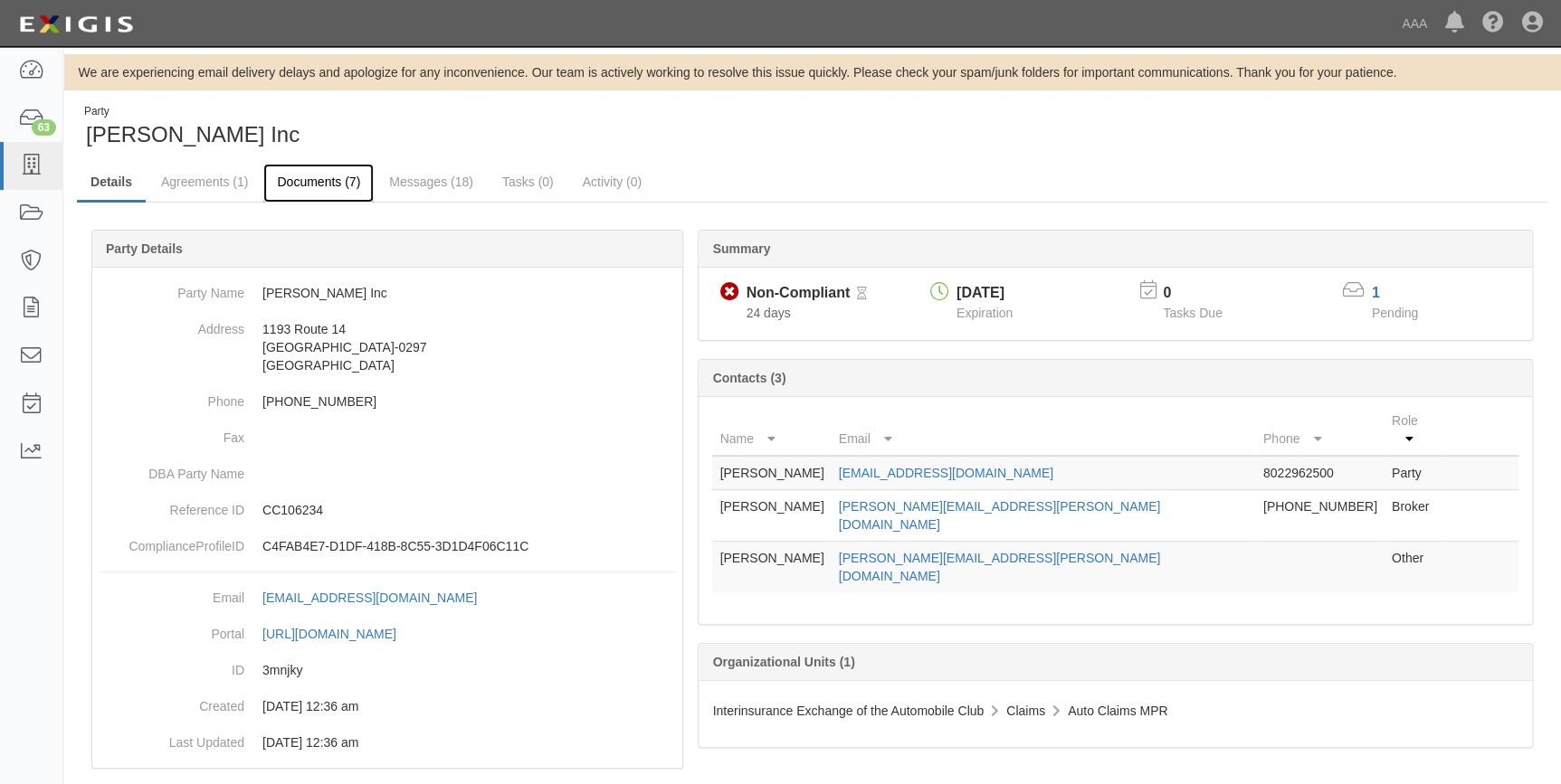
click at [295, 173] on link "Documents (7)" at bounding box center [318, 183] width 111 height 39
click at [297, 193] on link "Documents (7)" at bounding box center [318, 183] width 111 height 39
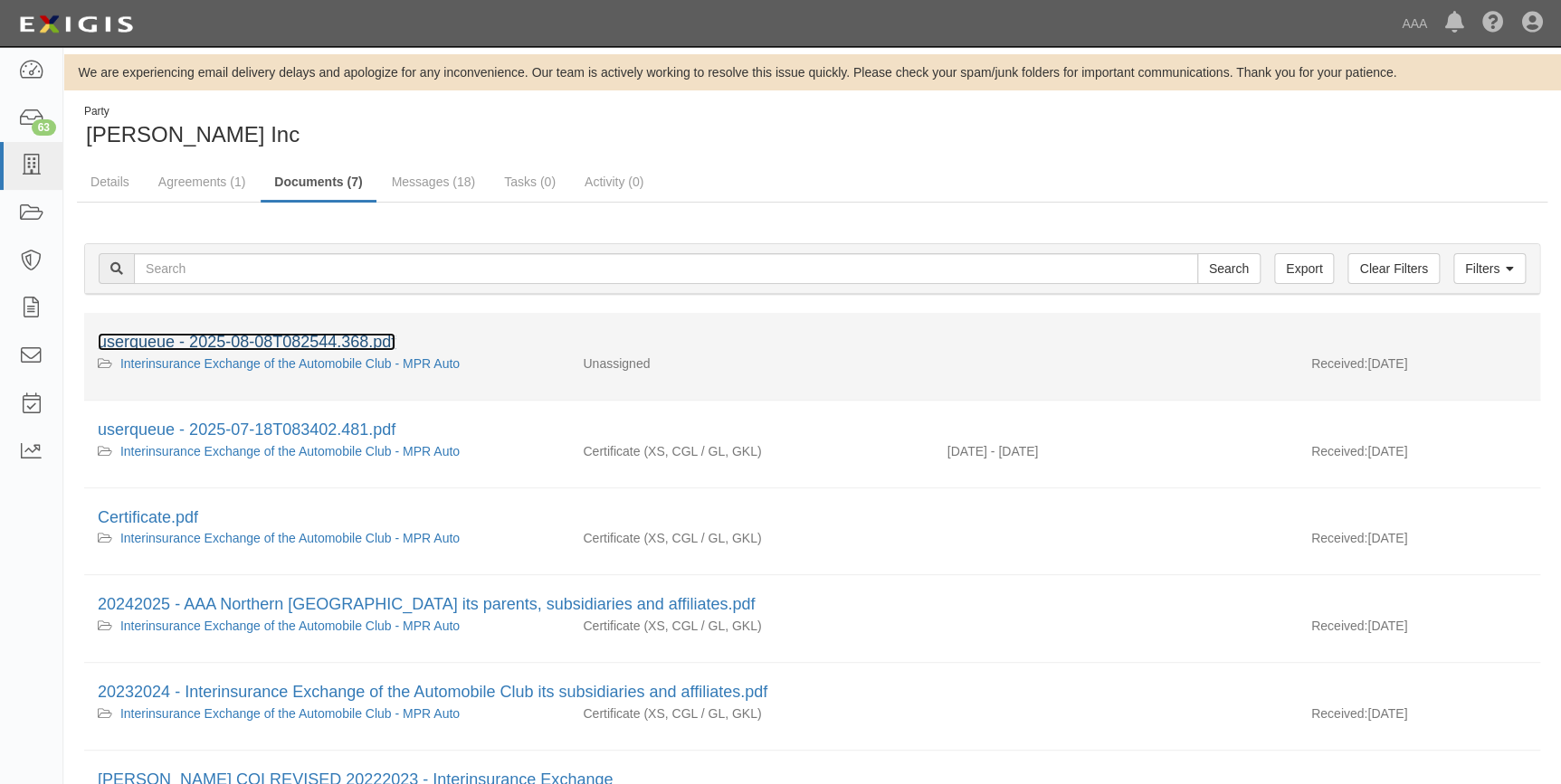
drag, startPoint x: 0, startPoint y: 0, endPoint x: 201, endPoint y: 335, distance: 390.7
click at [201, 335] on link "userqueue - 2025-08-08T082544.368.pdf" at bounding box center [246, 342] width 297 height 18
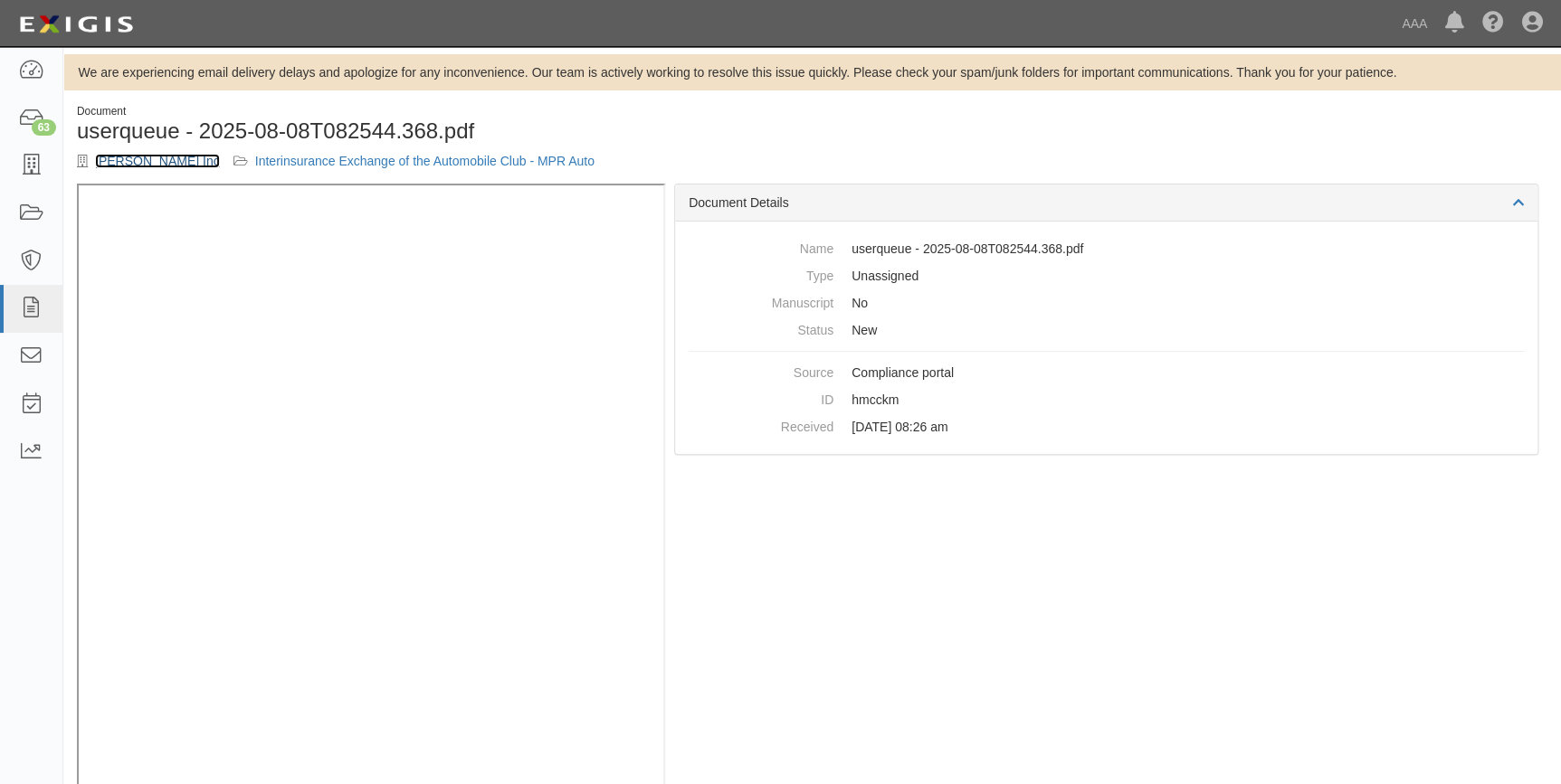
click at [115, 167] on link "[PERSON_NAME] Inc" at bounding box center [157, 160] width 125 height 14
